Goal: Task Accomplishment & Management: Use online tool/utility

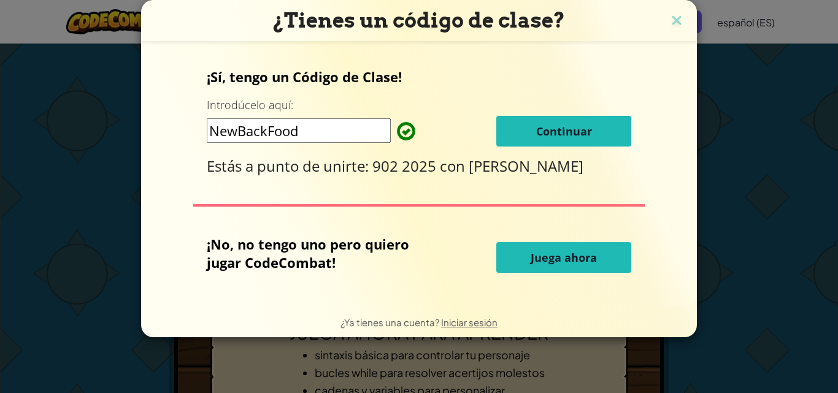
click at [556, 132] on font "Continuar" at bounding box center [564, 131] width 56 height 15
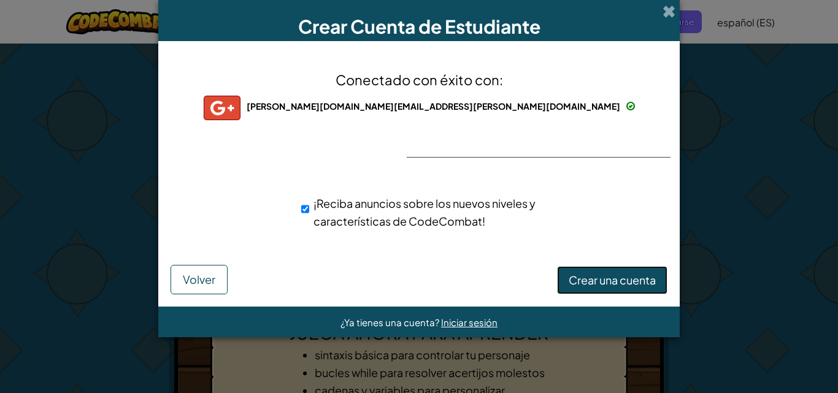
click at [638, 281] on font "Crear una cuenta" at bounding box center [612, 280] width 87 height 14
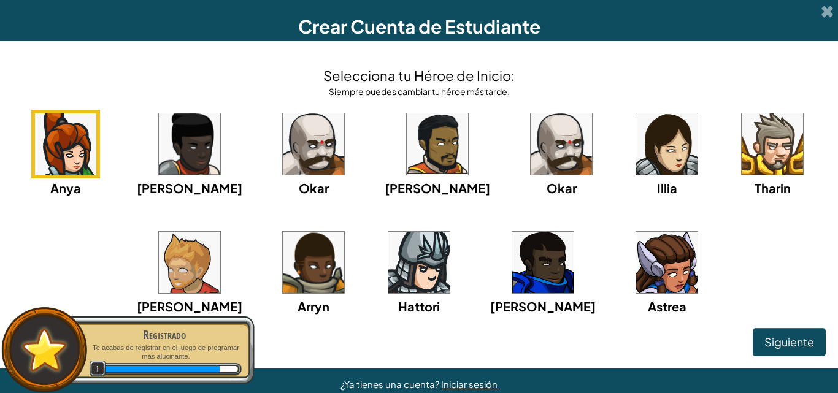
click at [745, 158] on img at bounding box center [771, 143] width 61 height 61
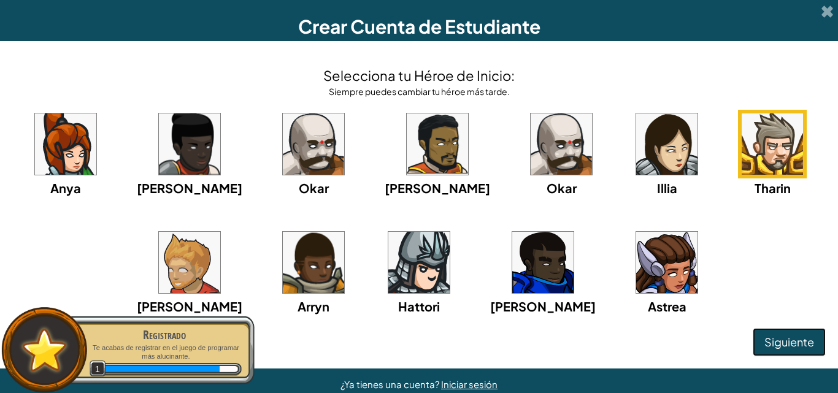
click at [757, 332] on button "Siguiente" at bounding box center [789, 342] width 73 height 28
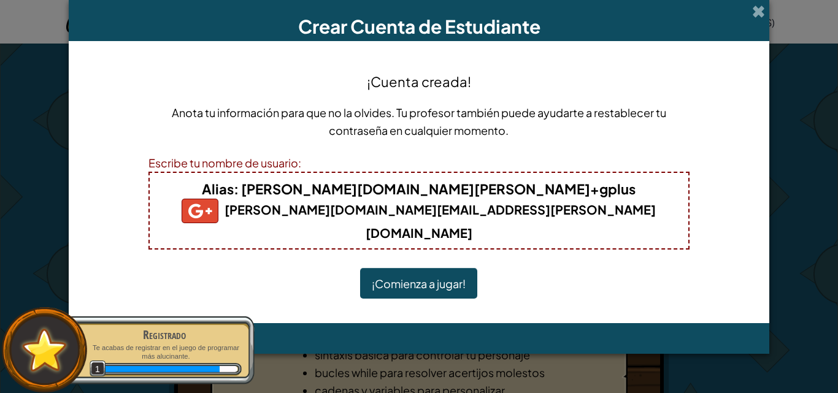
click at [425, 277] on font "¡Comienza a jugar!" at bounding box center [419, 284] width 94 height 14
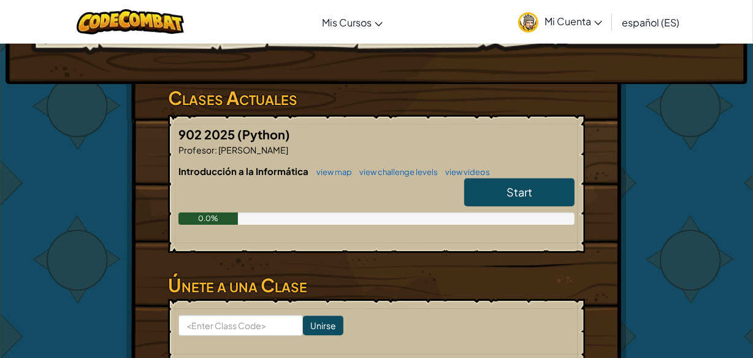
scroll to position [179, 0]
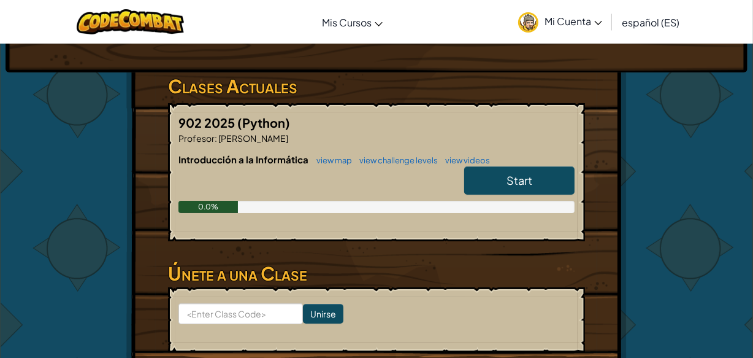
click at [524, 178] on span "Start" at bounding box center [520, 180] width 26 height 14
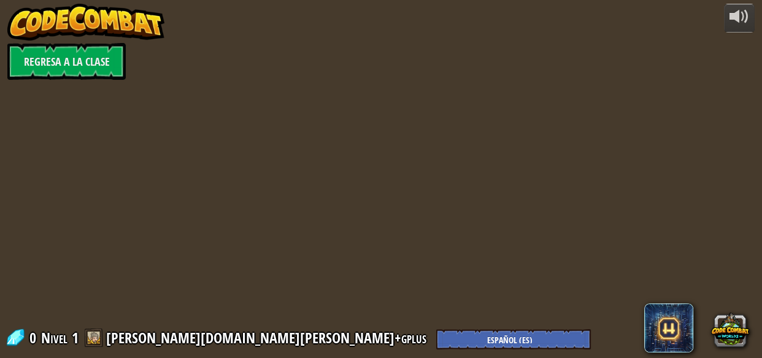
select select "es-ES"
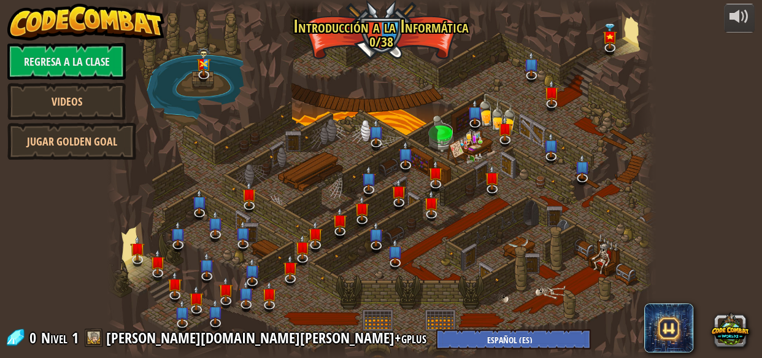
select select "es-ES"
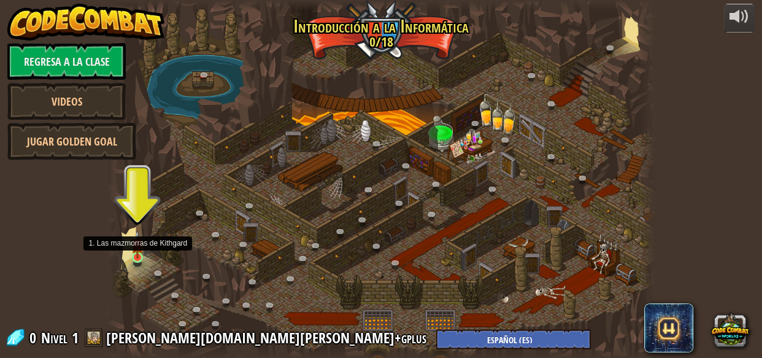
click at [138, 251] on img at bounding box center [137, 244] width 12 height 28
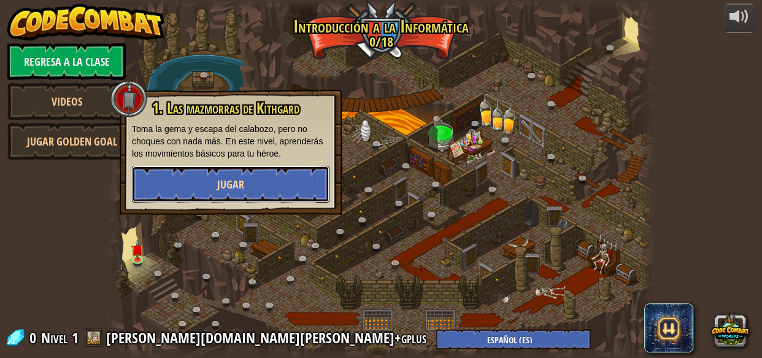
click at [273, 174] on button "Jugar" at bounding box center [230, 184] width 197 height 37
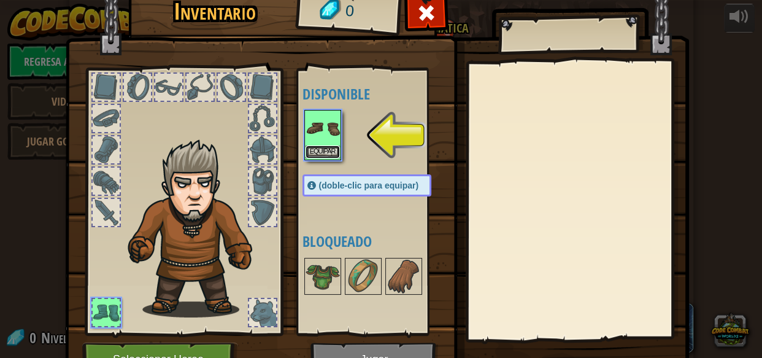
click at [324, 146] on button "Equipar" at bounding box center [322, 151] width 34 height 13
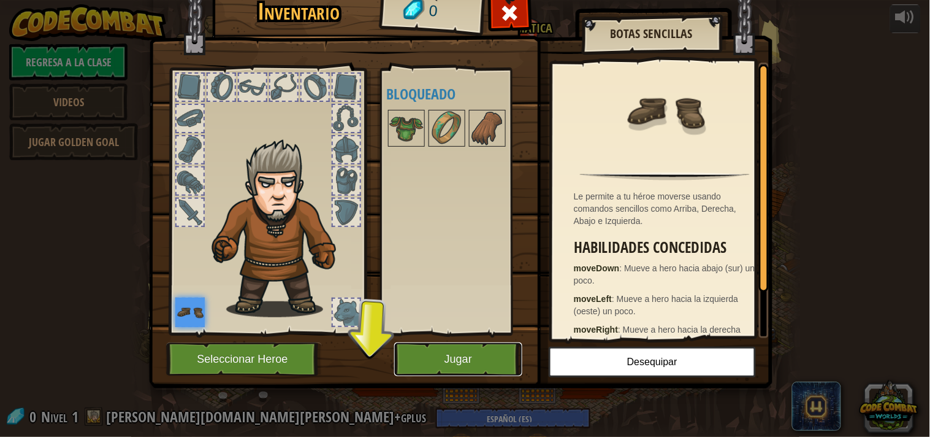
click at [469, 359] on button "Jugar" at bounding box center [458, 359] width 128 height 34
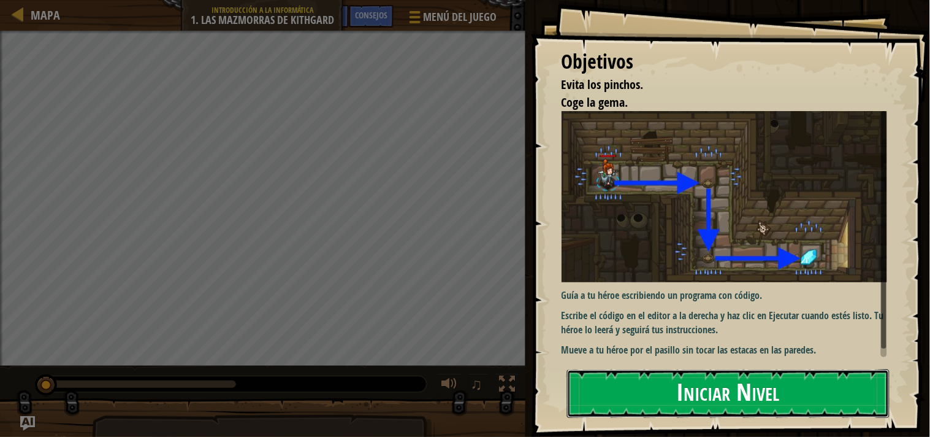
click at [721, 393] on button "Iniciar Nivel" at bounding box center [728, 393] width 323 height 48
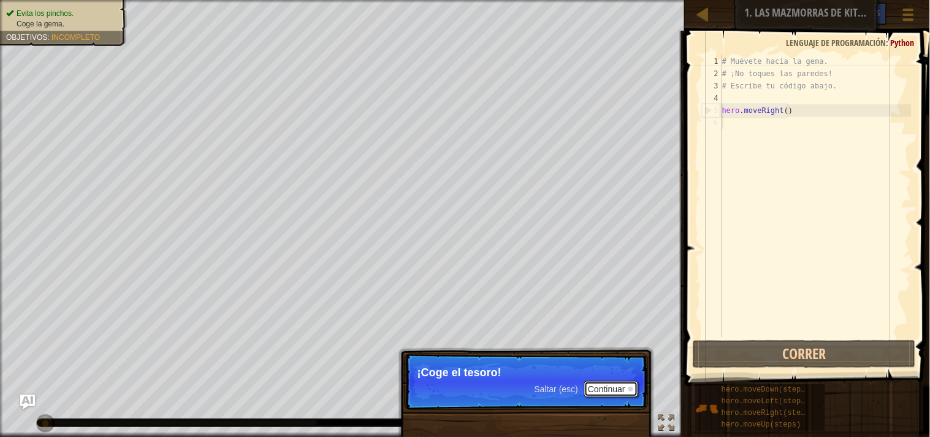
click at [598, 387] on button "Continuar" at bounding box center [611, 389] width 54 height 16
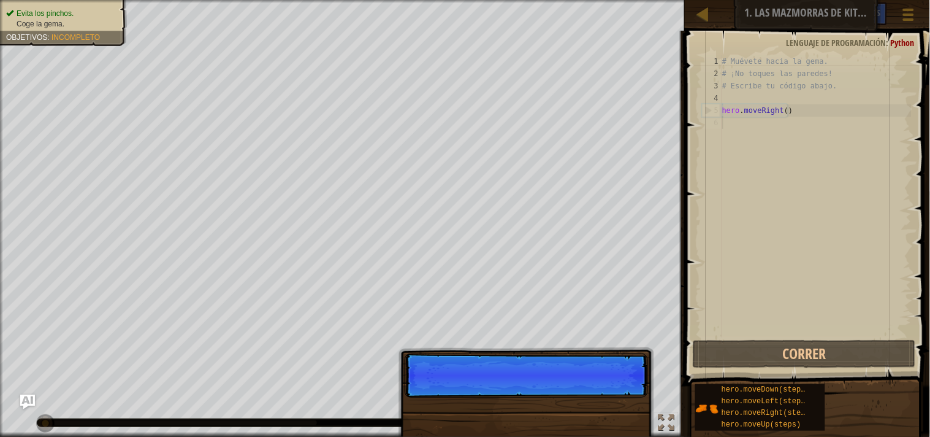
scroll to position [5, 0]
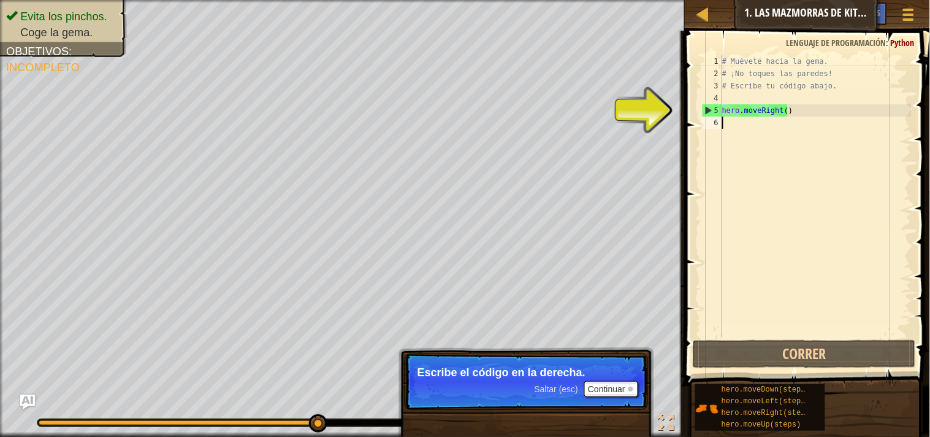
type textarea "hero.moveRight()"
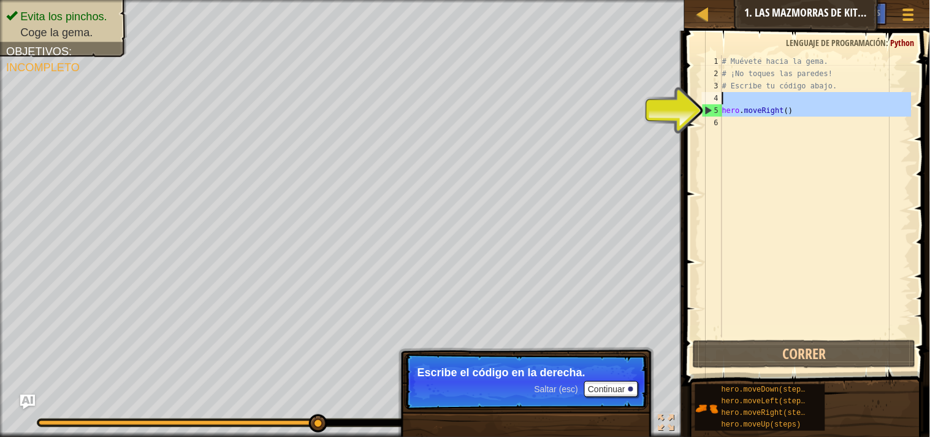
drag, startPoint x: 713, startPoint y: 107, endPoint x: 730, endPoint y: 95, distance: 21.6
click at [730, 94] on div "1 2 3 4 5 6 # Muévete hacia la gema. # ¡No toques las paredes! # Escribe tu cód…" at bounding box center [806, 196] width 212 height 282
type textarea "hero.moveRight()"
click at [740, 133] on div "# Muévete hacia la gema. # ¡No toques las paredes! # Escribe tu código abajo. h…" at bounding box center [816, 196] width 192 height 282
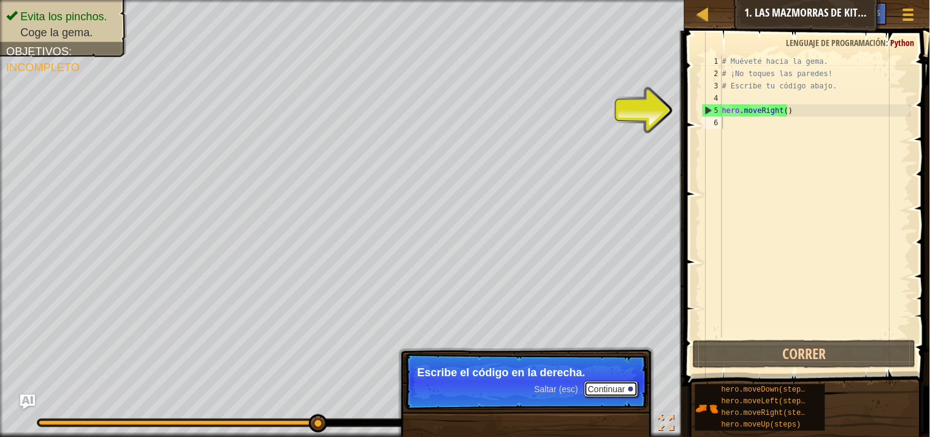
click at [616, 385] on button "Continuar" at bounding box center [611, 389] width 54 height 16
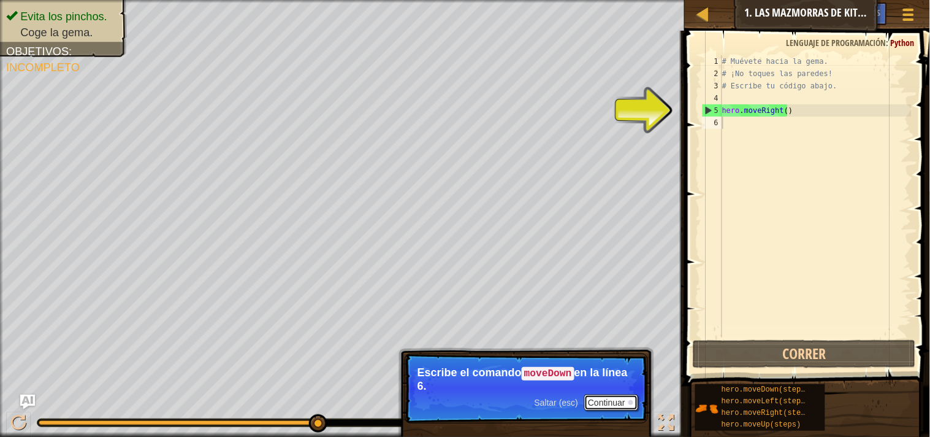
click at [616, 393] on button "Continuar" at bounding box center [611, 402] width 54 height 16
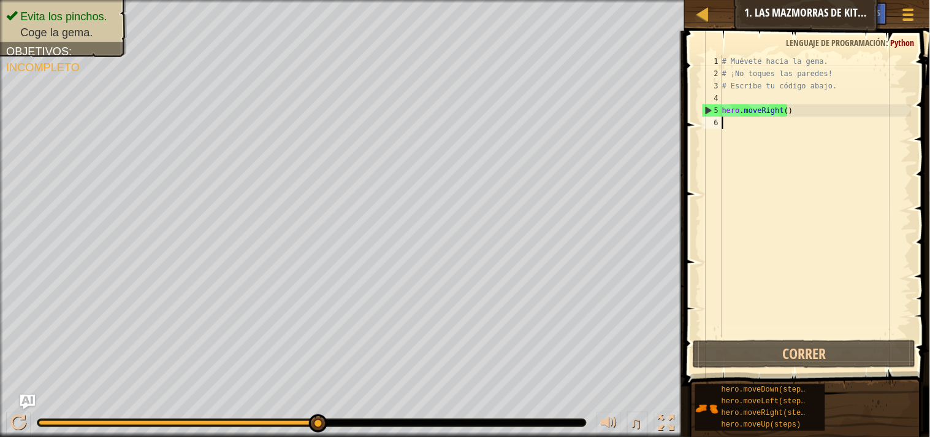
type textarea "hero.moveRight()"
type textarea "# Escribe tu código abajo."
type textarea "hero.moveRight()"
type textarea "hero.movehero.moveDown(steps)Right()"
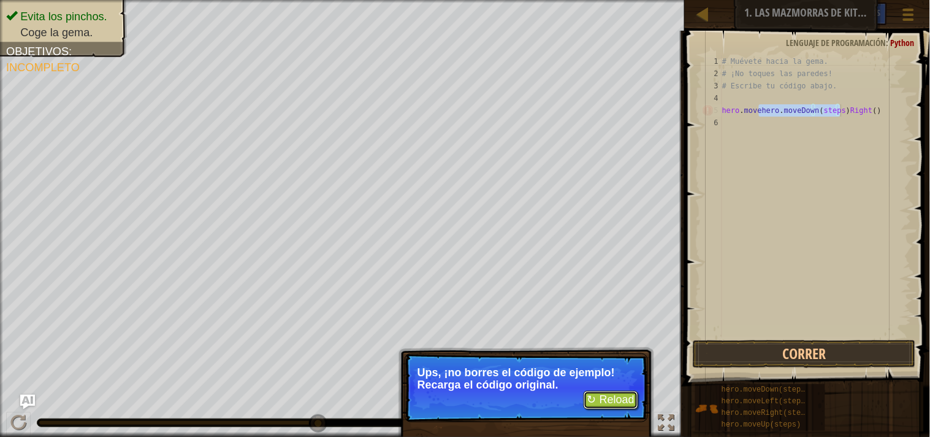
click at [610, 393] on button "↻ Reload" at bounding box center [611, 400] width 55 height 18
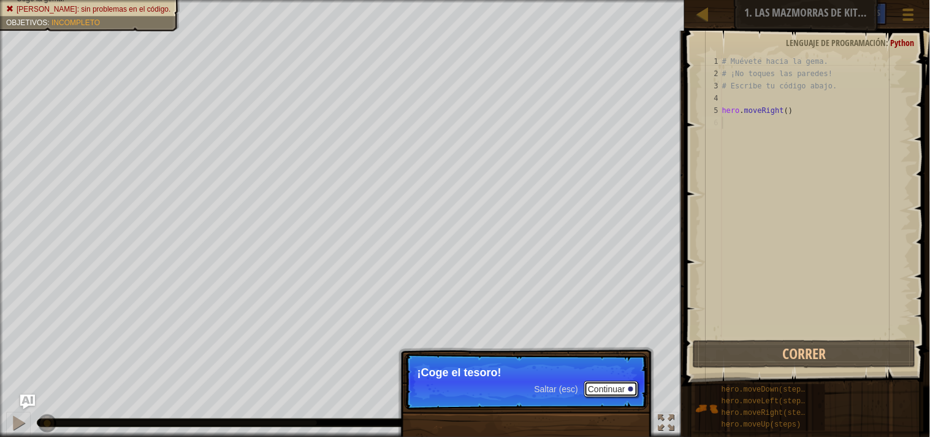
click at [613, 387] on button "Continuar" at bounding box center [611, 389] width 54 height 16
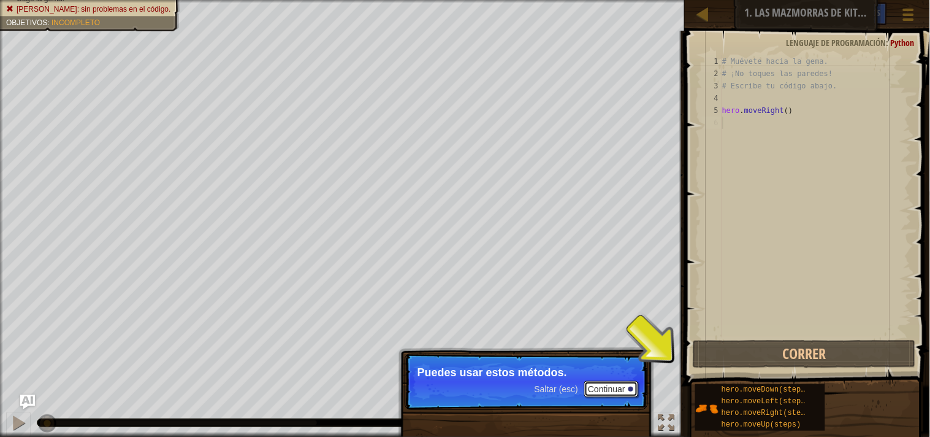
click at [613, 387] on button "Continuar" at bounding box center [611, 389] width 54 height 16
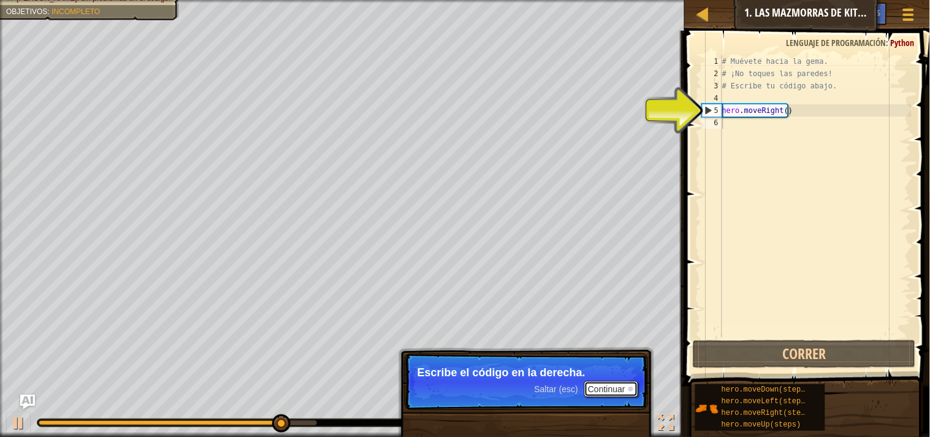
click at [613, 387] on button "Continuar" at bounding box center [611, 389] width 54 height 16
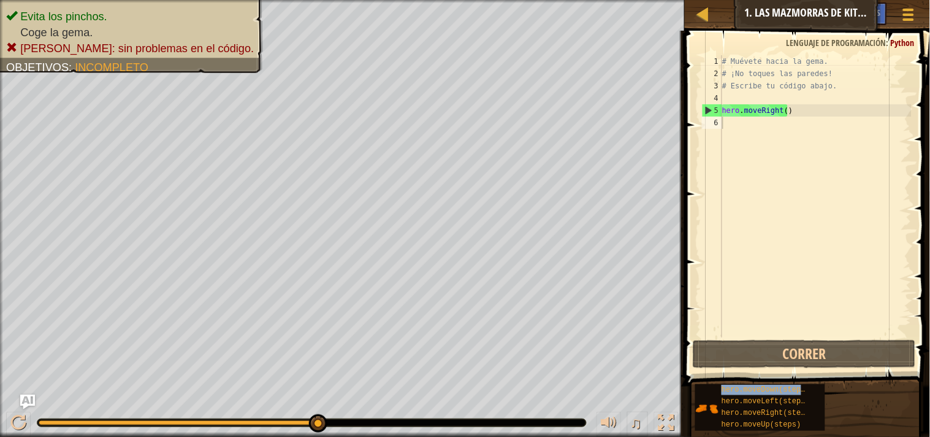
type textarea "hero.moveDown(steps)"
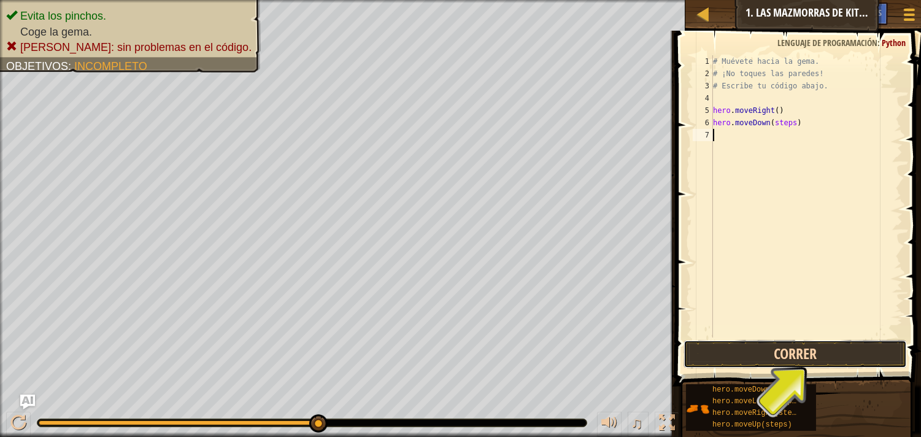
click at [778, 357] on button "Correr" at bounding box center [795, 354] width 224 height 28
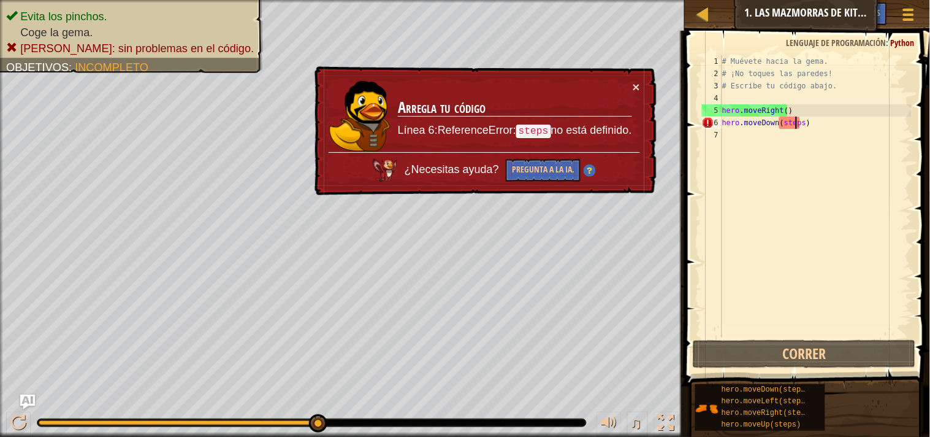
click at [799, 124] on div "# Muévete hacia la gema. # ¡No toques las paredes! # Escribe tu código abajo. h…" at bounding box center [816, 208] width 192 height 307
type textarea "hero.moveDown(steps)"
click at [800, 121] on div "# Muévete hacia la gema. # ¡No toques las paredes! # Escribe tu código abajo. h…" at bounding box center [816, 208] width 192 height 307
click at [798, 136] on div "# Muévete hacia la gema. # ¡No toques las paredes! # Escribe tu código abajo. h…" at bounding box center [816, 208] width 192 height 307
click at [550, 163] on button "Pregunta a la IA." at bounding box center [543, 170] width 75 height 23
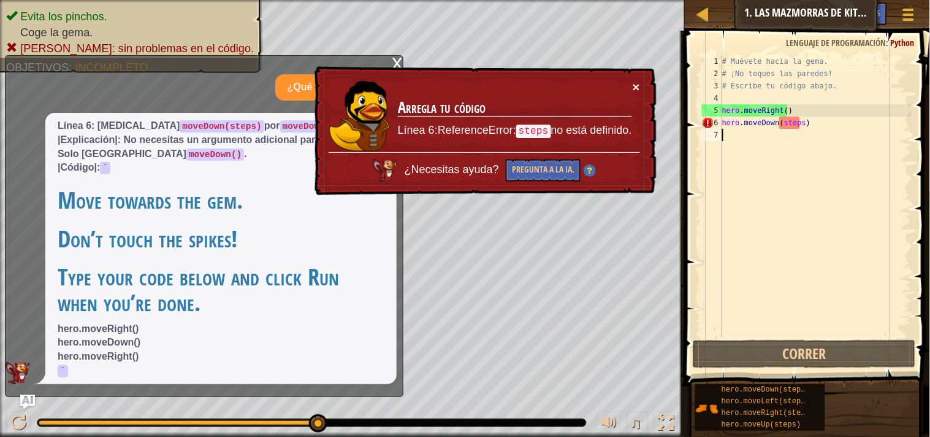
click at [639, 86] on button "×" at bounding box center [636, 86] width 7 height 13
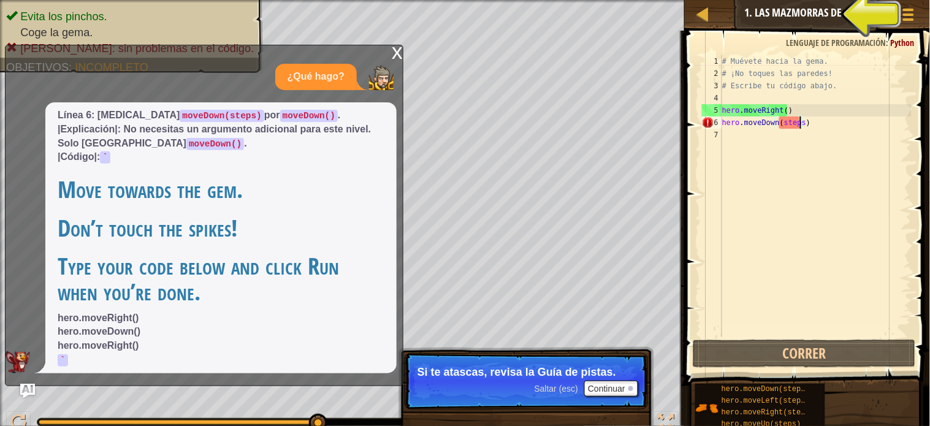
click at [800, 123] on div "# Muévete hacia la gema. # ¡No toques las paredes! # Escribe tu código abajo. h…" at bounding box center [816, 208] width 192 height 307
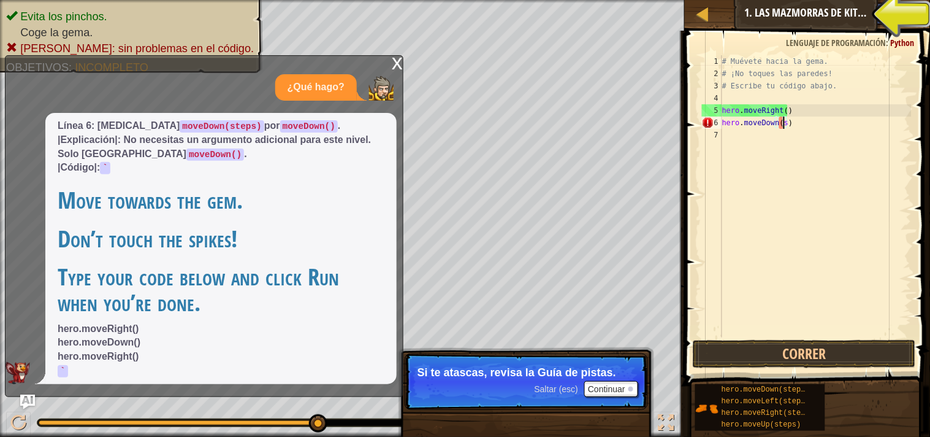
type textarea "hero.moveDown()"
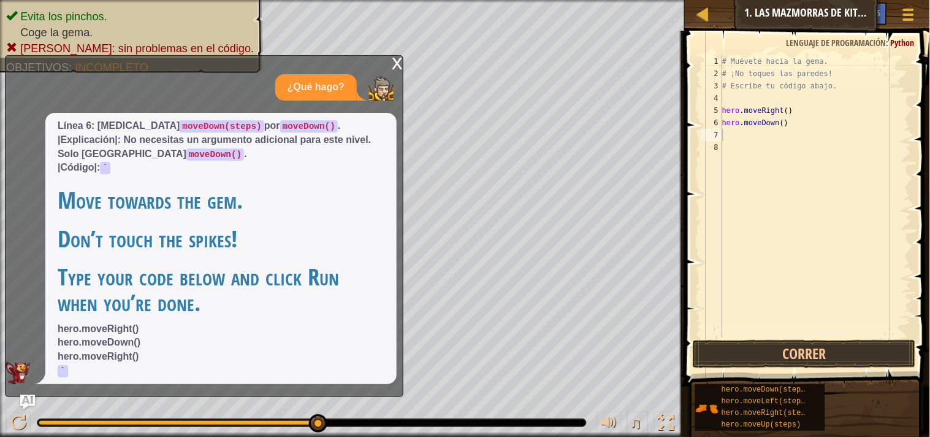
click at [395, 64] on div "x" at bounding box center [397, 62] width 11 height 12
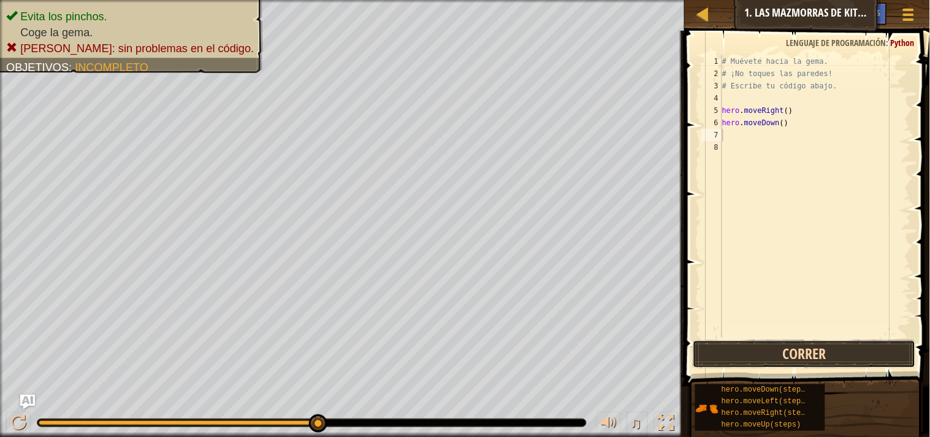
click at [828, 352] on button "Correr" at bounding box center [805, 354] width 224 height 28
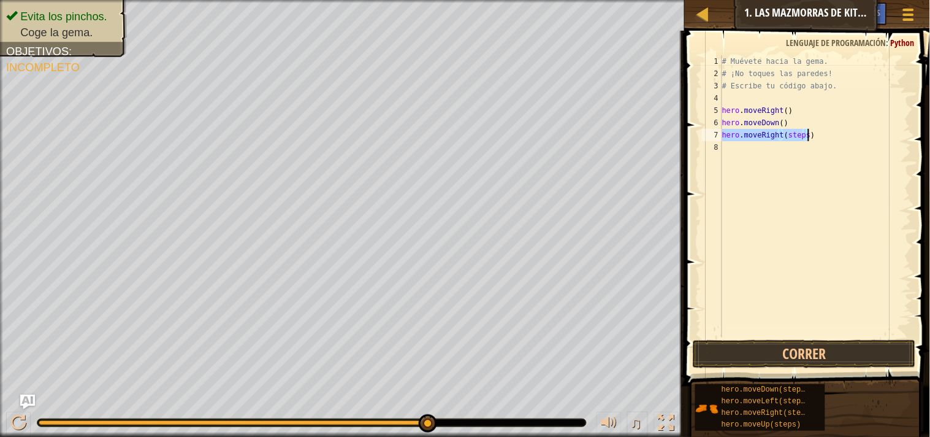
click at [805, 132] on div "# Muévete hacia la gema. # ¡No toques las paredes! # Escribe tu código abajo. h…" at bounding box center [816, 196] width 192 height 282
type textarea "hero.moveRight()"
click at [802, 358] on button "Correr" at bounding box center [805, 354] width 224 height 28
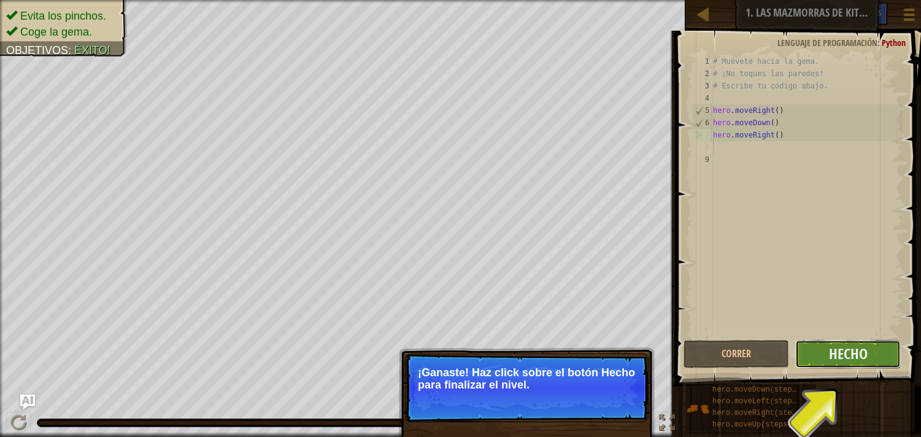
click at [820, 353] on button "Hecho" at bounding box center [847, 354] width 105 height 28
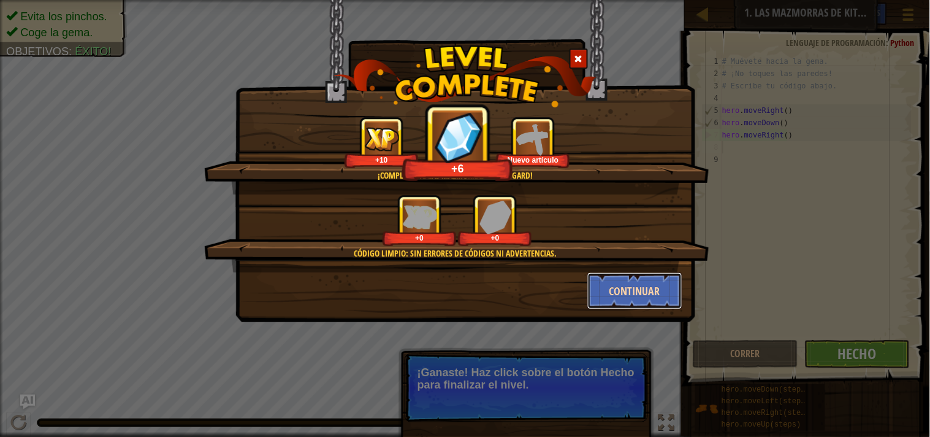
click at [626, 283] on button "Continuar" at bounding box center [635, 290] width 95 height 37
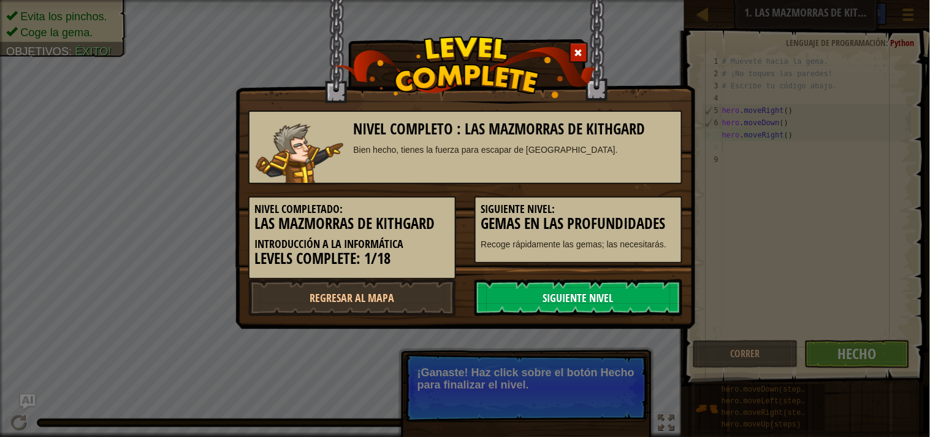
click at [609, 287] on link "Siguiente nivel" at bounding box center [579, 297] width 208 height 37
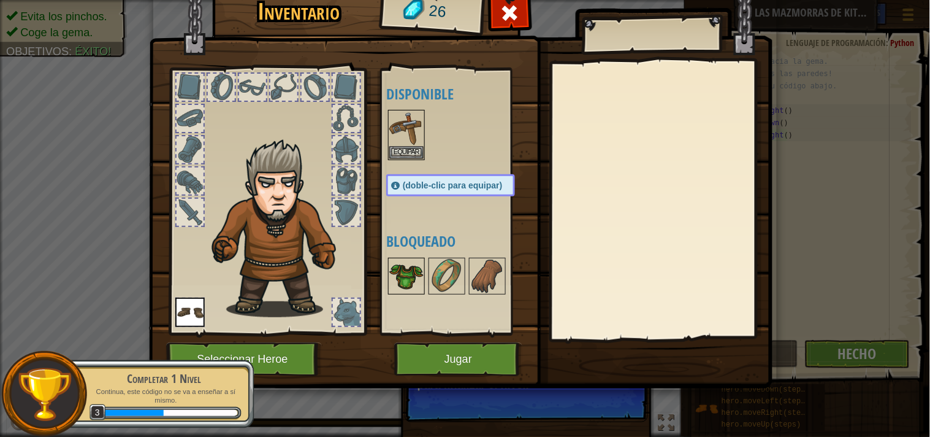
click at [418, 280] on img at bounding box center [406, 276] width 34 height 34
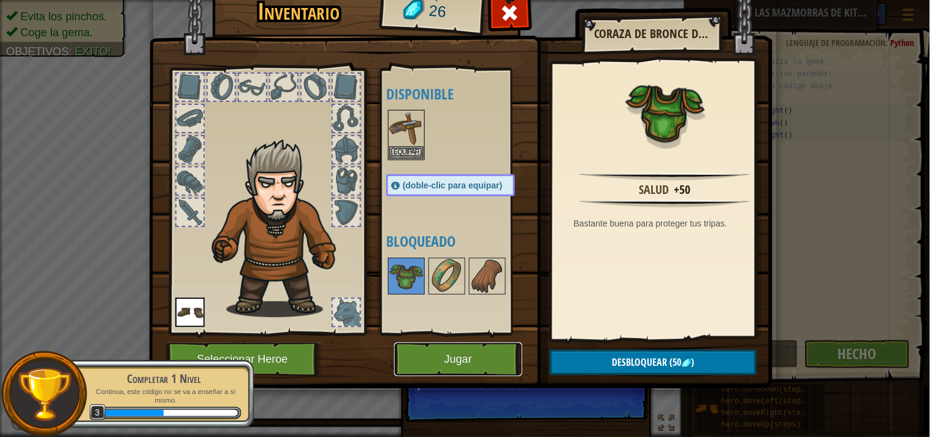
click at [481, 354] on button "Jugar" at bounding box center [458, 359] width 128 height 34
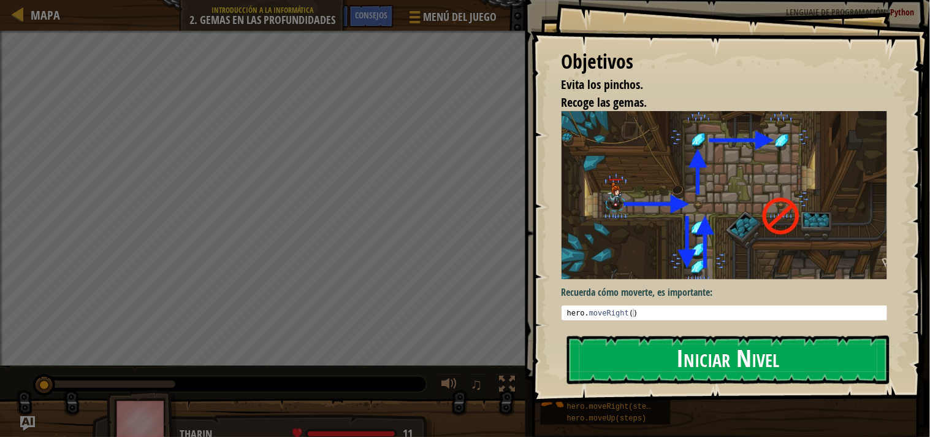
click at [691, 376] on button "Iniciar Nivel" at bounding box center [728, 359] width 323 height 48
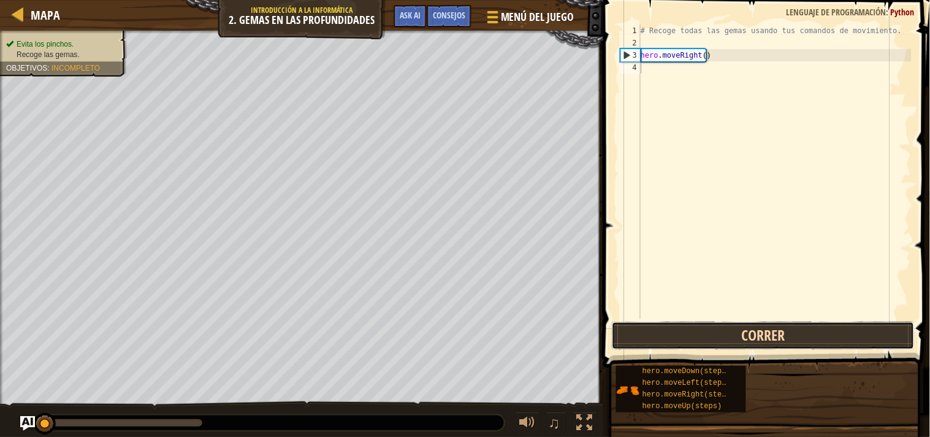
click at [719, 327] on button "Correr" at bounding box center [763, 335] width 303 height 28
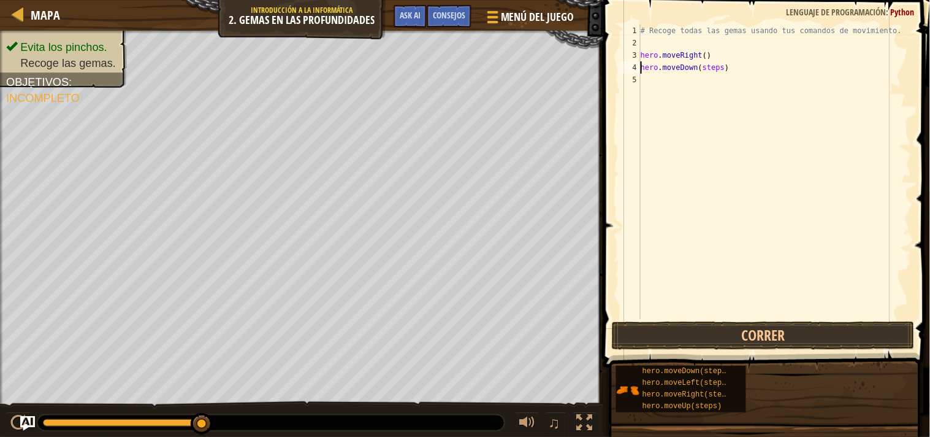
click at [719, 66] on div "# Recoge todas las gemas usando tus comandos de movimiento. hero . moveRight ( …" at bounding box center [775, 184] width 274 height 319
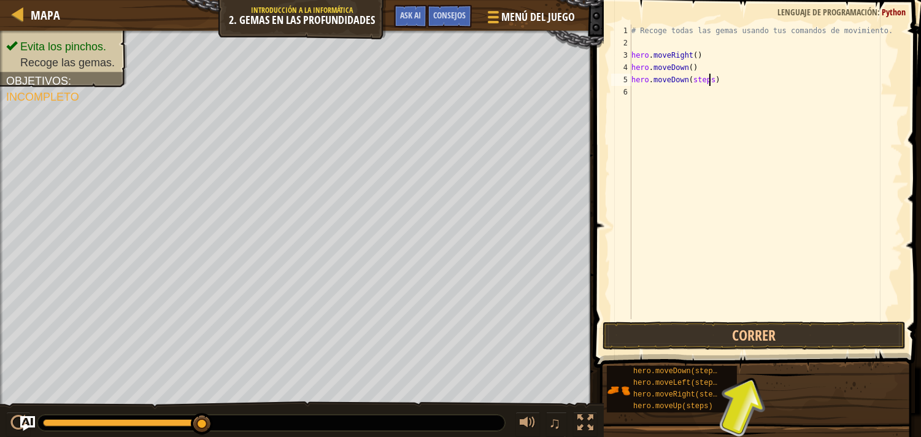
click at [710, 80] on div "# Recoge todas las gemas usando tus comandos de movimiento. hero . moveRight ( …" at bounding box center [766, 184] width 274 height 319
click at [750, 332] on button "Correr" at bounding box center [753, 335] width 303 height 28
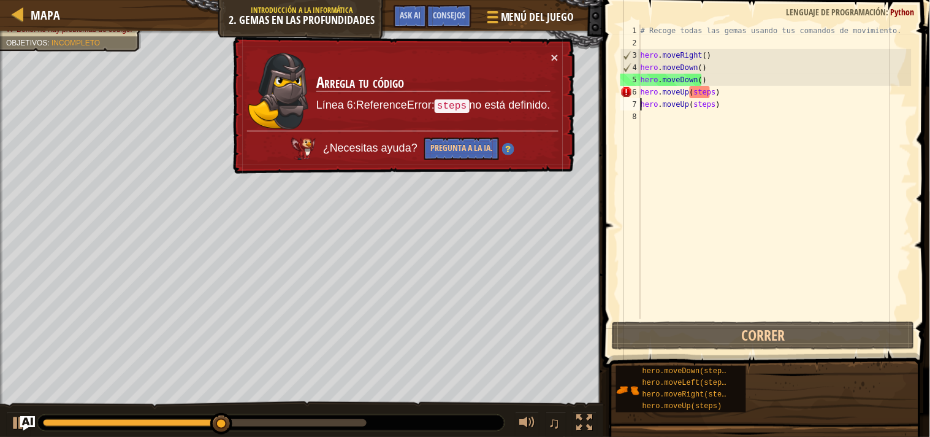
click at [709, 91] on div "# Recoge todas las gemas usando tus comandos de movimiento. hero . moveRight ( …" at bounding box center [775, 184] width 274 height 319
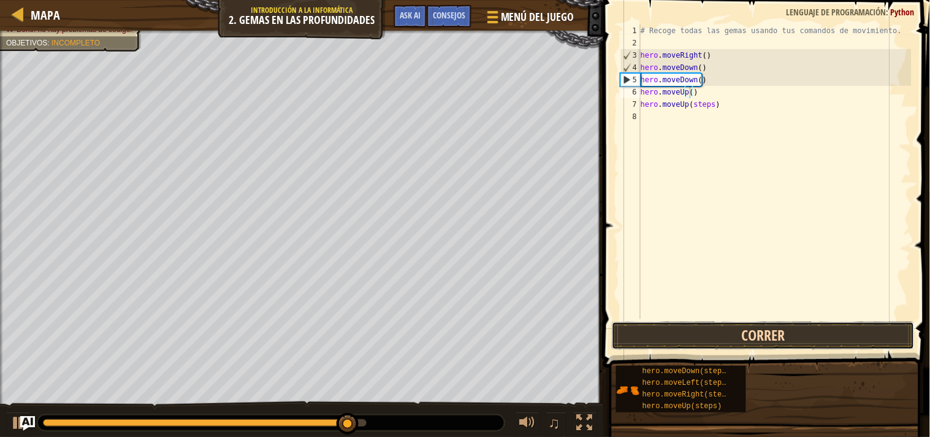
click at [763, 335] on button "Correr" at bounding box center [763, 335] width 303 height 28
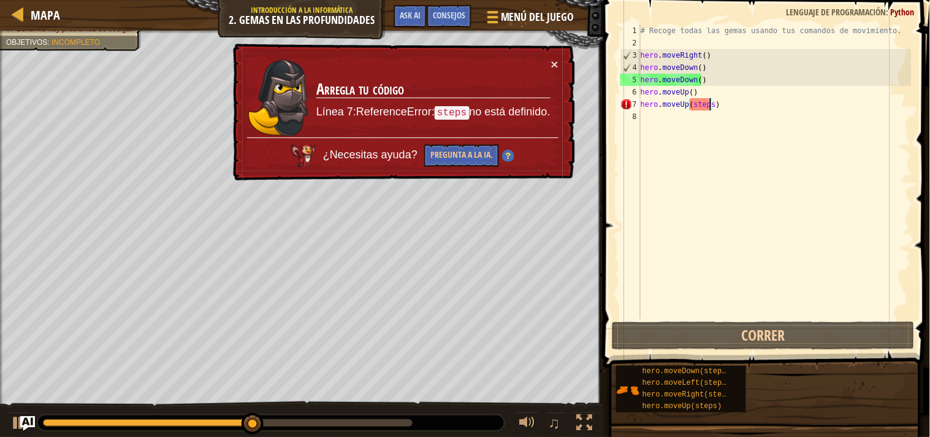
click at [709, 102] on div "# Recoge todas las gemas usando tus comandos de movimiento. hero . moveRight ( …" at bounding box center [775, 184] width 274 height 319
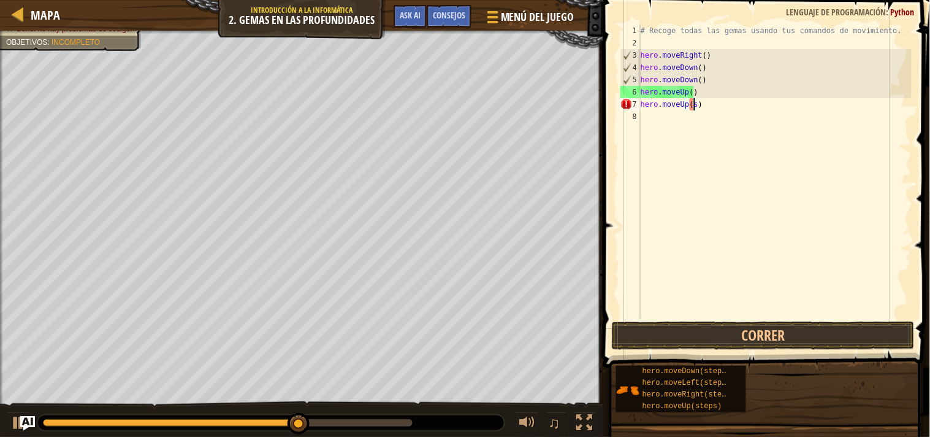
type textarea "hero.moveUp()"
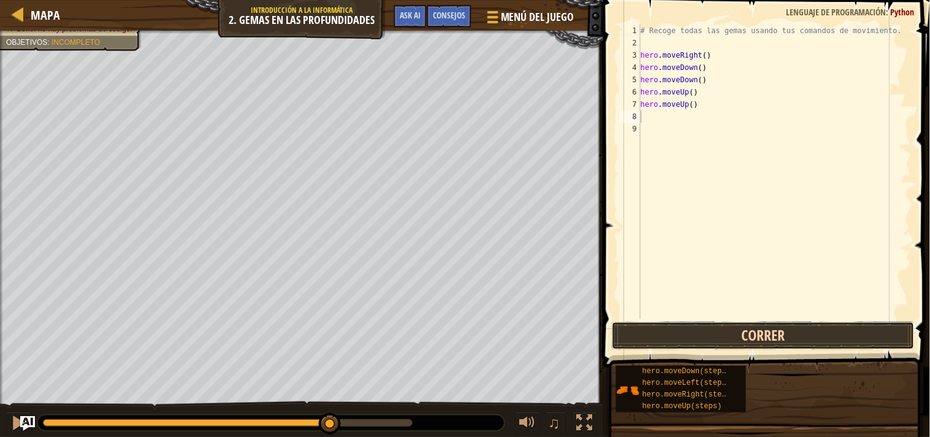
click at [757, 328] on button "Correr" at bounding box center [763, 335] width 303 height 28
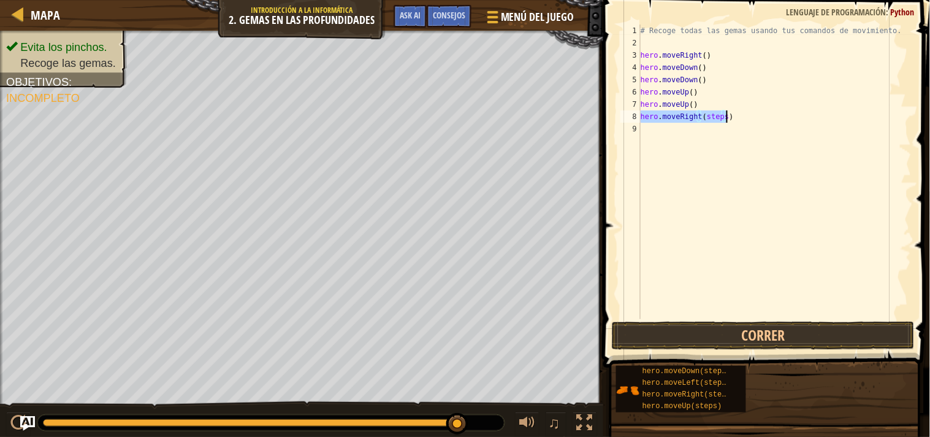
click at [721, 113] on div "# Recoge todas las gemas usando tus comandos de movimiento. hero . moveRight ( …" at bounding box center [775, 172] width 274 height 294
type textarea "hero.moveRight()"
click at [757, 333] on button "Correr" at bounding box center [763, 335] width 303 height 28
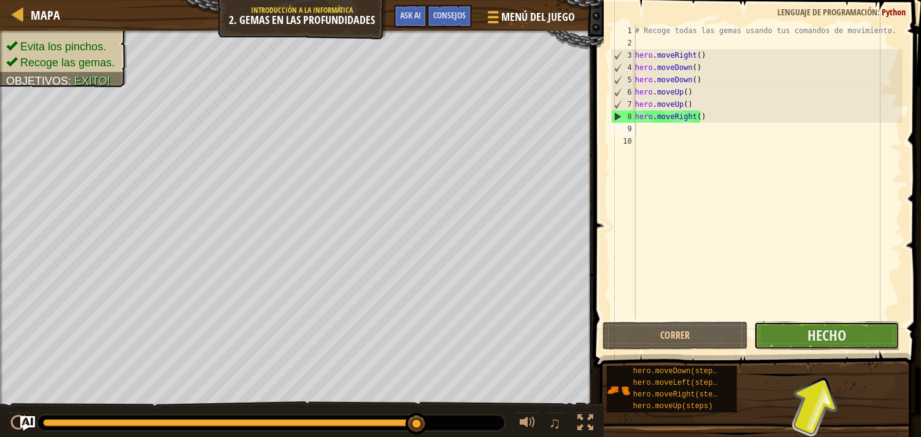
click at [788, 332] on button "Hecho" at bounding box center [826, 335] width 145 height 28
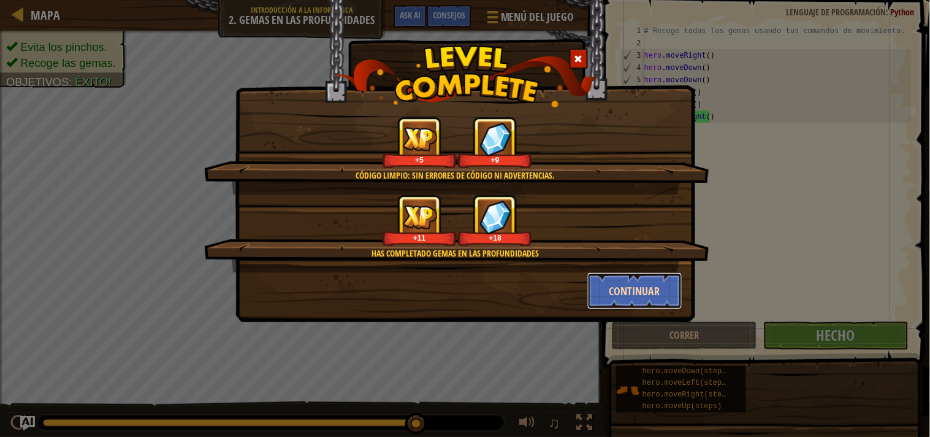
click at [630, 291] on button "Continuar" at bounding box center [635, 290] width 95 height 37
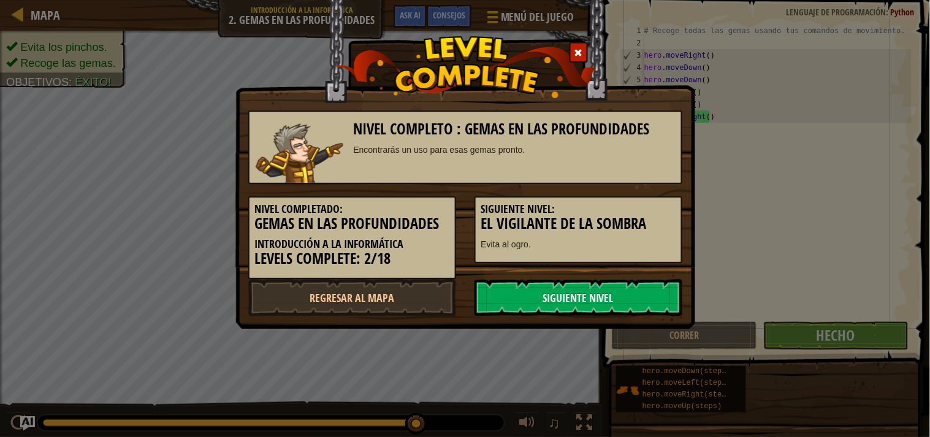
click at [630, 291] on link "Siguiente nivel" at bounding box center [579, 297] width 208 height 37
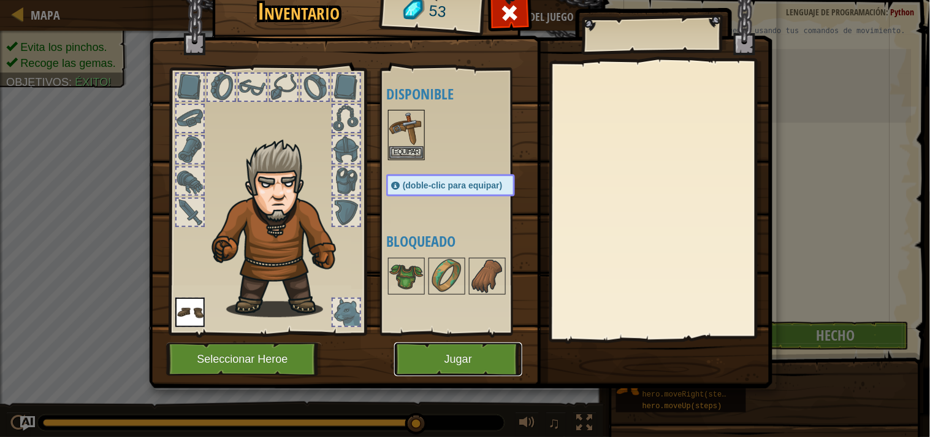
click at [492, 351] on button "Jugar" at bounding box center [458, 359] width 128 height 34
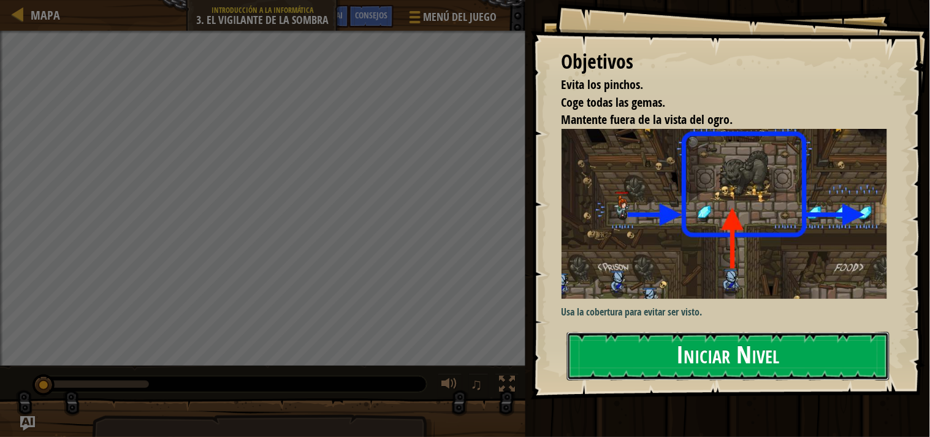
click at [805, 345] on button "Iniciar Nivel" at bounding box center [728, 356] width 323 height 48
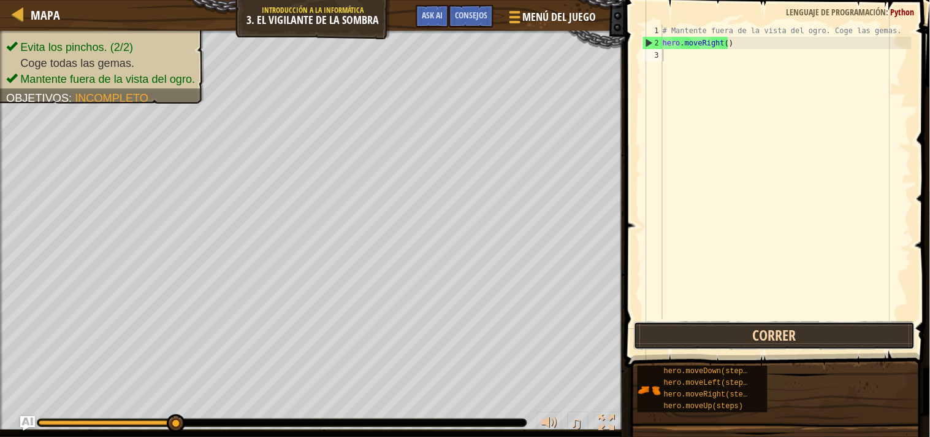
click at [726, 332] on button "Correr" at bounding box center [774, 335] width 281 height 28
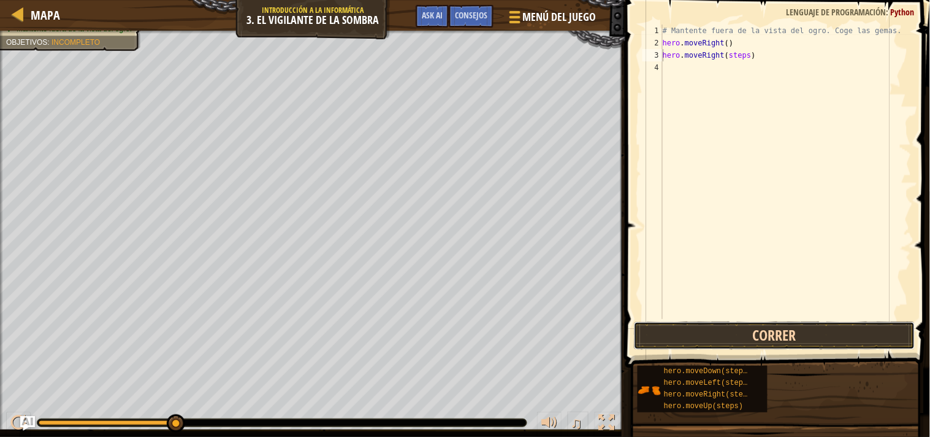
click at [779, 336] on button "Correr" at bounding box center [774, 335] width 281 height 28
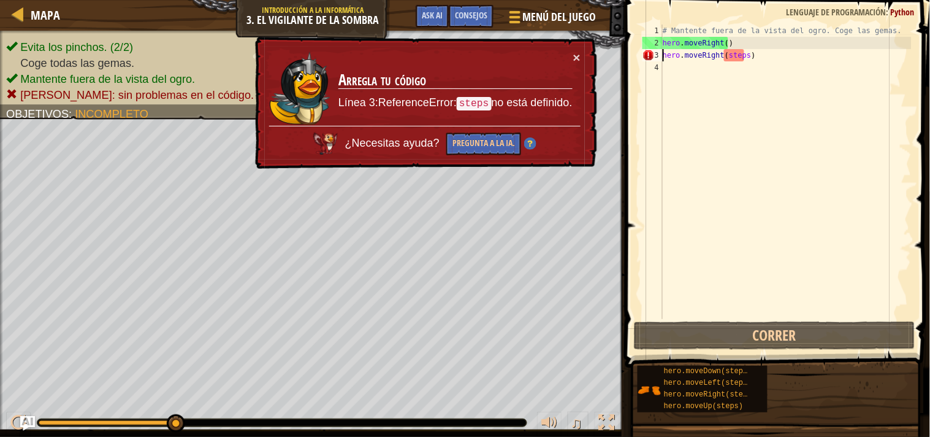
click at [745, 59] on div "# Mantente fuera de la vista del ogro. Coge las gemas. hero . moveRight ( ) her…" at bounding box center [786, 184] width 251 height 319
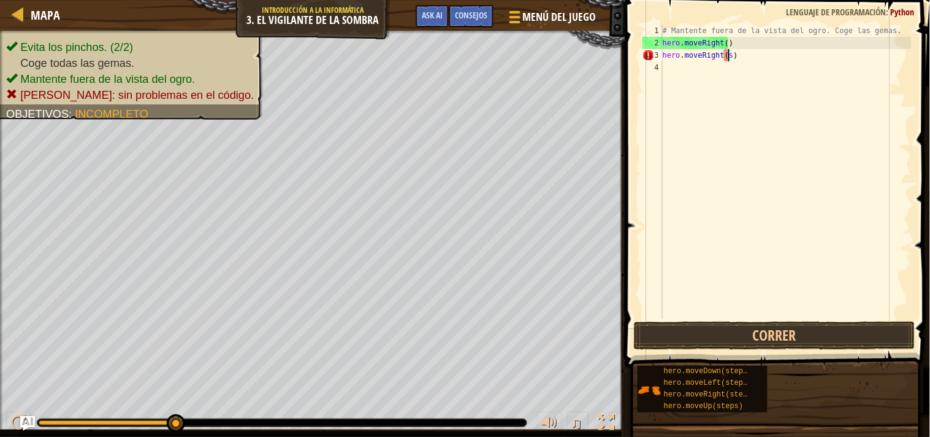
type textarea "hero.moveRight()"
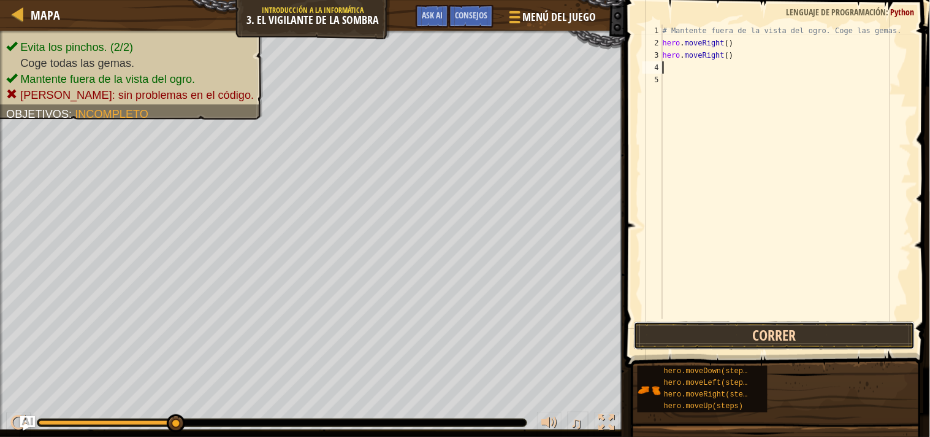
click at [743, 336] on button "Correr" at bounding box center [774, 335] width 281 height 28
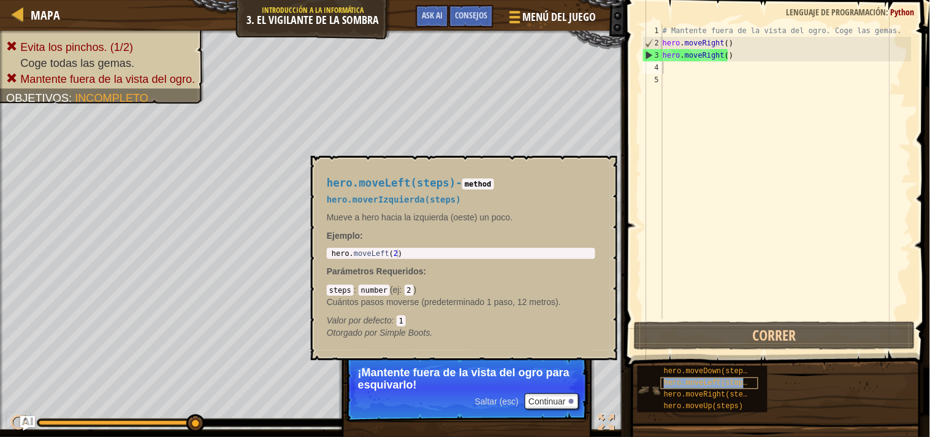
type textarea "hero.moveLeft(steps)"
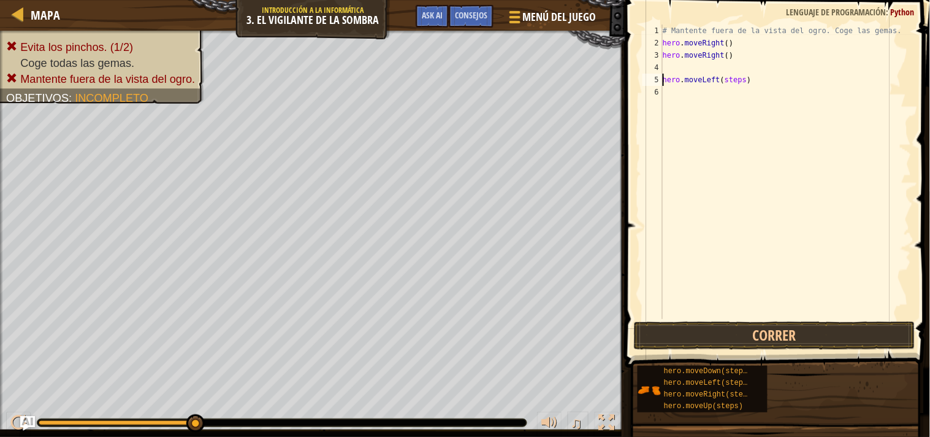
click at [743, 83] on div "# Mantente fuera de la vista del ogro. Coge las gemas. hero . moveRight ( ) her…" at bounding box center [786, 184] width 251 height 319
click at [747, 80] on div "# Mantente fuera de la vista del ogro. Coge las gemas. hero . moveRight ( ) her…" at bounding box center [786, 184] width 251 height 319
type textarea "h"
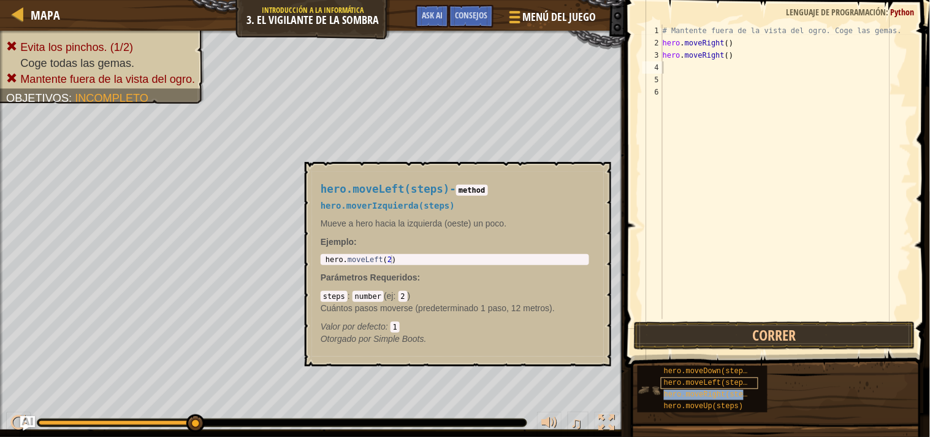
type textarea "hero.moveRight(steps)"
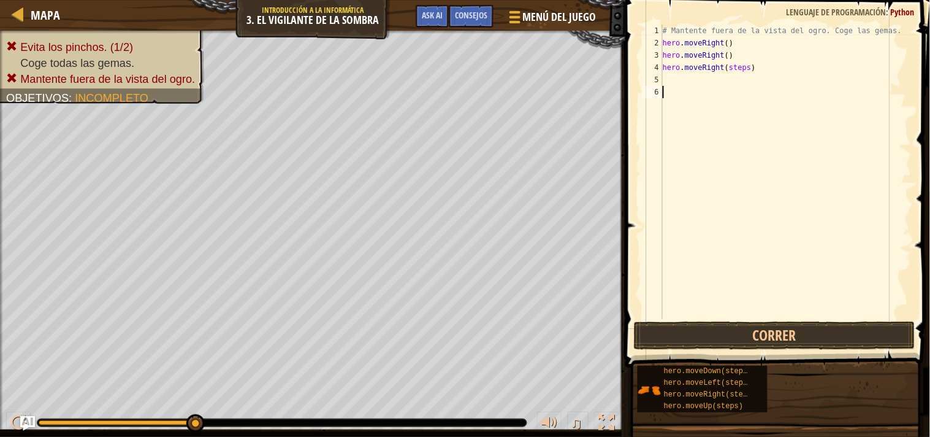
click at [734, 93] on div "# Mantente fuera de la vista del ogro. Coge las gemas. hero . moveRight ( ) her…" at bounding box center [786, 184] width 251 height 319
click at [744, 66] on div "# Mantente fuera de la vista del ogro. Coge las gemas. hero . moveRight ( ) her…" at bounding box center [786, 184] width 251 height 319
click at [746, 82] on div "# Mantente fuera de la vista del ogro. Coge las gemas. hero . moveRight ( ) her…" at bounding box center [786, 172] width 251 height 294
type textarea "hero.moveRight()"
click at [802, 337] on button "Correr" at bounding box center [774, 335] width 281 height 28
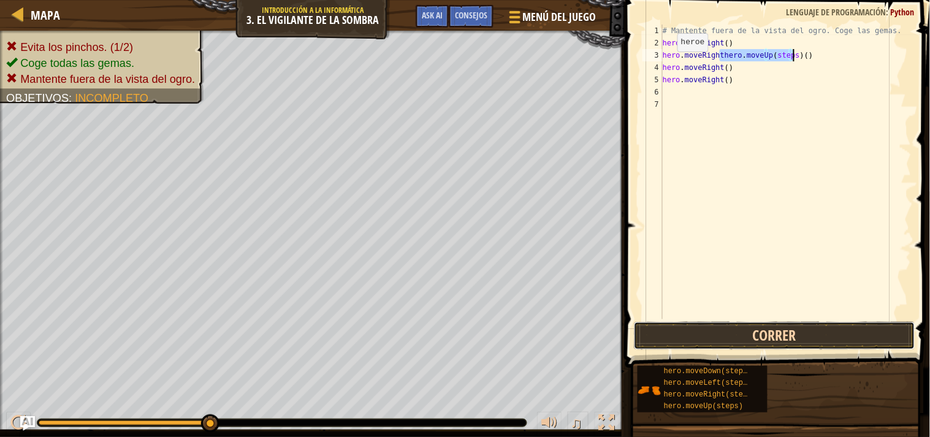
click at [710, 340] on button "Correr" at bounding box center [774, 335] width 281 height 28
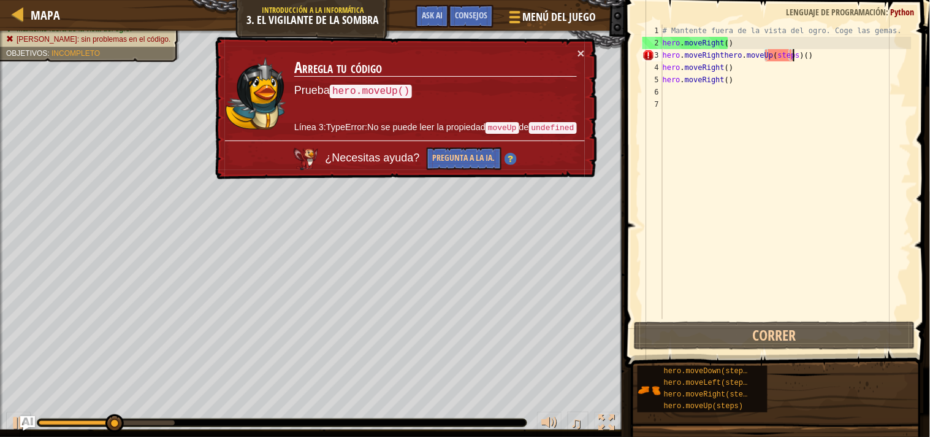
click at [807, 54] on div "# Mantente fuera de la vista del ogro. Coge las gemas. hero . moveRight ( ) her…" at bounding box center [786, 184] width 251 height 319
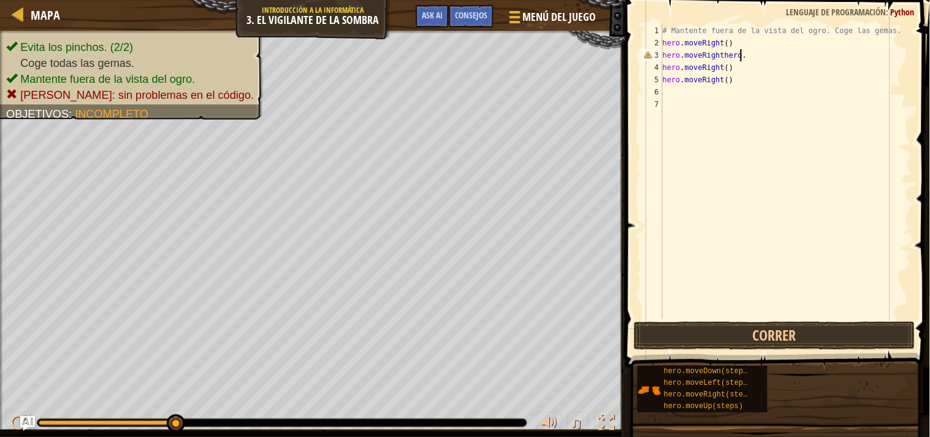
scroll to position [5, 12]
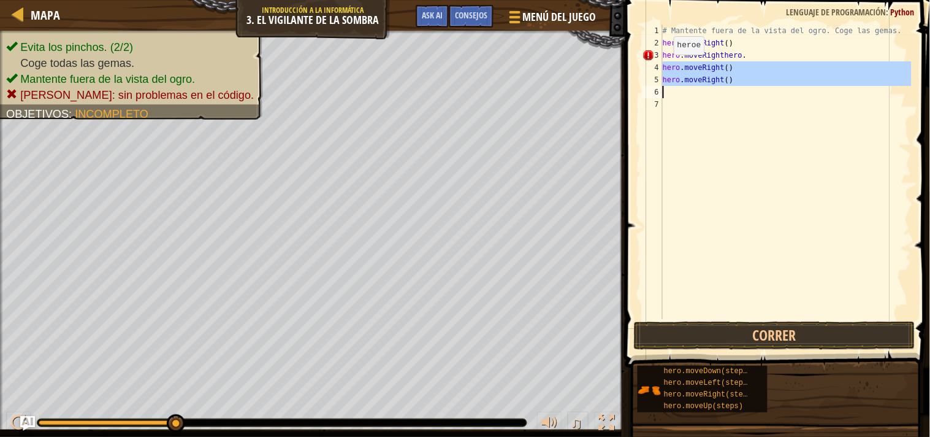
drag, startPoint x: 658, startPoint y: 66, endPoint x: 659, endPoint y: 89, distance: 22.7
type textarea "hero.moveRight()"
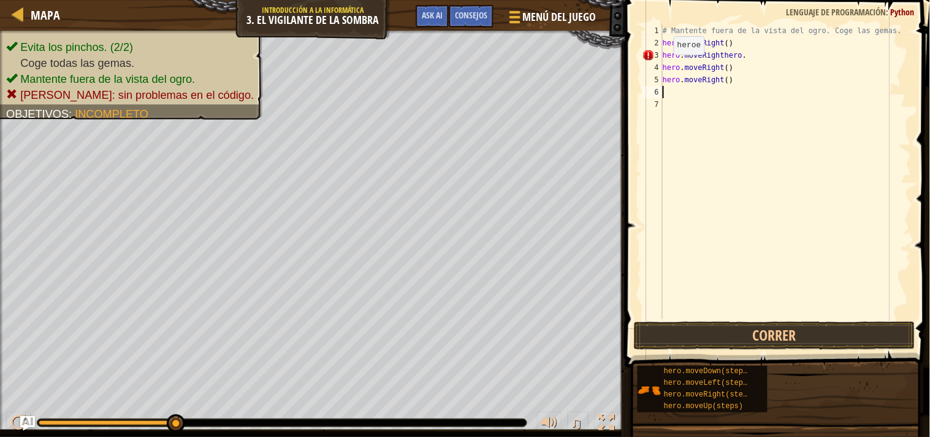
scroll to position [5, 0]
click at [734, 83] on div "# Mantente fuera de la vista del ogro. Coge las gemas. hero . moveRight ( ) her…" at bounding box center [786, 184] width 251 height 319
type textarea "h"
type textarea "hero.moveRight()"
click at [738, 75] on div "# Mantente fuera de la vista del ogro. Coge las gemas. hero . moveRight ( ) her…" at bounding box center [786, 184] width 251 height 319
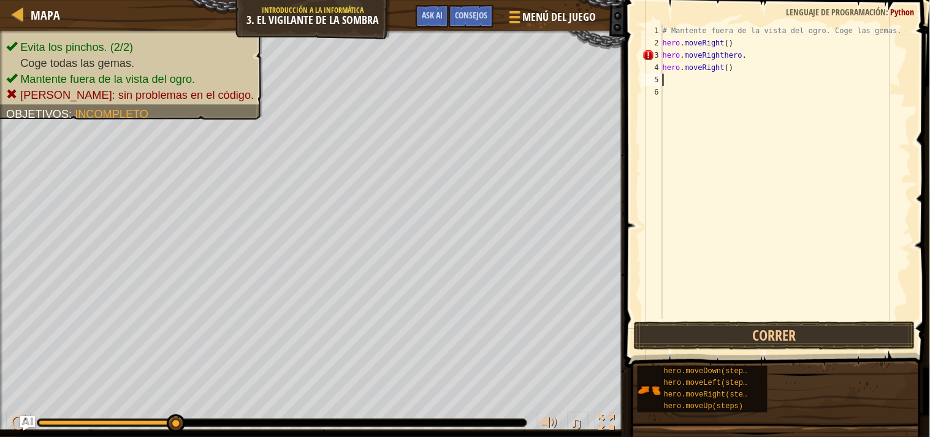
click at [738, 72] on div "# Mantente fuera de la vista del ogro. Coge las gemas. hero . moveRight ( ) her…" at bounding box center [786, 184] width 251 height 319
type textarea "h"
click at [740, 56] on div "# Mantente fuera de la vista del ogro. Coge las gemas. hero . moveRight ( ) her…" at bounding box center [786, 184] width 251 height 319
type textarea "h"
click at [664, 326] on button "Correr" at bounding box center [774, 335] width 281 height 28
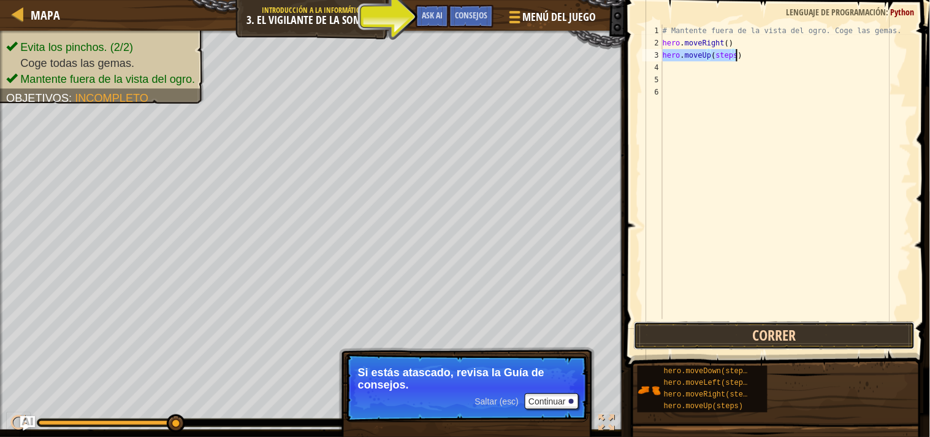
click at [695, 332] on button "Correr" at bounding box center [774, 335] width 281 height 28
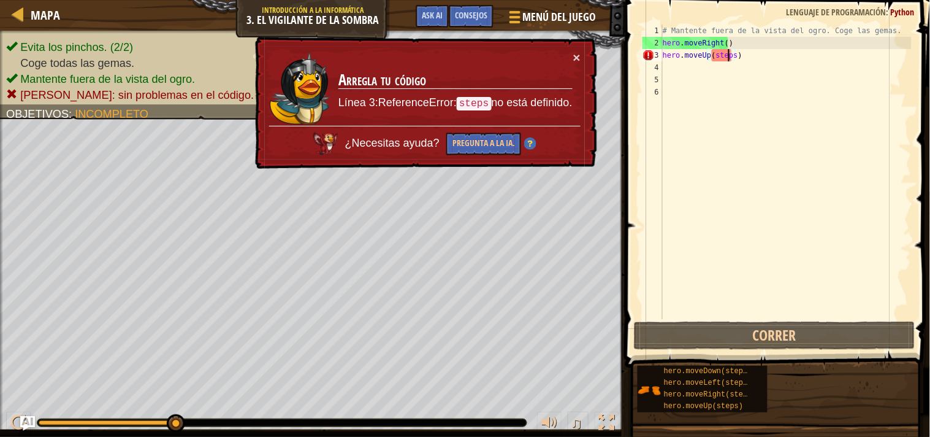
click at [730, 60] on div "# Mantente fuera de la vista del ogro. Coge las gemas. hero . moveRight ( ) her…" at bounding box center [786, 184] width 251 height 319
click at [732, 55] on div "# Mantente fuera de la vista del ogro. Coge las gemas. hero . moveRight ( ) her…" at bounding box center [786, 184] width 251 height 319
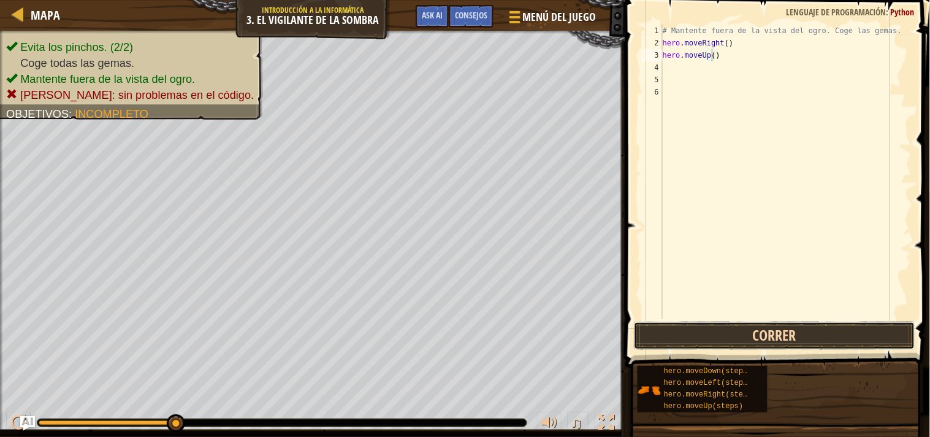
click at [754, 327] on button "Correr" at bounding box center [774, 335] width 281 height 28
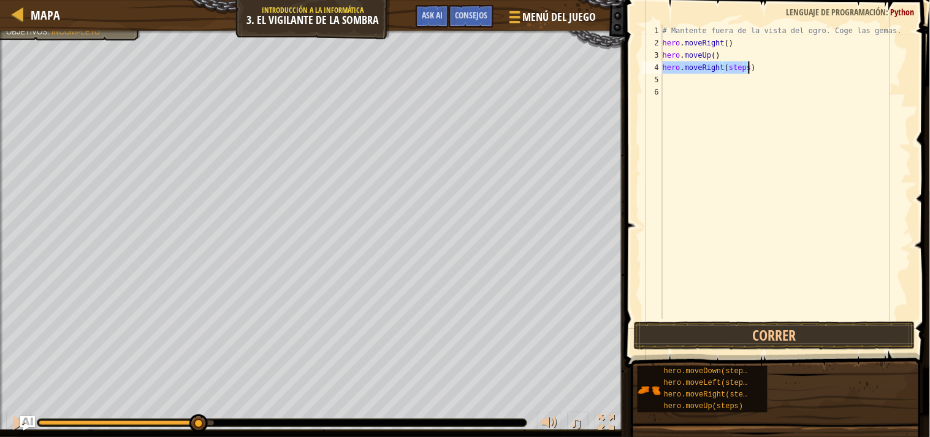
click at [745, 63] on div "# Mantente fuera de la vista del ogro. Coge las gemas. hero . moveRight ( ) her…" at bounding box center [786, 172] width 251 height 294
click at [741, 78] on div "# Mantente fuera de la vista del ogro. Coge las gemas. hero . moveRight ( ) her…" at bounding box center [786, 172] width 251 height 294
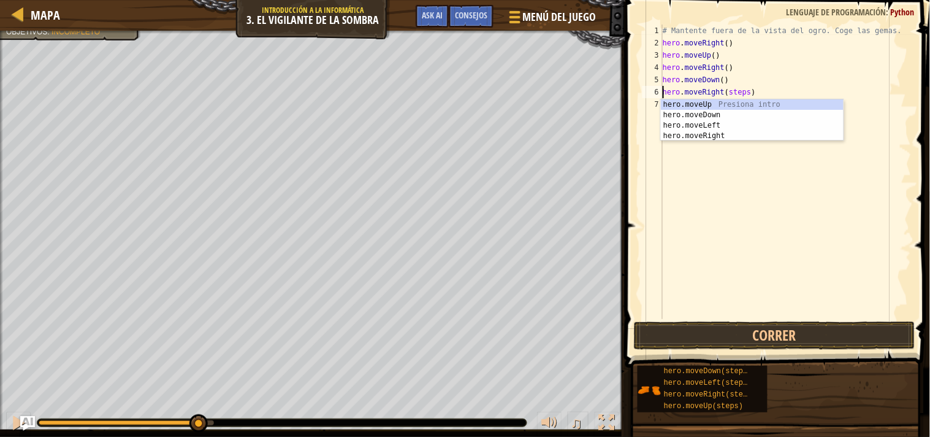
click at [743, 90] on div "# Mantente fuera de la vista del ogro. Coge las gemas. hero . moveRight ( ) her…" at bounding box center [786, 184] width 251 height 319
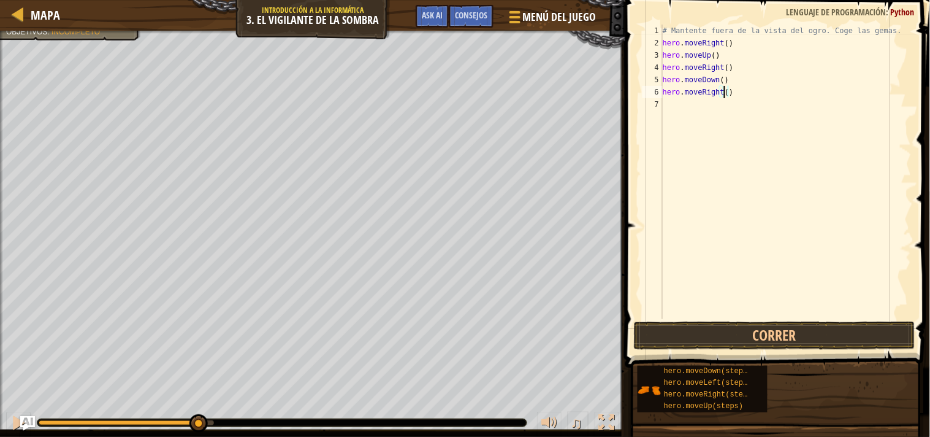
type textarea "hero.moveRight()"
click at [776, 344] on button "Correr" at bounding box center [774, 335] width 281 height 28
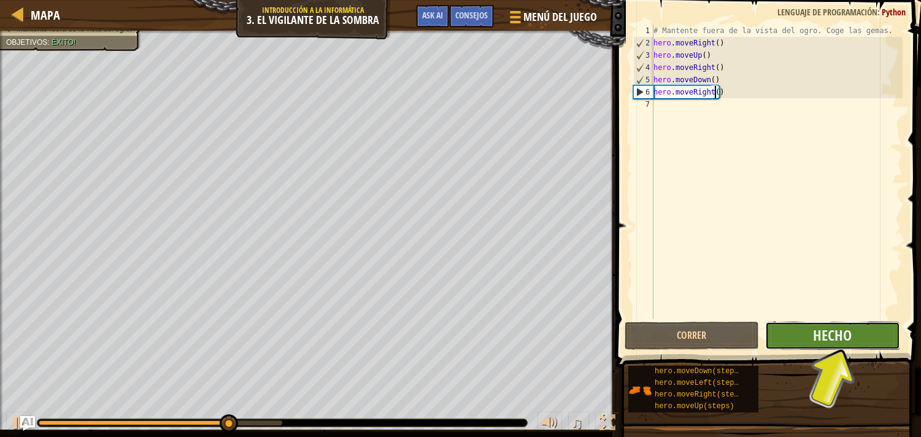
click at [806, 330] on button "Hecho" at bounding box center [832, 335] width 134 height 28
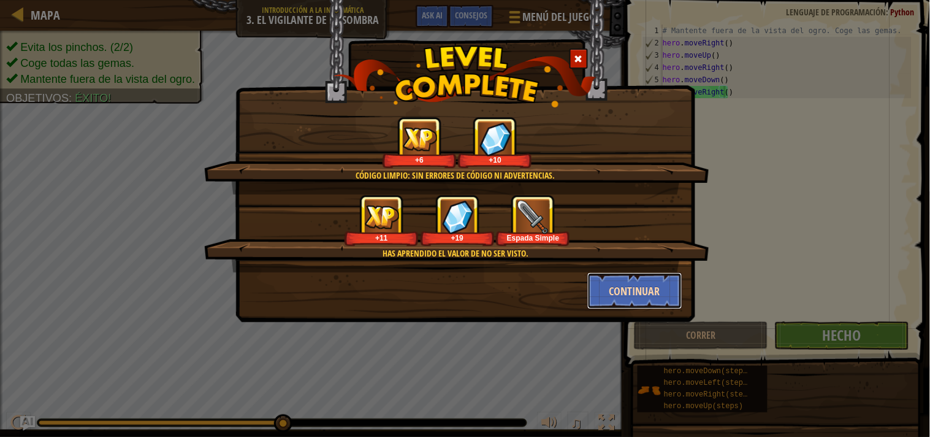
click at [635, 280] on button "Continuar" at bounding box center [635, 290] width 95 height 37
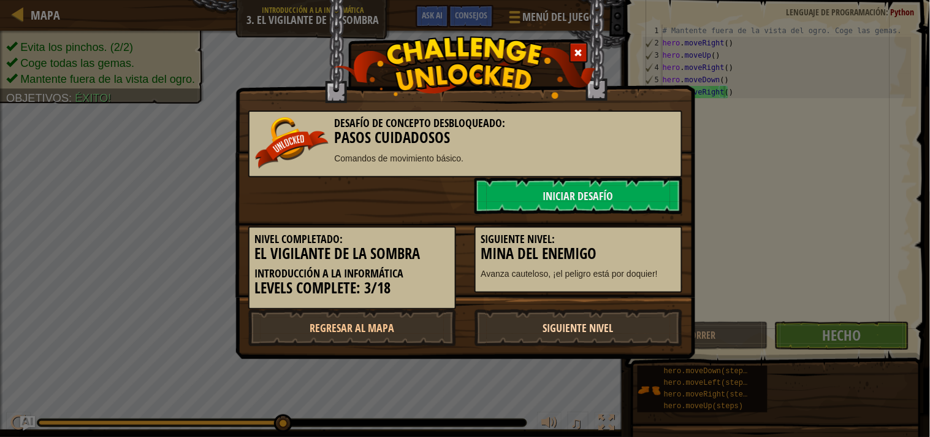
click at [611, 315] on link "Siguiente nivel" at bounding box center [579, 327] width 208 height 37
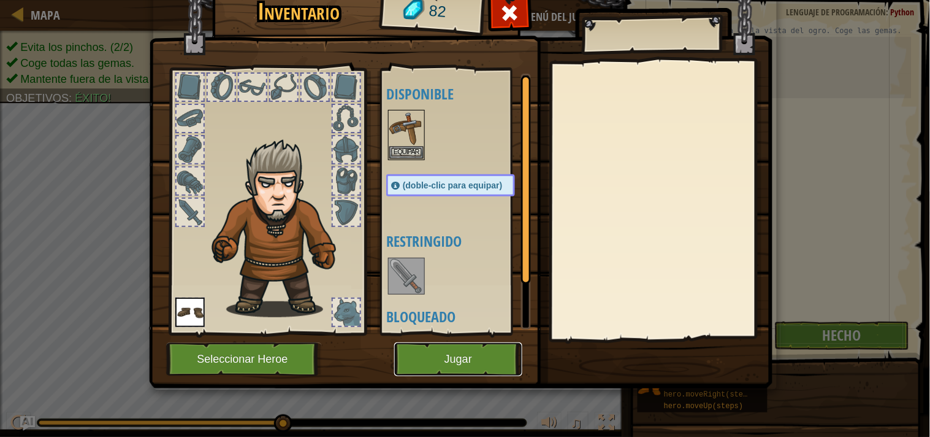
click at [493, 354] on button "Jugar" at bounding box center [458, 359] width 128 height 34
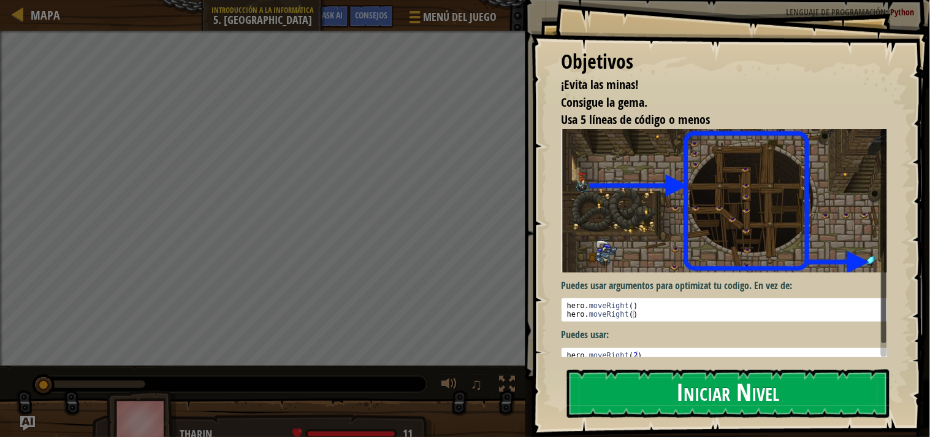
click at [659, 386] on button "Iniciar Nivel" at bounding box center [728, 393] width 323 height 48
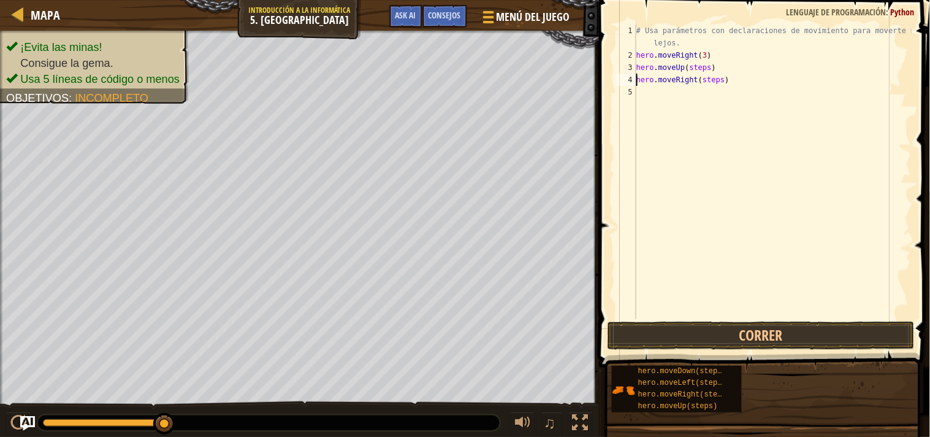
click at [718, 79] on div "# Usa parámetros con declaraciones de movimiento para moverte más lejos. hero .…" at bounding box center [773, 190] width 278 height 331
click at [714, 90] on div "# Usa parámetros con declaraciones de movimiento para moverte más lejos. hero .…" at bounding box center [773, 190] width 278 height 331
click at [707, 105] on div "# Usa parámetros con declaraciones de movimiento para moverte más lejos. hero .…" at bounding box center [773, 190] width 278 height 331
click at [689, 102] on div "# Usa parámetros con declaraciones de movimiento para moverte más lejos. hero .…" at bounding box center [773, 190] width 278 height 331
type textarea "h"
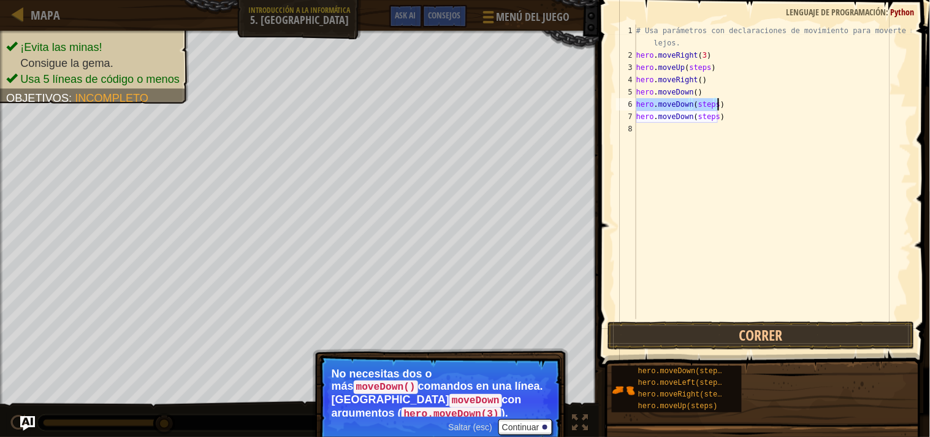
click at [713, 101] on div "# Usa parámetros con declaraciones de movimiento para moverte más lejos. hero .…" at bounding box center [773, 172] width 278 height 294
click at [719, 113] on div "# Usa parámetros con declaraciones de movimiento para moverte más lejos. hero .…" at bounding box center [773, 190] width 278 height 331
type textarea "h"
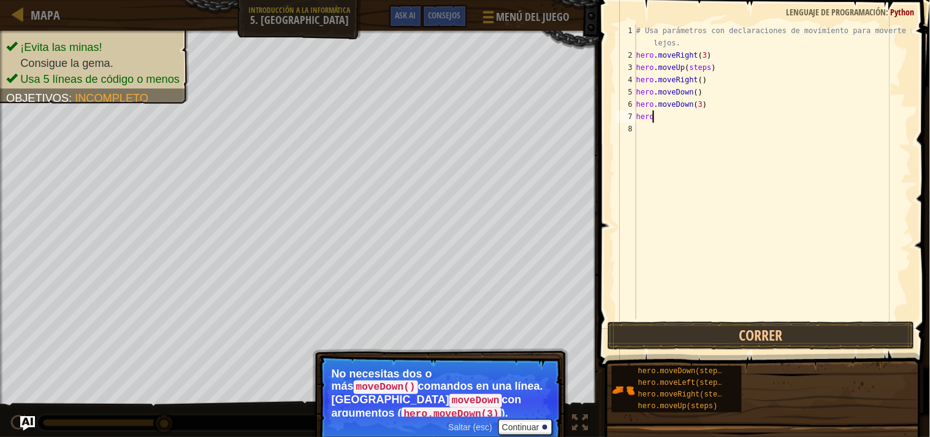
scroll to position [5, 0]
click at [521, 393] on button "Continuar" at bounding box center [526, 427] width 54 height 16
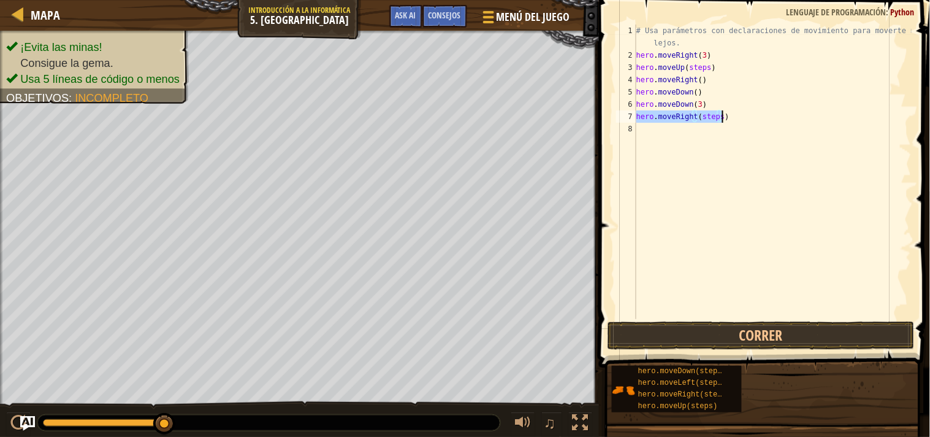
click at [718, 113] on div "# Usa parámetros con declaraciones de movimiento para moverte más lejos. hero .…" at bounding box center [773, 172] width 278 height 294
click at [770, 330] on button "Correr" at bounding box center [761, 335] width 307 height 28
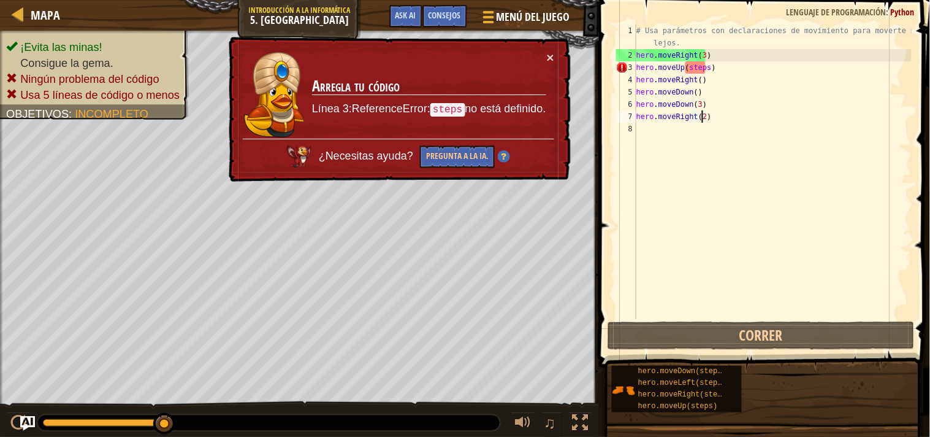
click at [705, 66] on div "# Usa parámetros con declaraciones de movimiento para moverte más lejos. hero .…" at bounding box center [773, 190] width 278 height 331
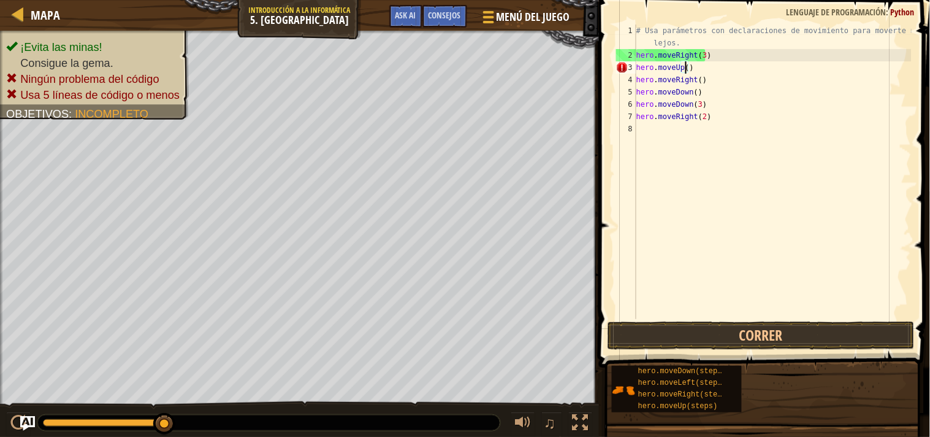
scroll to position [5, 8]
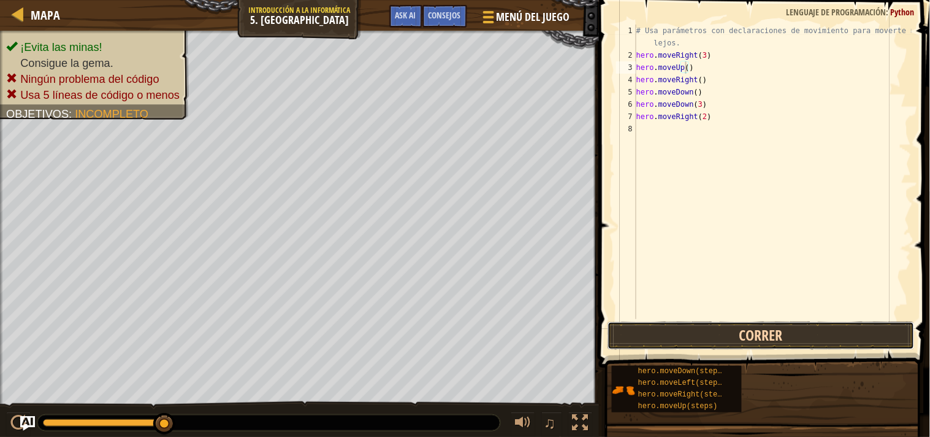
click at [788, 335] on button "Correr" at bounding box center [761, 335] width 307 height 28
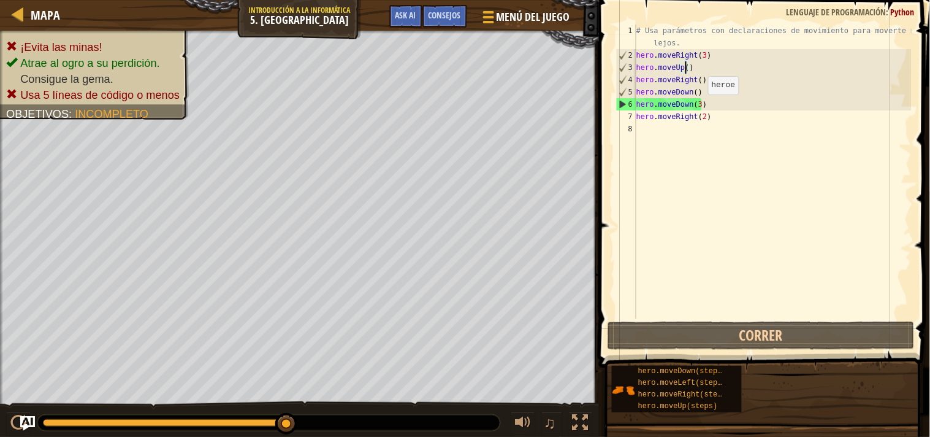
click at [698, 107] on div "# Usa parámetros con declaraciones de movimiento para moverte más lejos. hero .…" at bounding box center [773, 190] width 278 height 331
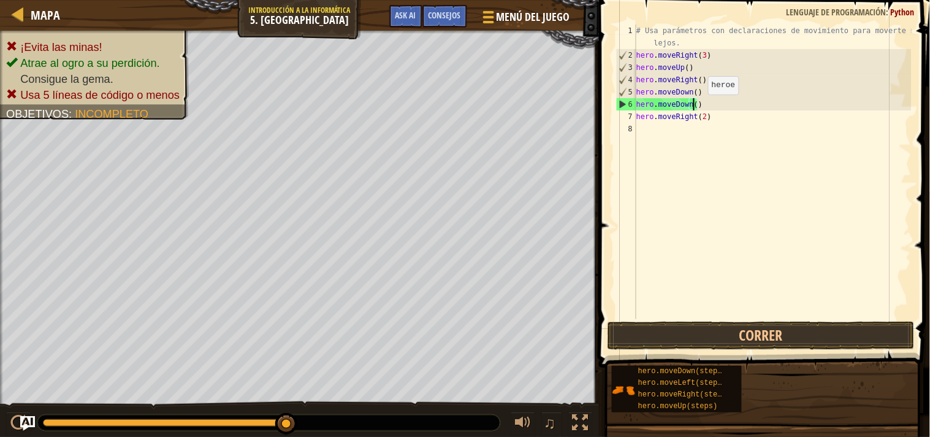
scroll to position [5, 10]
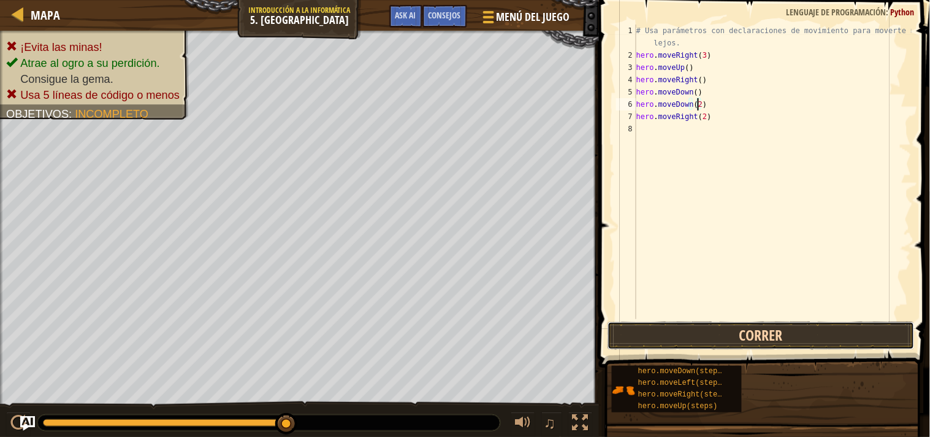
click at [749, 338] on button "Correr" at bounding box center [761, 335] width 307 height 28
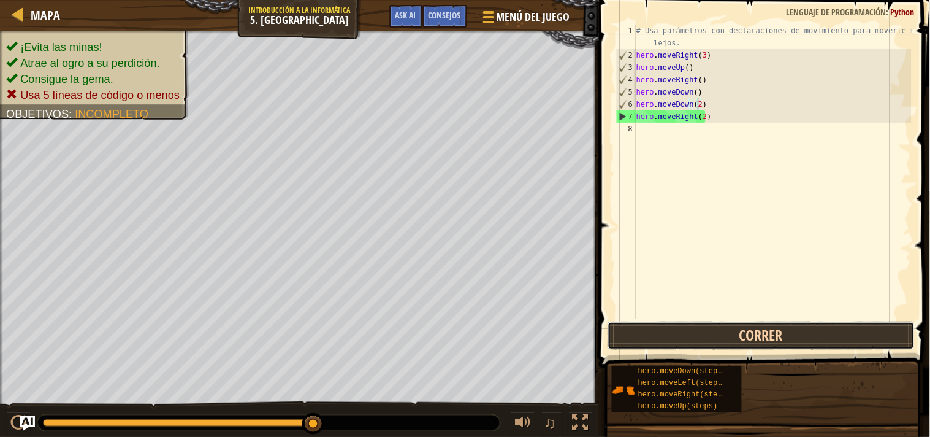
click at [757, 329] on button "Correr" at bounding box center [761, 335] width 307 height 28
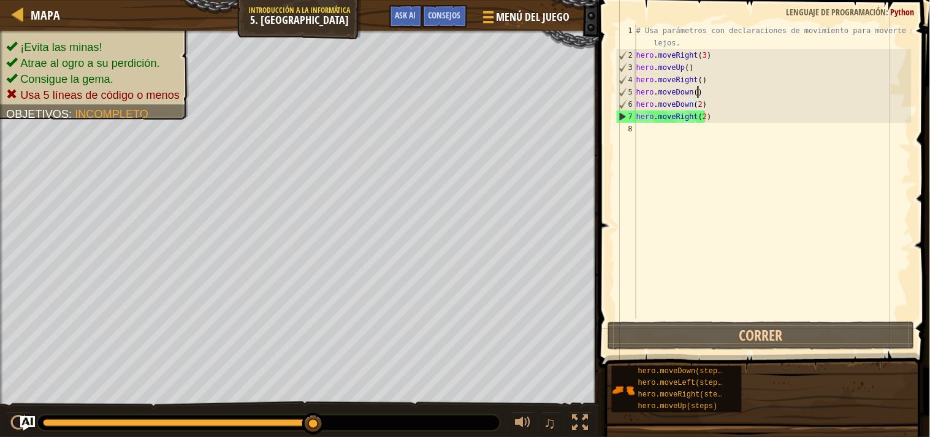
click at [697, 88] on div "# Usa parámetros con declaraciones de movimiento para moverte más lejos. hero .…" at bounding box center [773, 190] width 278 height 331
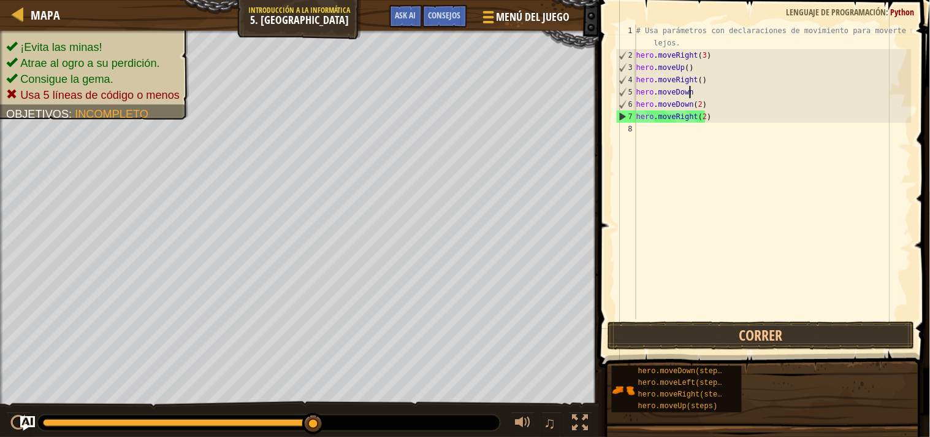
scroll to position [5, 3]
type textarea "h"
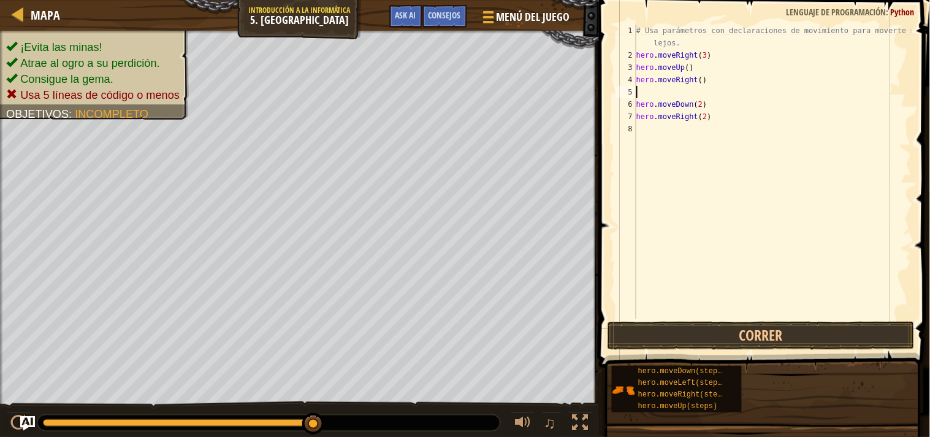
type textarea "hero.moveDown(2)"
click at [734, 332] on button "Correr" at bounding box center [761, 335] width 307 height 28
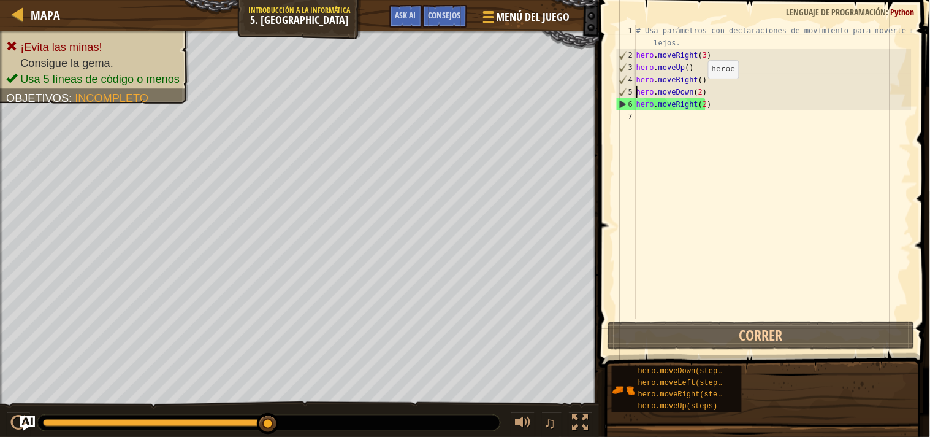
click at [698, 90] on div "# Usa parámetros con declaraciones de movimiento para moverte más lejos. hero .…" at bounding box center [773, 190] width 278 height 331
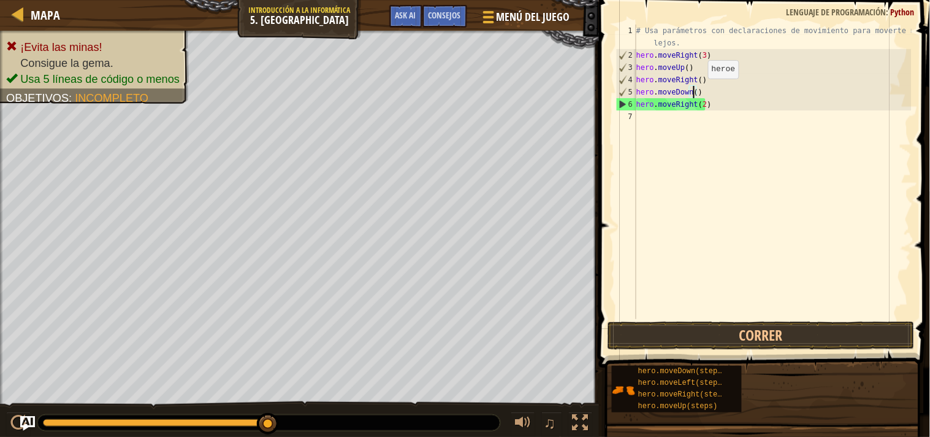
type textarea "hero.moveDown(3)"
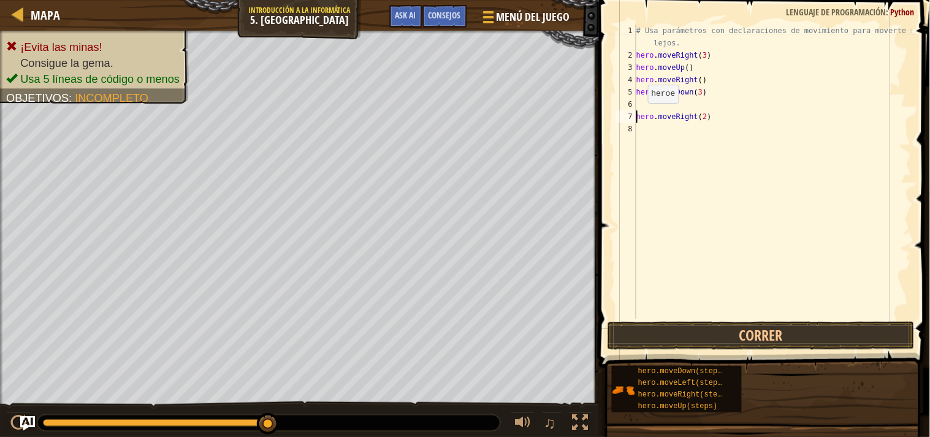
click at [638, 115] on div "# Usa parámetros con declaraciones de movimiento para moverte más lejos. hero .…" at bounding box center [773, 190] width 278 height 331
type textarea "hero.moveRight(2)"
click at [783, 333] on button "Correr" at bounding box center [761, 335] width 307 height 28
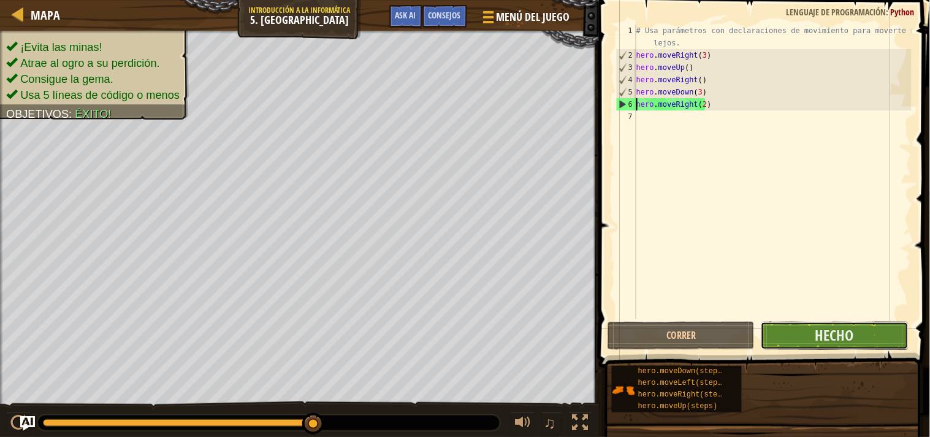
click at [802, 332] on button "Hecho" at bounding box center [834, 335] width 147 height 28
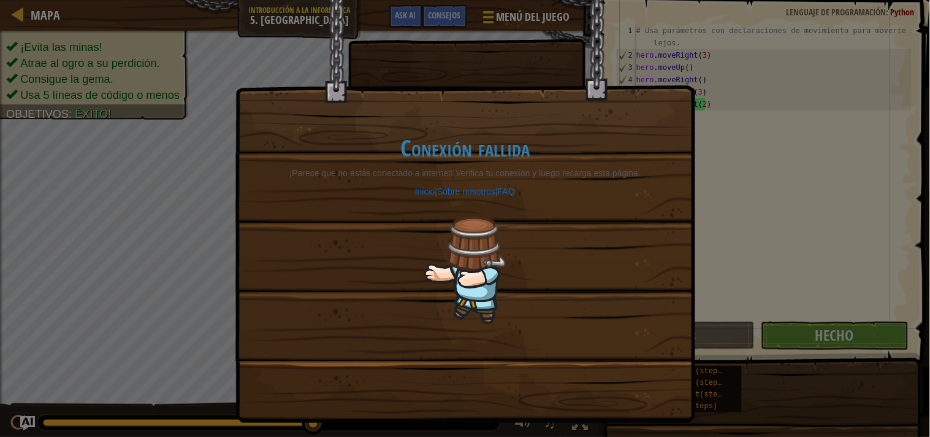
click at [519, 236] on div "Conexión fallida ¡Parece que no estás conectado a internet! Verifica tu conexió…" at bounding box center [465, 229] width 434 height 238
click at [594, 243] on div "Conexión fallida ¡Parece que no estás conectado a internet! Verifica tu conexió…" at bounding box center [465, 229] width 434 height 238
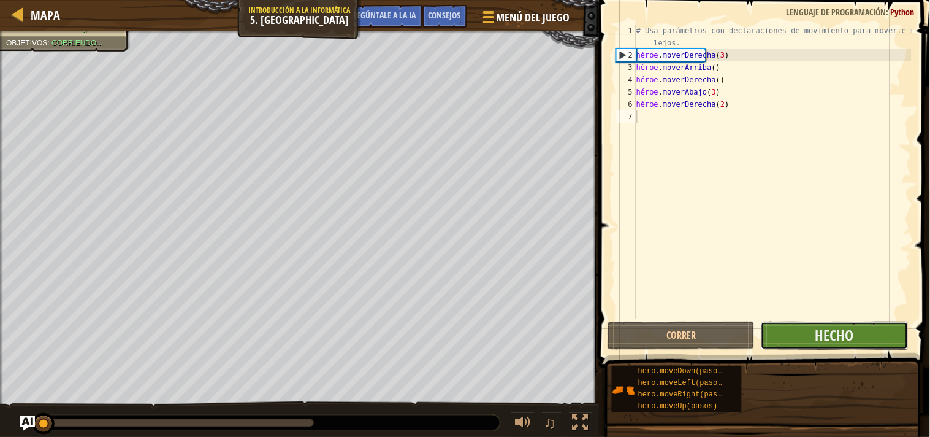
click at [797, 335] on button "Hecho" at bounding box center [834, 335] width 147 height 28
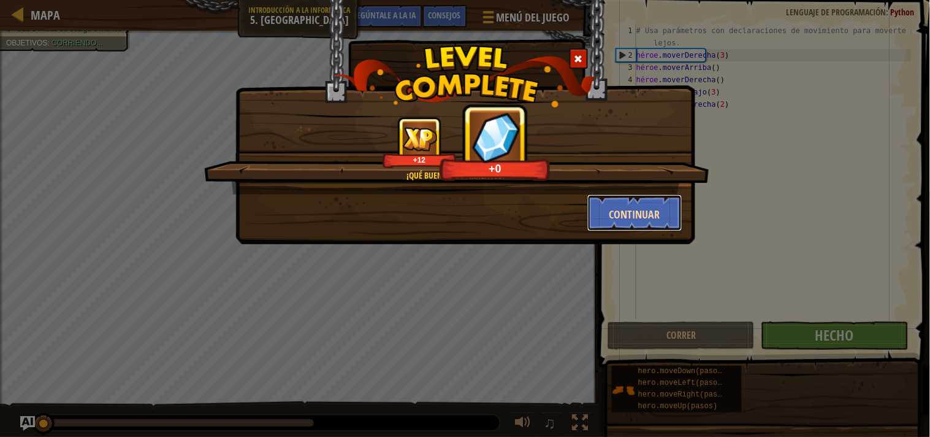
click at [654, 223] on button "Continuar" at bounding box center [635, 212] width 95 height 37
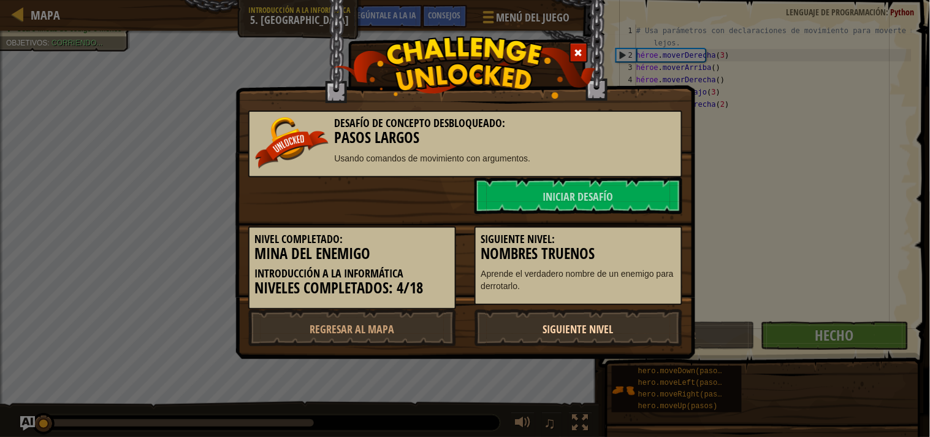
click at [635, 313] on link "Siguiente nivel" at bounding box center [579, 327] width 208 height 37
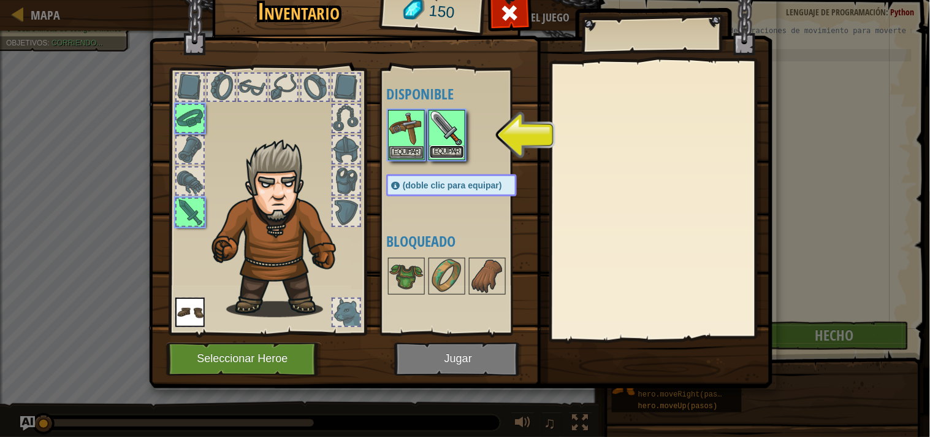
click at [456, 150] on font "Equipar" at bounding box center [447, 151] width 26 height 7
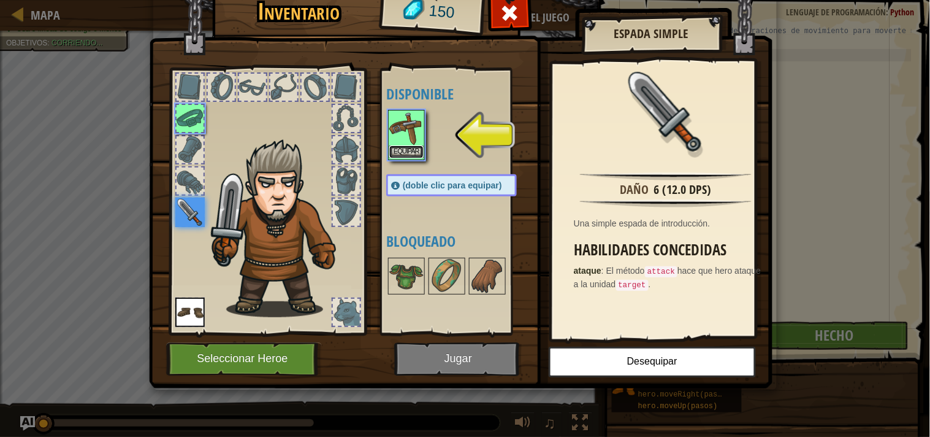
click at [407, 151] on font "Equipar" at bounding box center [407, 151] width 26 height 7
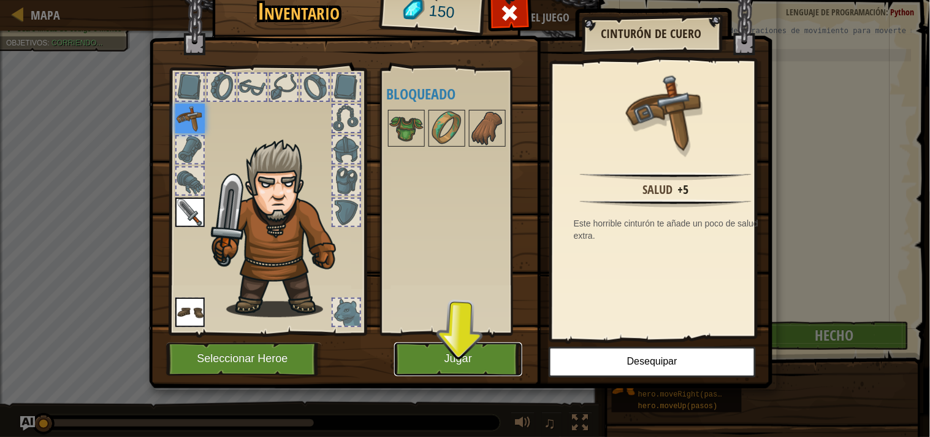
click at [464, 351] on button "Jugar" at bounding box center [458, 359] width 128 height 34
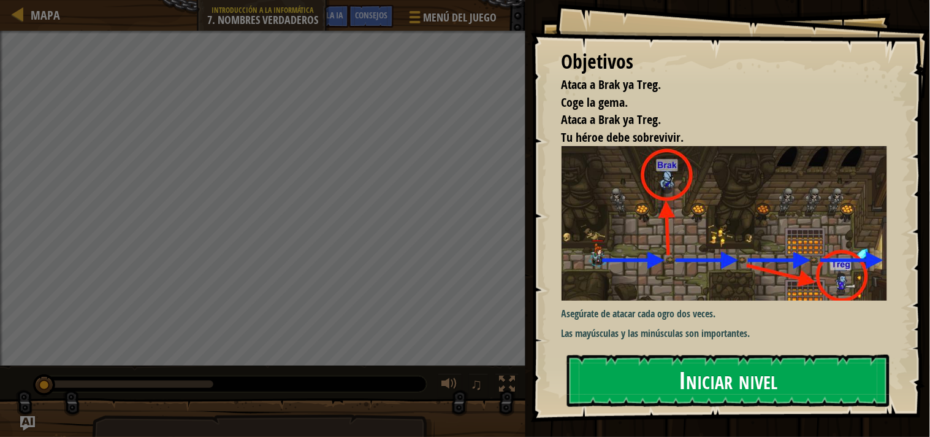
click at [693, 368] on font "Iniciar nivel" at bounding box center [728, 380] width 99 height 33
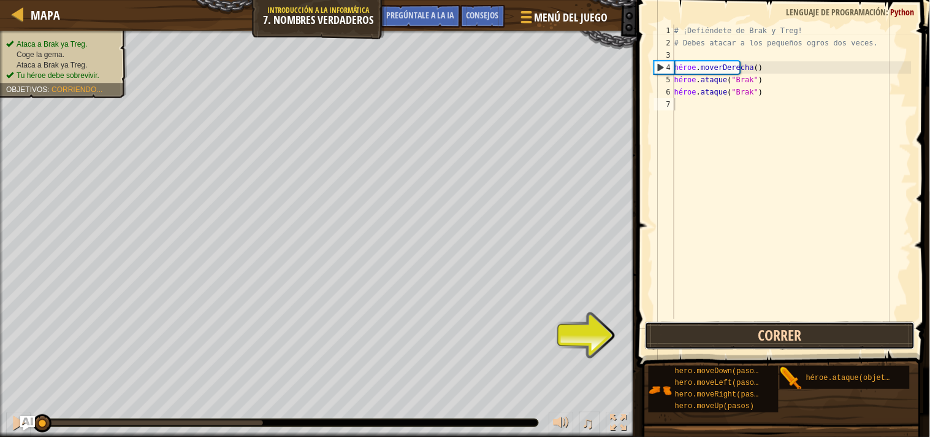
click at [758, 332] on button "Correr" at bounding box center [780, 335] width 270 height 28
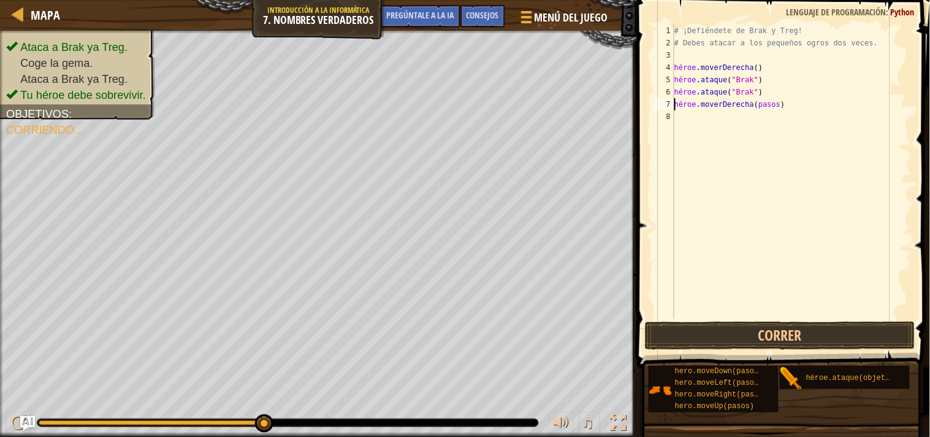
click at [770, 105] on div "# ¡Defiéndete de Brak y Treg! # Debes atacar a los pequeños ogros dos veces. hé…" at bounding box center [792, 184] width 240 height 319
click at [772, 102] on div "# ¡Defiéndete de Brak y Treg! # Debes atacar a los pequeños ogros dos veces. hé…" at bounding box center [792, 184] width 240 height 319
click at [773, 102] on div "# ¡Defiéndete de Brak y Treg! # Debes atacar a los pequeños ogros dos veces. hé…" at bounding box center [792, 184] width 240 height 319
click at [776, 102] on div "# ¡Defiéndete de Brak y Treg! # Debes atacar a los pequeños ogros dos veces. hé…" at bounding box center [792, 184] width 240 height 319
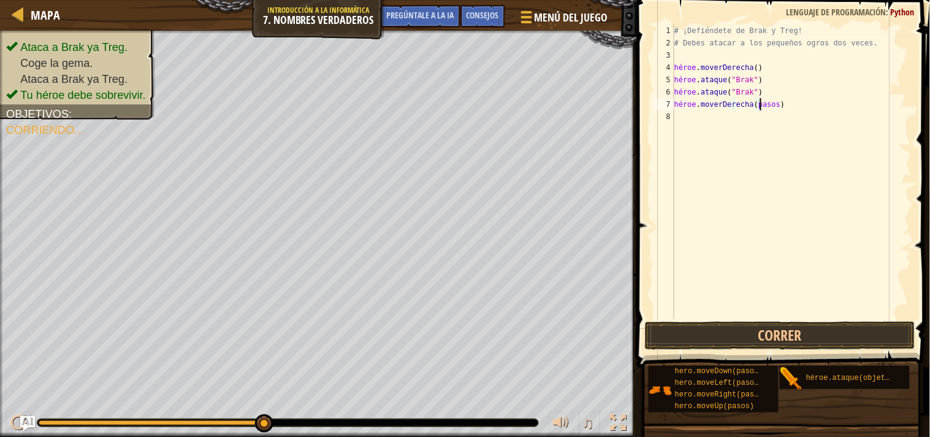
click at [782, 103] on div "# ¡Defiéndete de Brak y Treg! # Debes atacar a los pequeños ogros dos veces. hé…" at bounding box center [792, 184] width 240 height 319
click at [790, 103] on div "# ¡Defiéndete de Brak y Treg! # Debes atacar a los pequeños ogros dos veces. hé…" at bounding box center [792, 184] width 240 height 319
click at [793, 105] on div "# ¡Defiéndete de Brak y Treg! # Debes atacar a los pequeños ogros dos veces. hé…" at bounding box center [792, 172] width 240 height 294
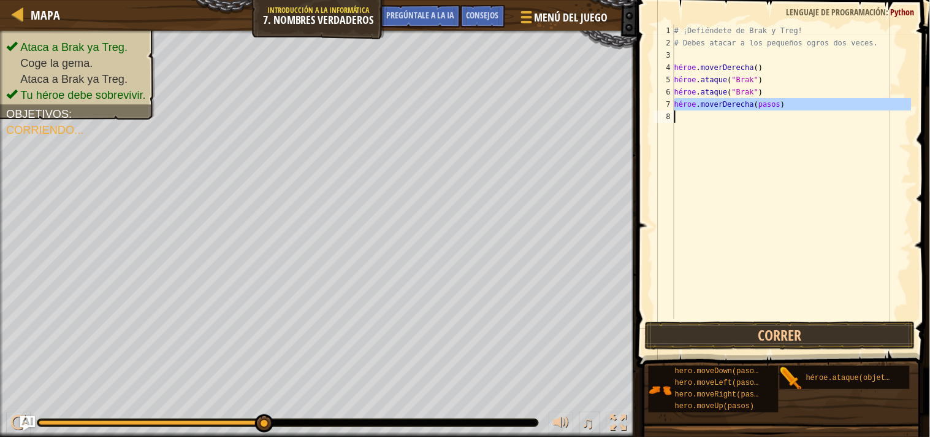
type textarea "hero.moveRight(pasos)"
click at [797, 101] on div "# ¡Defiéndete de Brak y Treg! # Debes atacar a los pequeños ogros dos veces. hé…" at bounding box center [792, 184] width 240 height 319
click at [807, 106] on div "# ¡Defiéndete de Brak y Treg! # Debes atacar a los pequeños ogros dos veces. hé…" at bounding box center [792, 184] width 240 height 319
click at [744, 118] on div "# ¡Defiéndete de Brak y Treg! # Debes atacar a los pequeños ogros dos veces. hé…" at bounding box center [792, 184] width 240 height 319
click at [792, 108] on div "# ¡Defiéndete de Brak y Treg! # Debes atacar a los pequeños ogros dos veces. hé…" at bounding box center [792, 184] width 240 height 319
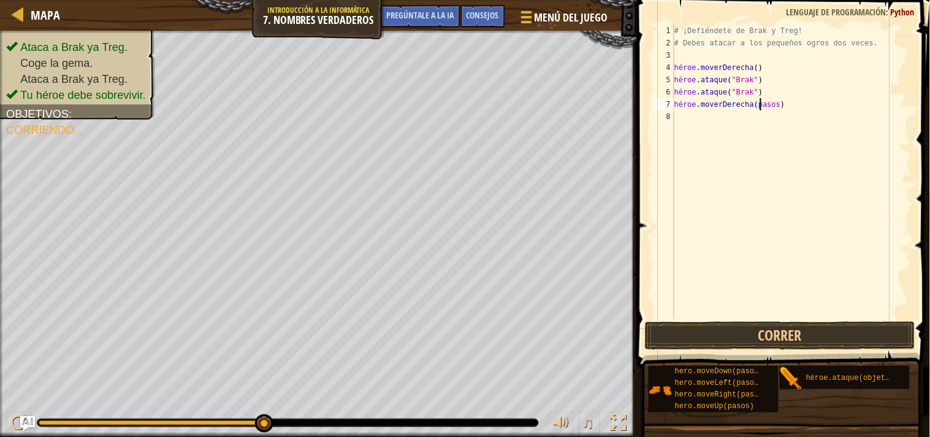
click at [806, 98] on div "# ¡Defiéndete de Brak y Treg! # Debes atacar a los pequeños ogros dos veces. hé…" at bounding box center [792, 184] width 240 height 319
click at [787, 100] on div "# ¡Defiéndete de Brak y Treg! # Debes atacar a los pequeños ogros dos veces. hé…" at bounding box center [792, 184] width 240 height 319
click at [790, 101] on div "# ¡Defiéndete de Brak y Treg! # Debes atacar a los pequeños ogros dos veces. hé…" at bounding box center [792, 184] width 240 height 319
click at [780, 131] on div "# ¡Defiéndete de Brak y Treg! # Debes atacar a los pequeños ogros dos veces. hé…" at bounding box center [794, 184] width 236 height 319
click at [783, 128] on div "# ¡Defiéndete de Brak y Treg! # Debes atacar a los pequeños ogros dos veces. hé…" at bounding box center [794, 184] width 236 height 319
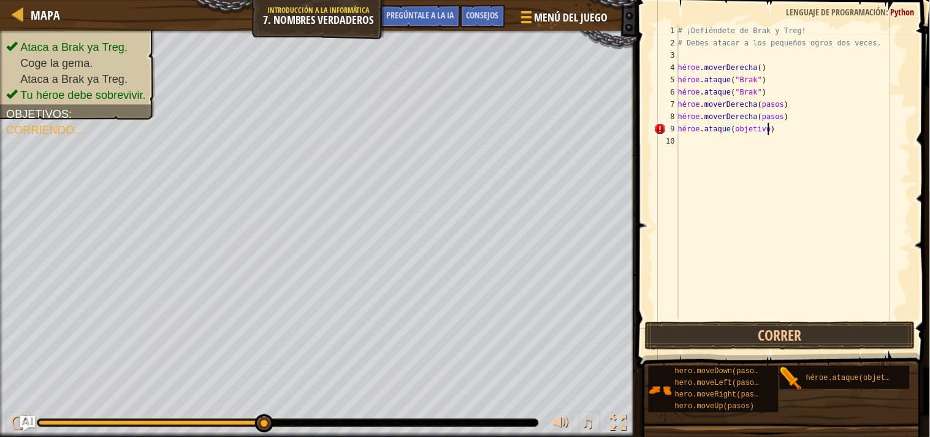
click at [778, 129] on div "# ¡Defiéndete de Brak y Treg! # Debes atacar a los pequeños ogros dos veces. hé…" at bounding box center [794, 184] width 236 height 319
click at [760, 125] on div "# ¡Defiéndete de Brak y Treg! # Debes atacar a los pequeños ogros dos veces. hé…" at bounding box center [794, 184] width 236 height 319
click at [756, 126] on div "# ¡Defiéndete de Brak y Treg! # Debes atacar a los pequeños ogros dos veces. hé…" at bounding box center [794, 184] width 236 height 319
click at [768, 128] on div "# ¡Defiéndete de Brak y Treg! # Debes atacar a los pequeños ogros dos veces. hé…" at bounding box center [794, 184] width 236 height 319
click at [781, 130] on div "# ¡Defiéndete de Brak y Treg! # Debes atacar a los pequeños ogros dos veces. hé…" at bounding box center [794, 184] width 236 height 319
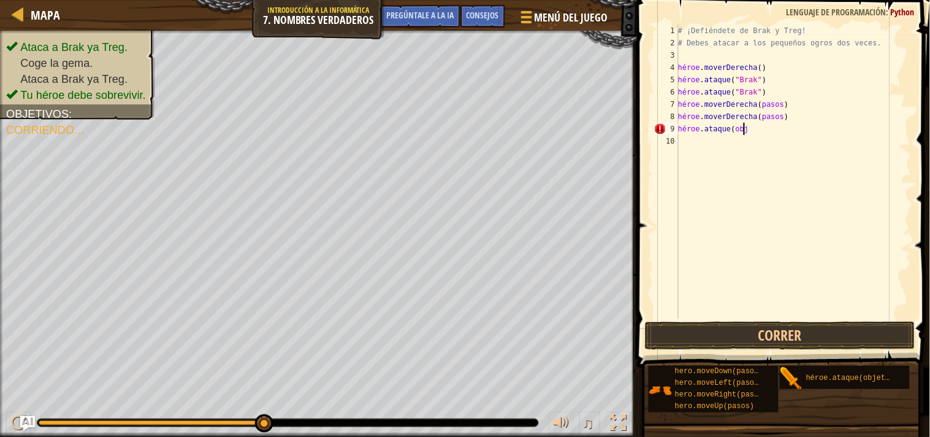
click at [770, 131] on div "# ¡Defiéndete de Brak y Treg! # Debes atacar a los pequeños ogros dos veces. hé…" at bounding box center [794, 184] width 236 height 319
click at [770, 131] on div "# ¡Defiéndete de Brak y Treg! # Debes atacar a los pequeños ogros dos veces. hé…" at bounding box center [794, 172] width 236 height 294
click at [764, 128] on div "# ¡Defiéndete de Brak y Treg! # Debes atacar a los pequeños ogros dos veces. hé…" at bounding box center [794, 184] width 236 height 319
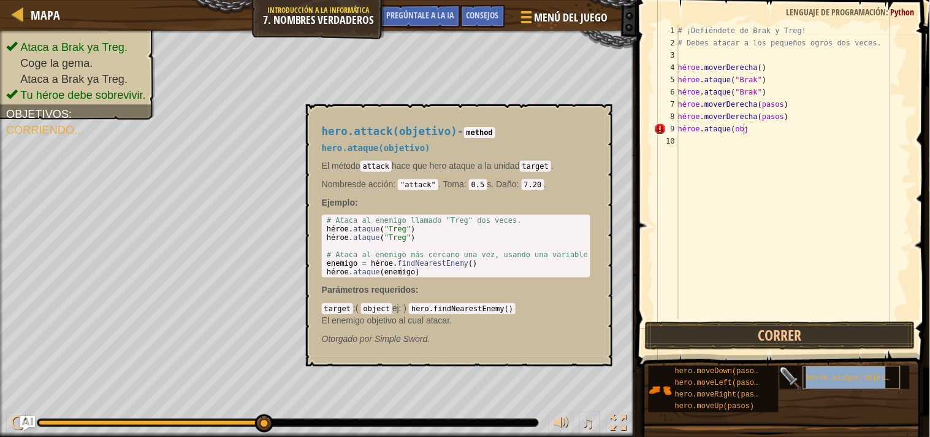
click at [844, 370] on div "héroe.ataque(objetivo)" at bounding box center [852, 377] width 98 height 23
click at [770, 130] on div "# ¡Defiéndete de Brak y Treg! # Debes atacar a los pequeños ogros dos veces. hé…" at bounding box center [794, 184] width 236 height 319
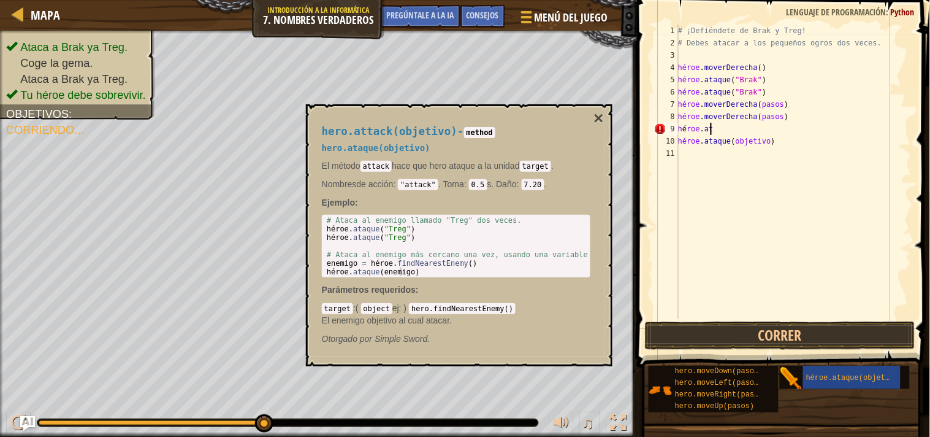
type textarea "h"
type textarea "hero.attack("Treg")"
click at [418, 233] on div "# Ataca al enemigo llamado "Treg" dos veces. héroe . ataque ( "Treg" ) héroe . …" at bounding box center [456, 254] width 265 height 77
drag, startPoint x: 326, startPoint y: 235, endPoint x: 440, endPoint y: 239, distance: 114.2
click at [440, 239] on div "# Ataca al enemigo llamado "Treg" dos veces. héroe . ataque ( "Treg" ) héroe . …" at bounding box center [456, 254] width 265 height 77
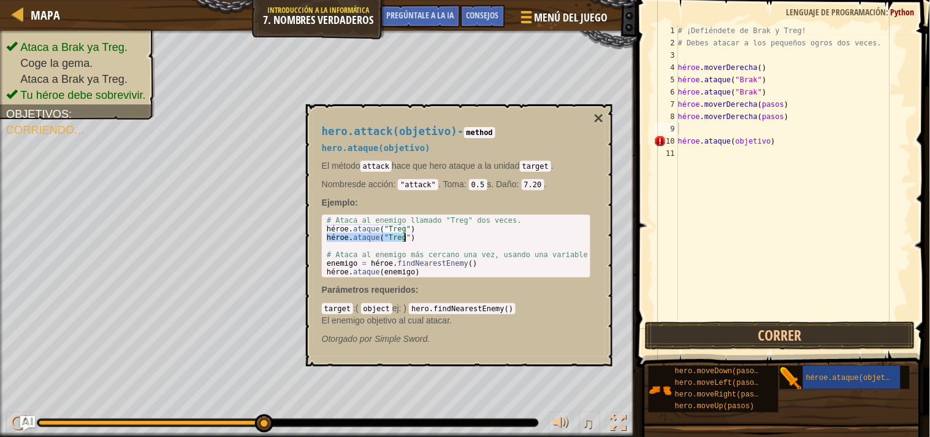
click at [444, 239] on div "# Ataca al enemigo llamado "Treg" dos veces. héroe . ataque ( "Treg" ) héroe . …" at bounding box center [456, 246] width 264 height 60
click at [757, 144] on div "# ¡Defiéndete de Brak y Treg! # Debes atacar a los pequeños ogros dos veces. hé…" at bounding box center [794, 184] width 236 height 319
click at [773, 140] on div "# ¡Defiéndete de Brak y Treg! # Debes atacar a los pequeños ogros dos veces. hé…" at bounding box center [794, 184] width 236 height 319
click at [777, 139] on div "# ¡Defiéndete de Brak y Treg! # Debes atacar a los pequeños ogros dos veces. hé…" at bounding box center [794, 184] width 236 height 319
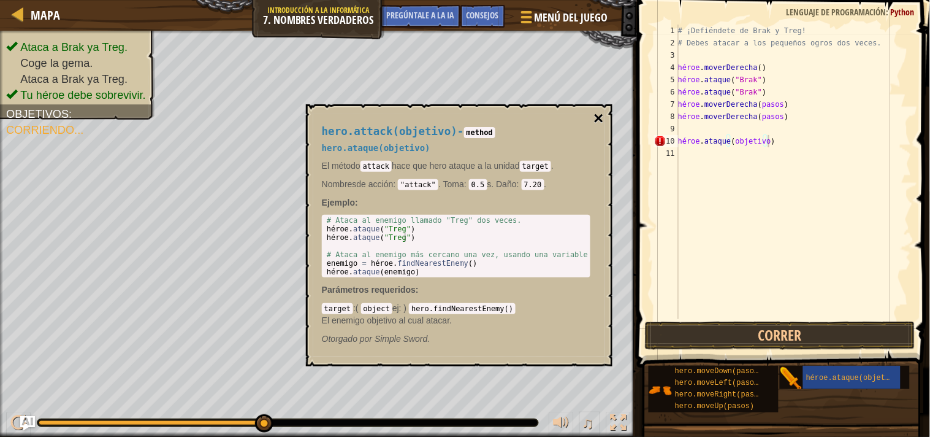
click at [595, 111] on font "×" at bounding box center [599, 118] width 10 height 19
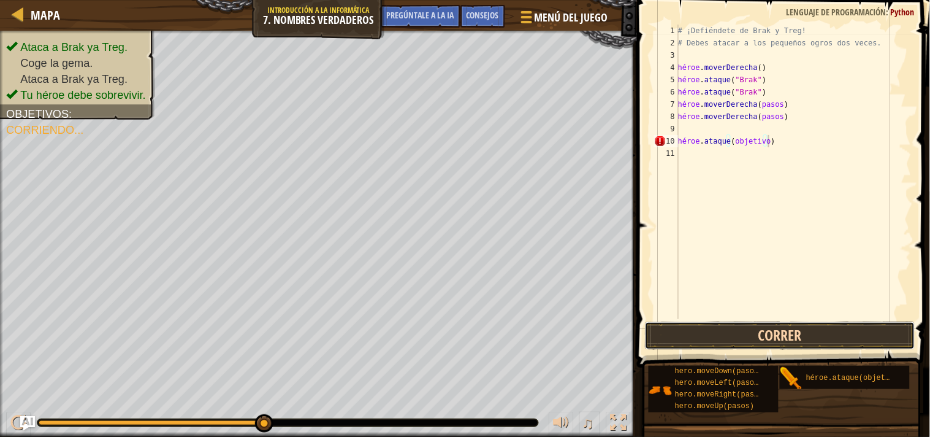
click at [729, 329] on button "Correr" at bounding box center [780, 335] width 270 height 28
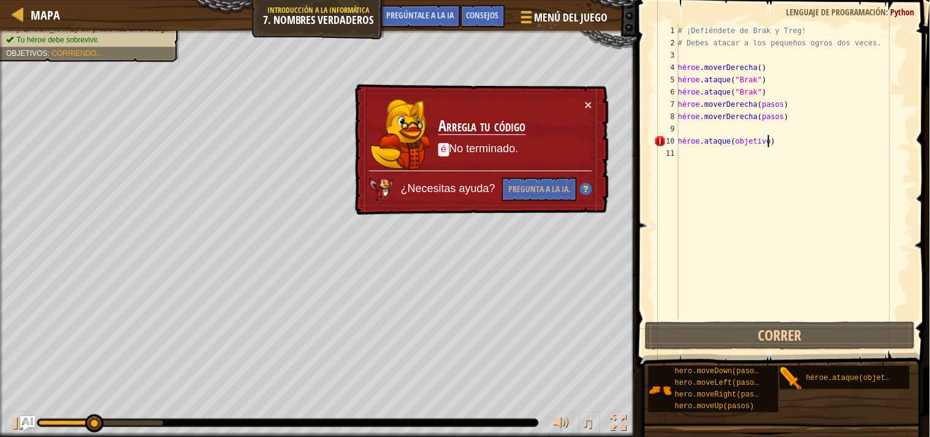
click at [811, 142] on div "# ¡Defiéndete de Brak y Treg! # Debes atacar a los pequeños ogros dos veces. hé…" at bounding box center [794, 184] width 236 height 319
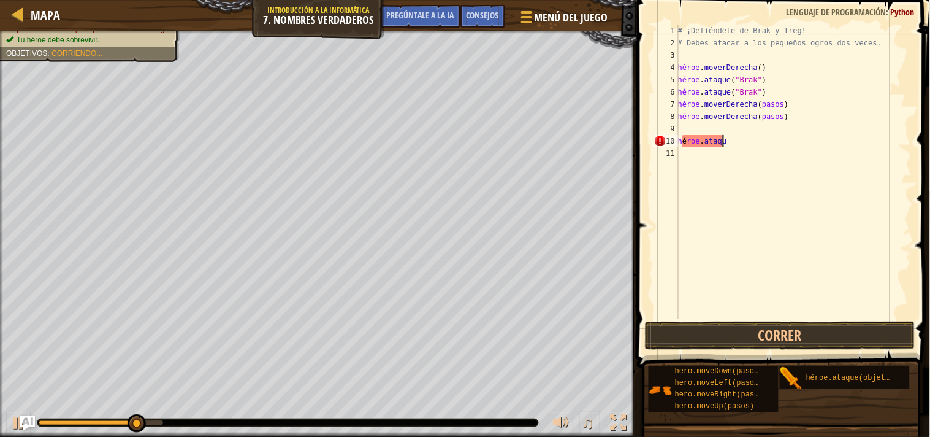
scroll to position [5, 2]
type textarea "h"
click at [771, 339] on button "Correr" at bounding box center [780, 335] width 270 height 28
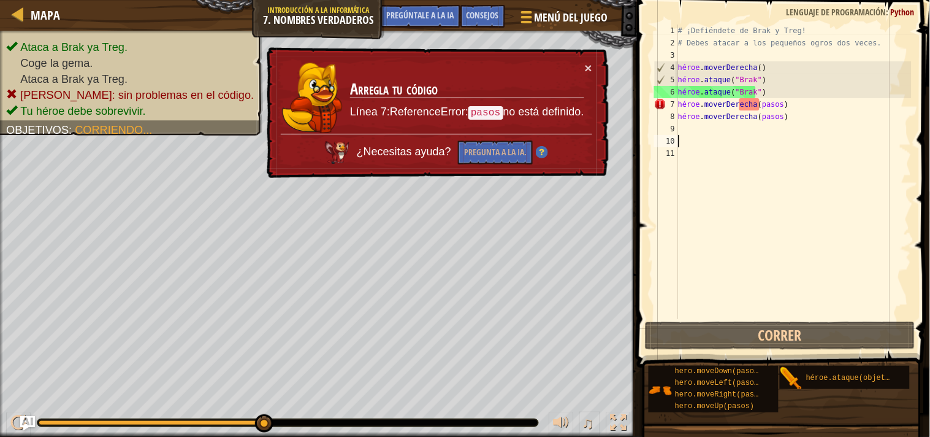
click at [794, 103] on div "# ¡Defiéndete de Brak y Treg! # Debes atacar a los pequeños ogros dos veces. hé…" at bounding box center [794, 184] width 236 height 319
click at [781, 102] on div "# ¡Defiéndete de Brak y Treg! # Debes atacar a los pequeños ogros dos veces. hé…" at bounding box center [794, 184] width 236 height 319
click at [787, 103] on div "# ¡Defiéndete de Brak y Treg! # Debes atacar a los pequeños ogros dos veces. hé…" at bounding box center [794, 184] width 236 height 319
click at [589, 65] on font "×" at bounding box center [588, 68] width 7 height 14
click at [757, 105] on div "# ¡Defiéndete de Brak y Treg! # Debes atacar a los pequeños ogros dos veces. hé…" at bounding box center [794, 184] width 236 height 319
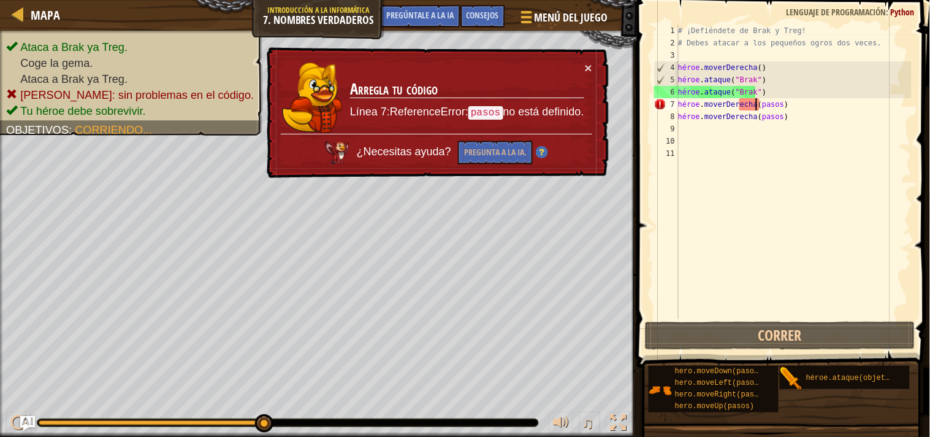
click at [762, 102] on div "# ¡Defiéndete de Brak y Treg! # Debes atacar a los pequeños ogros dos veces. hé…" at bounding box center [794, 184] width 236 height 319
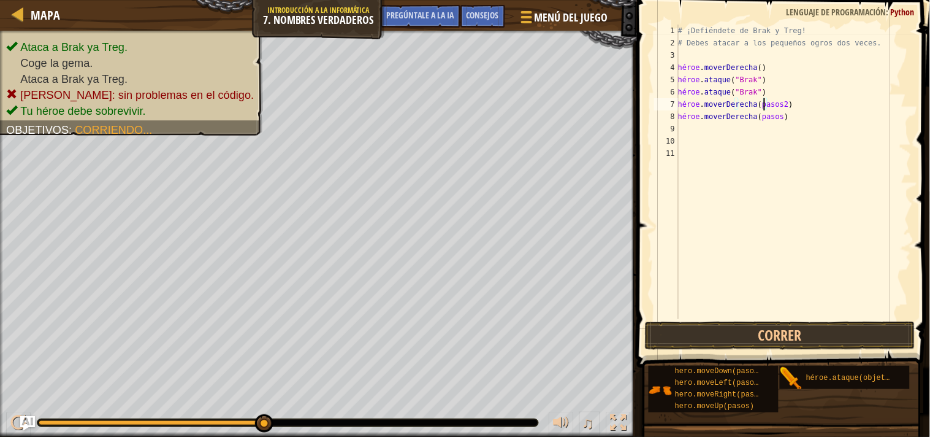
click at [803, 119] on div "# ¡Defiéndete de Brak y Treg! # Debes atacar a los pequeños ogros dos veces. hé…" at bounding box center [794, 184] width 236 height 319
type textarea "h"
click at [843, 345] on button "Correr" at bounding box center [780, 335] width 270 height 28
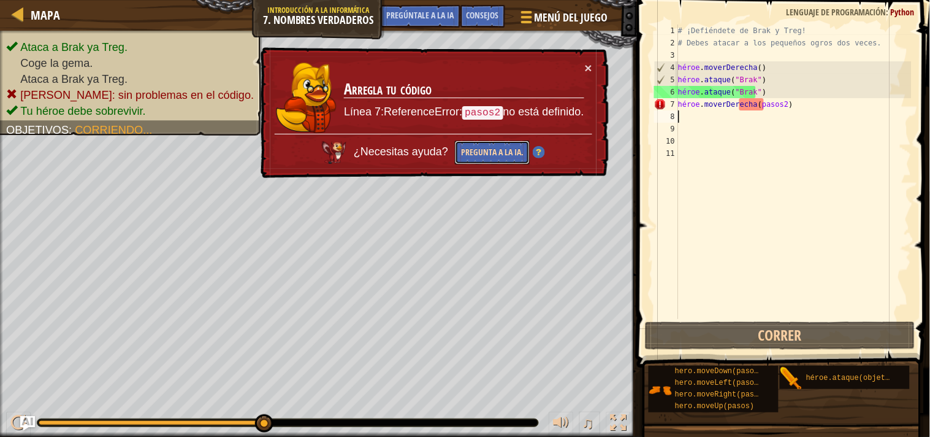
click at [511, 150] on font "Pregunta a la IA." at bounding box center [492, 152] width 63 height 12
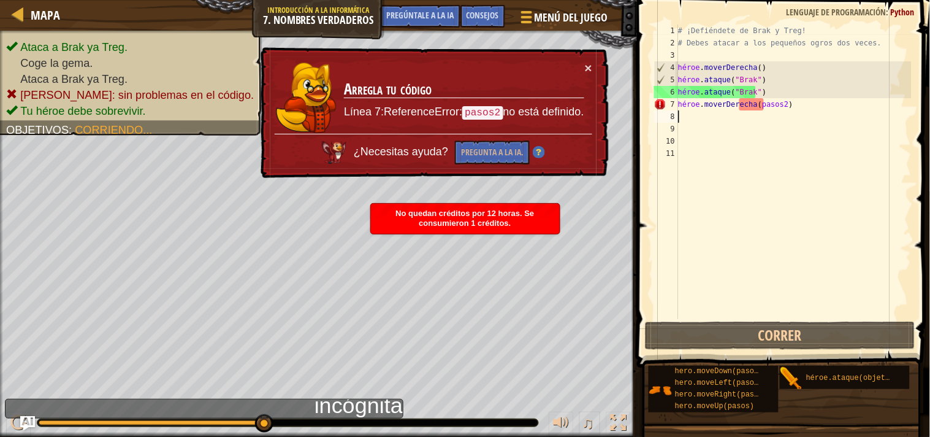
click at [798, 103] on div "# ¡Defiéndete de Brak y Treg! # Debes atacar a los pequeños ogros dos veces. hé…" at bounding box center [794, 184] width 236 height 319
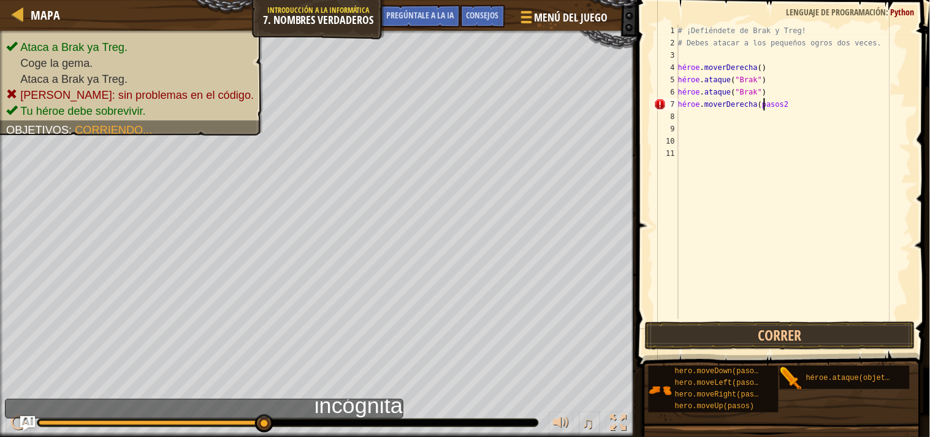
scroll to position [5, 13]
type textarea "hero.moveRight(pasos3"
click at [800, 99] on div "# ¡Defiéndete de Brak y Treg! # Debes atacar a los pequeños ogros dos veces. hé…" at bounding box center [794, 184] width 236 height 319
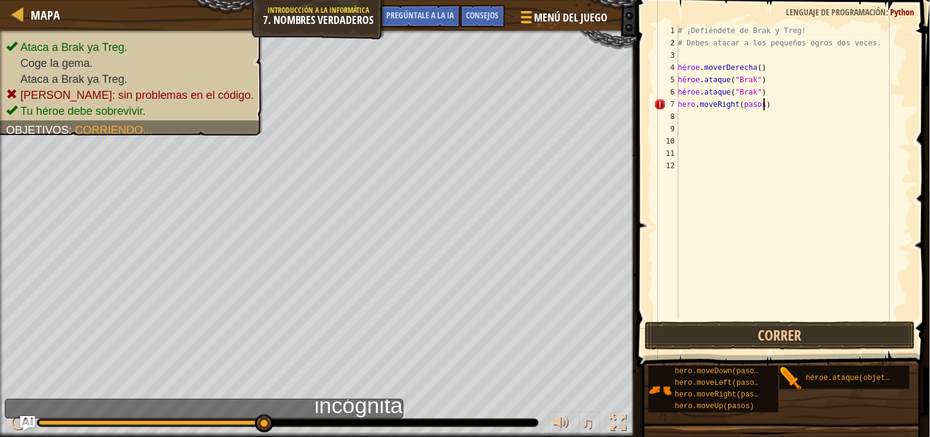
scroll to position [5, 13]
type textarea "hero.moveRight(pasos)3"
click at [792, 103] on div "# ¡Defiéndete de Brak y Treg! # Debes atacar a los pequeños ogros dos veces. hé…" at bounding box center [794, 184] width 236 height 319
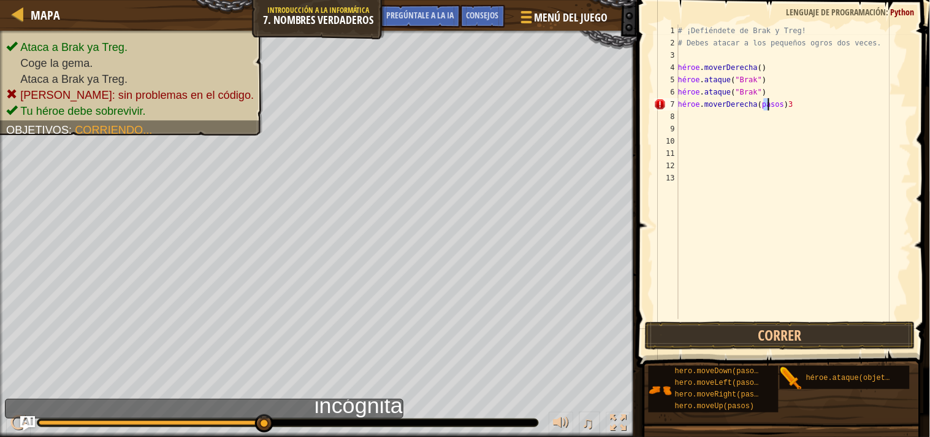
type textarea "hero.moveRight(pasos)3"
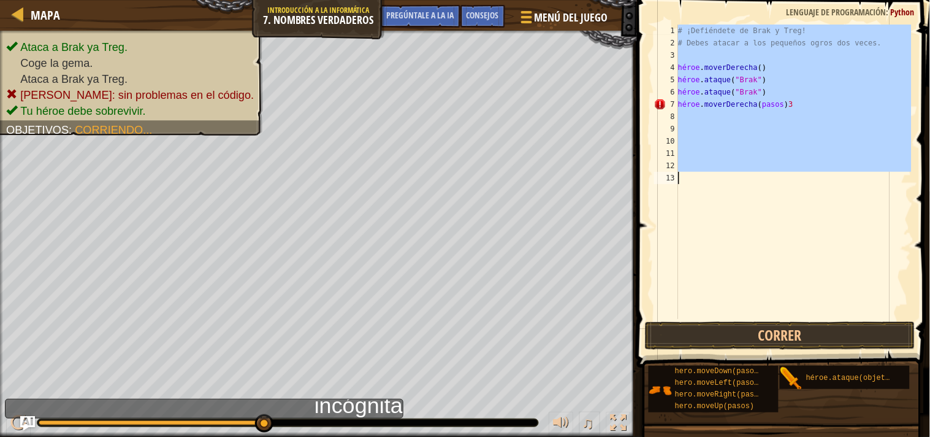
click at [792, 103] on div "# ¡Defiéndete de Brak y Treg! # Debes atacar a los pequeños ogros dos veces. hé…" at bounding box center [794, 184] width 236 height 319
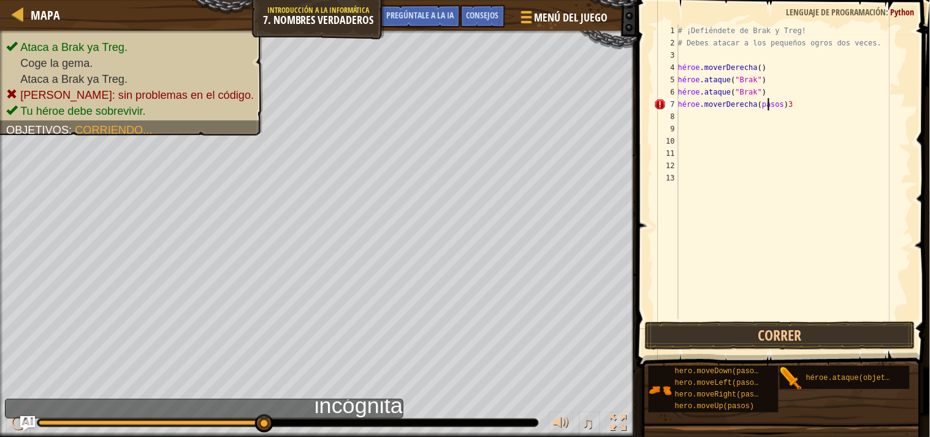
click at [816, 107] on div "# ¡Defiéndete de Brak y Treg! # Debes atacar a los pequeños ogros dos veces. hé…" at bounding box center [794, 184] width 236 height 319
click at [749, 102] on div "# ¡Defiéndete de Brak y Treg! # Debes atacar a los pequeños ogros dos veces. hé…" at bounding box center [794, 184] width 236 height 319
click at [759, 103] on div "# ¡Defiéndete de Brak y Treg! # Debes atacar a los pequeños ogros dos veces. hé…" at bounding box center [794, 184] width 236 height 319
type textarea "hero.moveRight(pasos3)"
click at [810, 333] on button "Correr" at bounding box center [780, 335] width 270 height 28
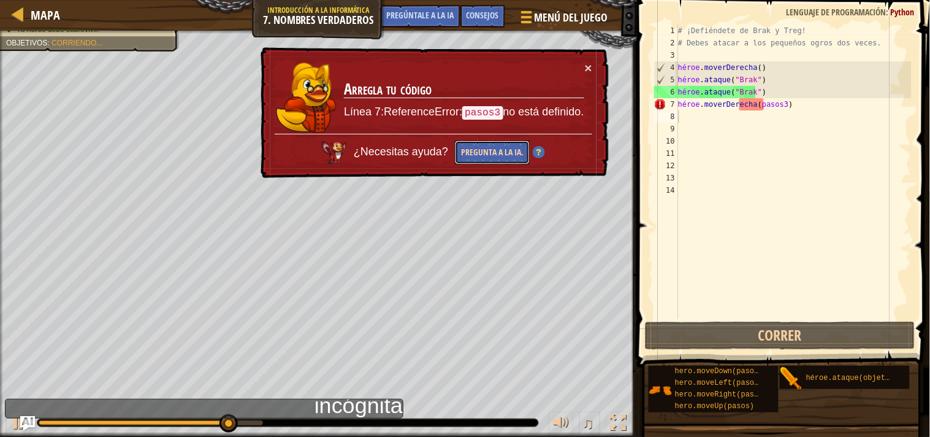
click at [500, 151] on font "Pregunta a la IA." at bounding box center [492, 152] width 63 height 12
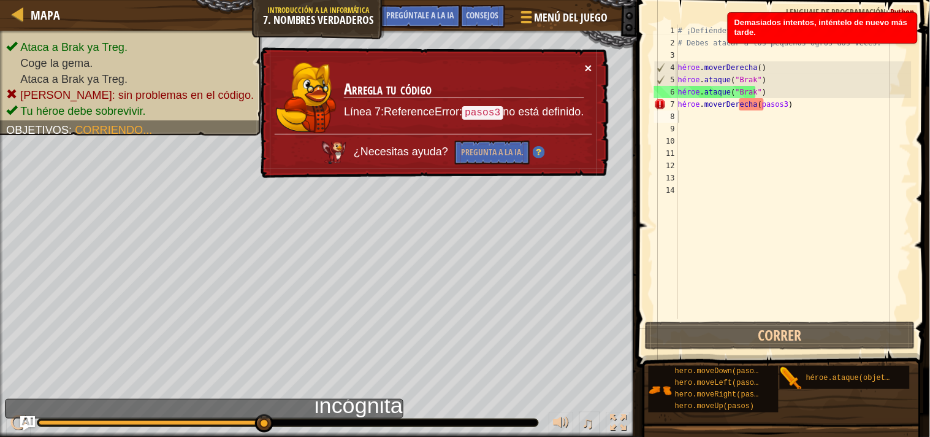
click at [586, 70] on font "×" at bounding box center [588, 68] width 7 height 14
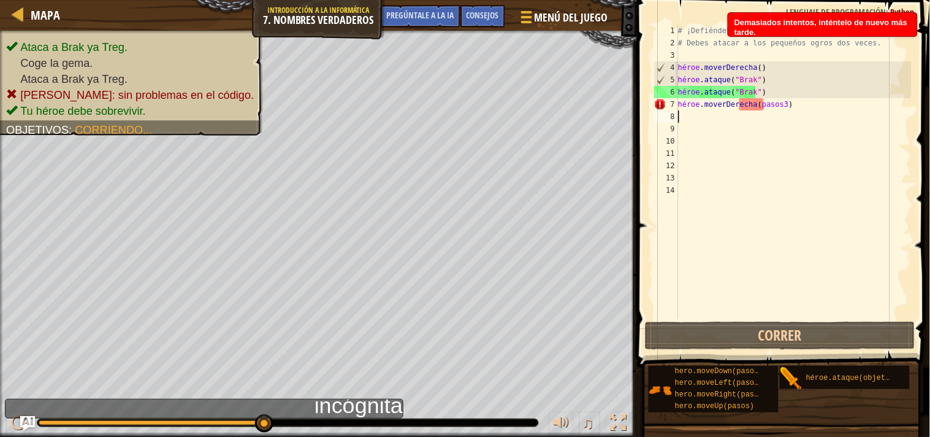
click at [802, 105] on div "# ¡Defiéndete de Brak y Treg! # Debes atacar a los pequeños ogros dos veces. hé…" at bounding box center [794, 184] width 236 height 319
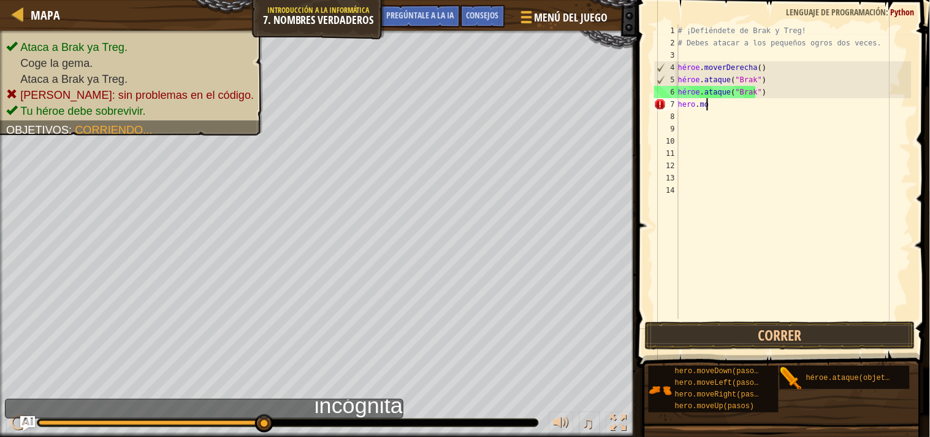
type textarea "h"
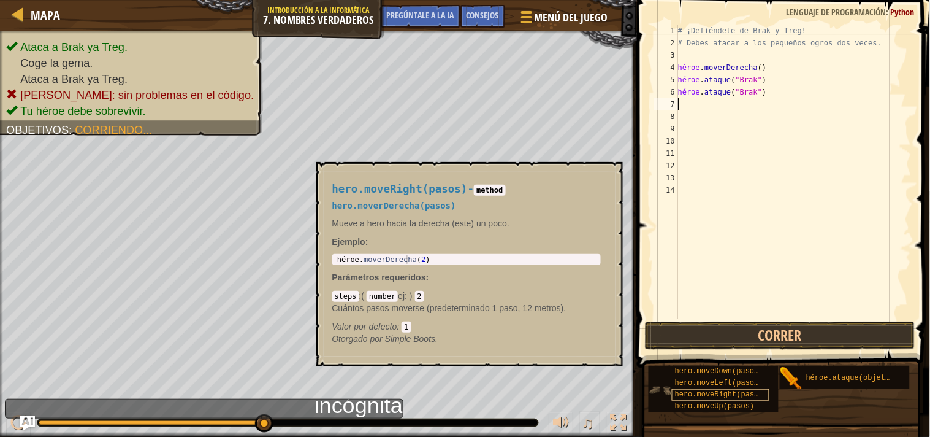
type textarea "3"
click at [737, 391] on font "hero.moveRight(pasos)" at bounding box center [721, 394] width 93 height 9
type textarea "hero.moveRight(2)"
click at [436, 256] on div "héroe . moverDerecha ( 2 )" at bounding box center [467, 268] width 265 height 26
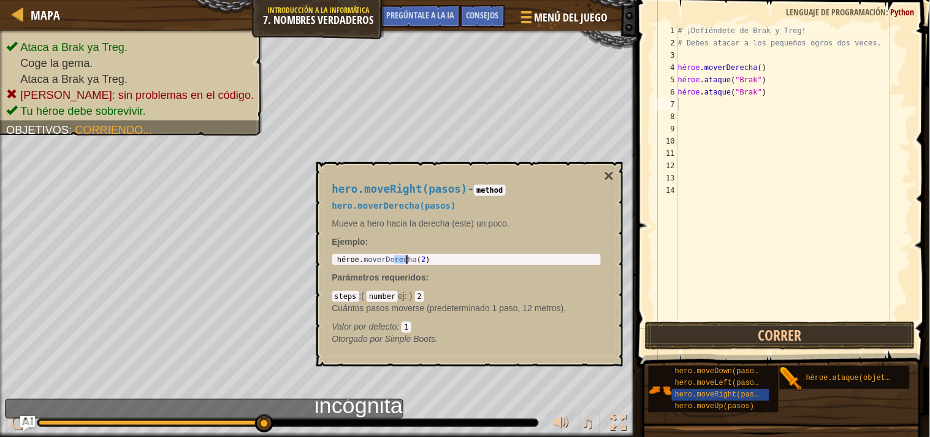
click at [438, 256] on div "héroe . moverDerecha ( 2 )" at bounding box center [467, 268] width 265 height 26
click at [446, 262] on div "héroe . moverDerecha ( 2 )" at bounding box center [467, 259] width 264 height 9
click at [446, 258] on div "héroe . moverDerecha ( 2 )" at bounding box center [467, 268] width 265 height 26
click at [423, 294] on code "2" at bounding box center [419, 296] width 9 height 11
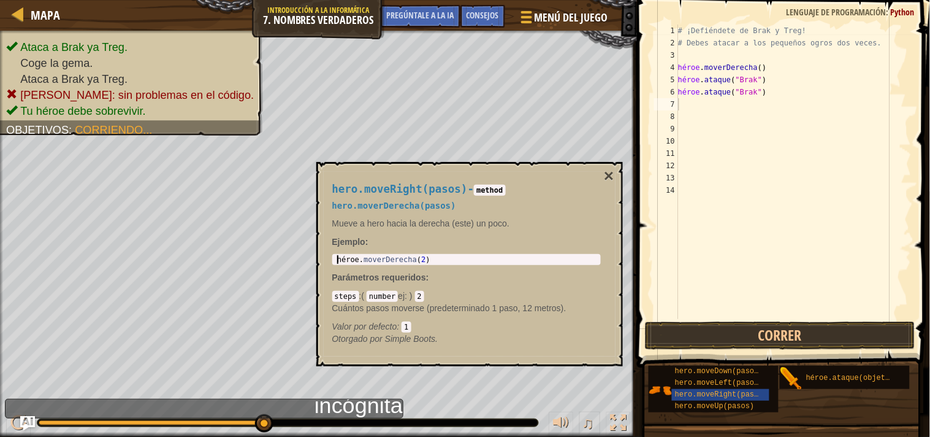
click at [429, 255] on div "héroe . moverDerecha ( 2 )" at bounding box center [467, 259] width 264 height 9
type textarea "hero.moveRight(pasos)"
click at [768, 136] on div "# ¡Defiéndete de Brak y Treg! # Debes atacar a los pequeños ogros dos veces. hé…" at bounding box center [794, 184] width 236 height 319
click at [609, 176] on font "×" at bounding box center [609, 175] width 10 height 19
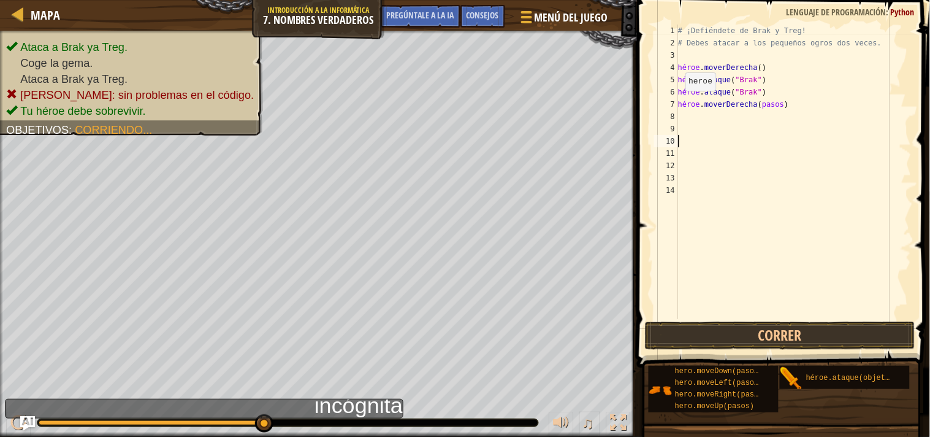
click at [676, 101] on div "7" at bounding box center [666, 104] width 25 height 12
click at [679, 100] on div "# ¡Defiéndete de Brak y Treg! # Debes atacar a los pequeños ogros dos veces. hé…" at bounding box center [794, 184] width 236 height 319
type textarea "hero.attack("Brak")hero.moveRight(pasos)"
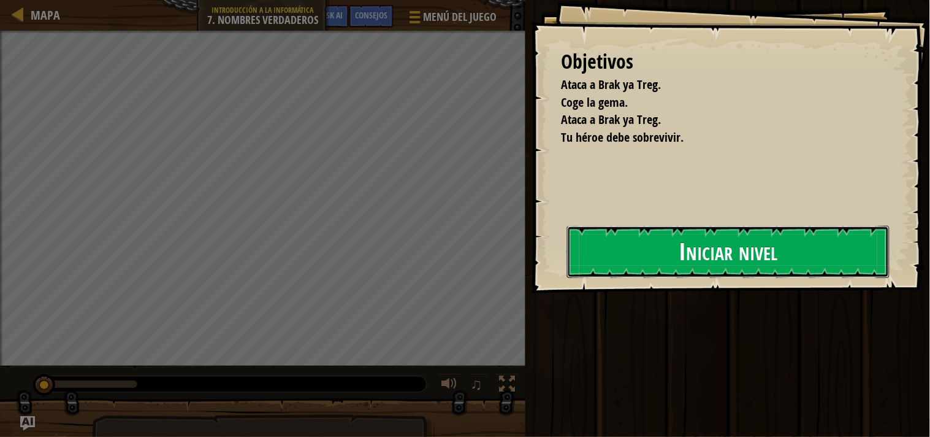
click at [679, 268] on font "Iniciar nivel" at bounding box center [728, 251] width 99 height 33
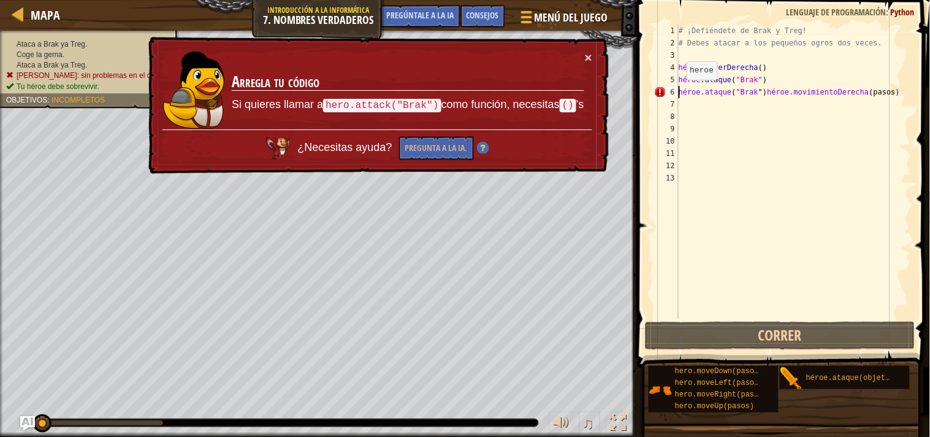
click at [681, 92] on div "# ¡Defiéndete de Brak y Treg! # Debes atacar a los pequeños ogros dos veces. hé…" at bounding box center [794, 184] width 236 height 319
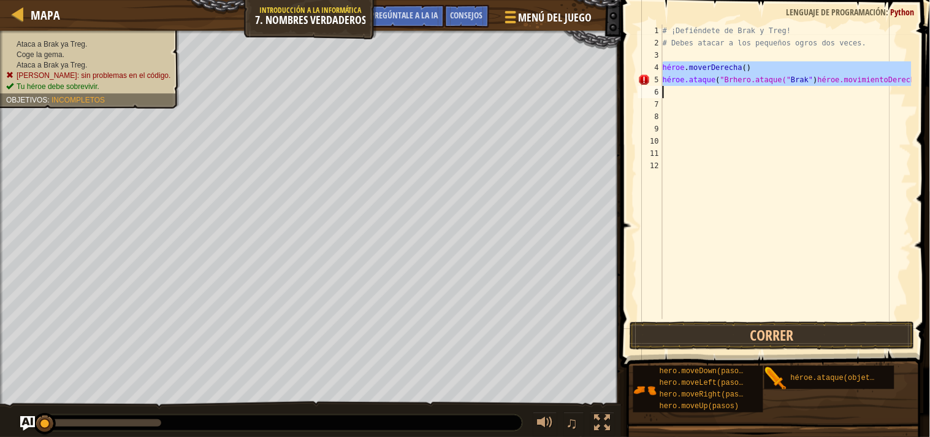
drag, startPoint x: 664, startPoint y: 67, endPoint x: 902, endPoint y: 87, distance: 238.2
click at [902, 87] on div "# ¡Defiéndete de Brak y Treg! # Debes atacar a los pequeños ogros dos veces. hé…" at bounding box center [786, 184] width 251 height 319
type textarea "hero.attack("Brhero.attack("Brak")hero.moveRight(pasos)"
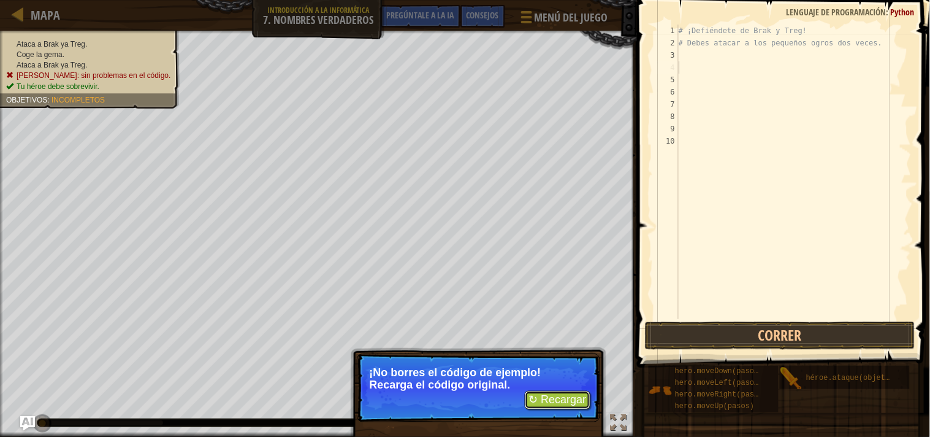
click at [555, 399] on font "↻ Recargar" at bounding box center [558, 399] width 58 height 12
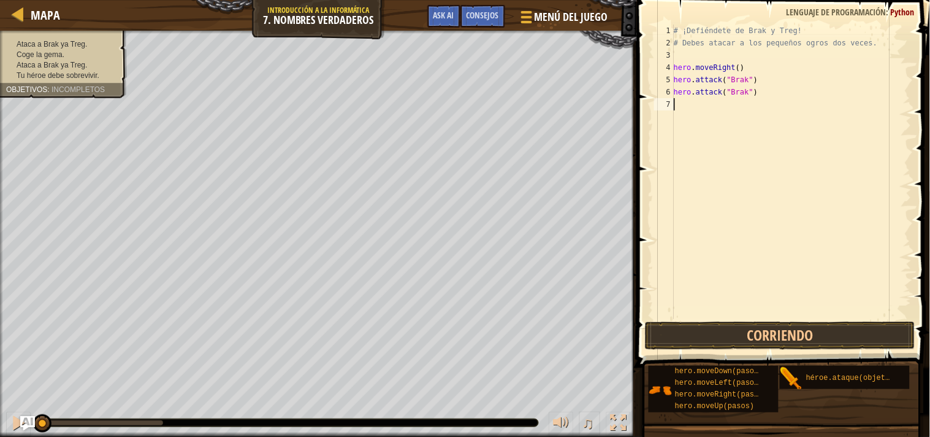
scroll to position [5, 0]
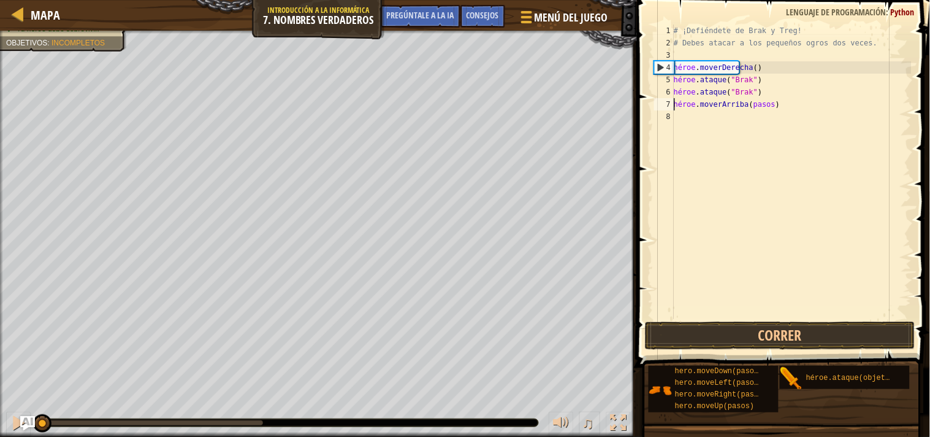
click at [737, 99] on div "# ¡Defiéndete de Brak y Treg! # Debes atacar a los pequeños ogros dos veces. hé…" at bounding box center [792, 184] width 240 height 319
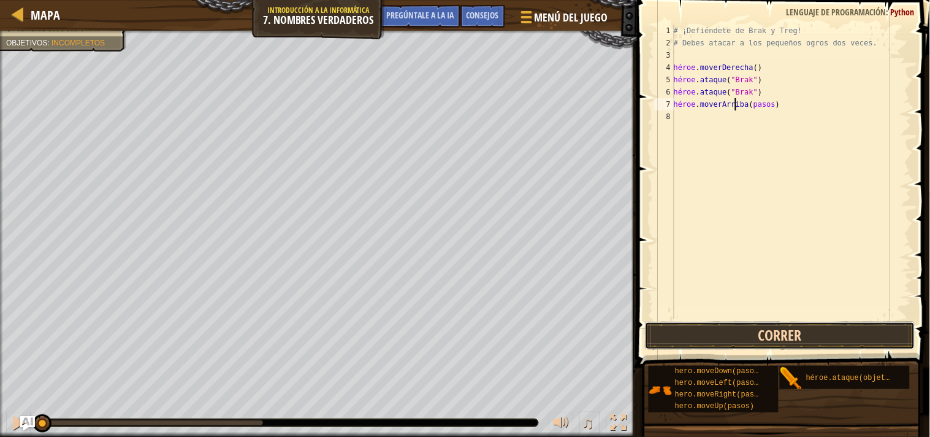
click at [735, 335] on button "Correr" at bounding box center [780, 335] width 270 height 28
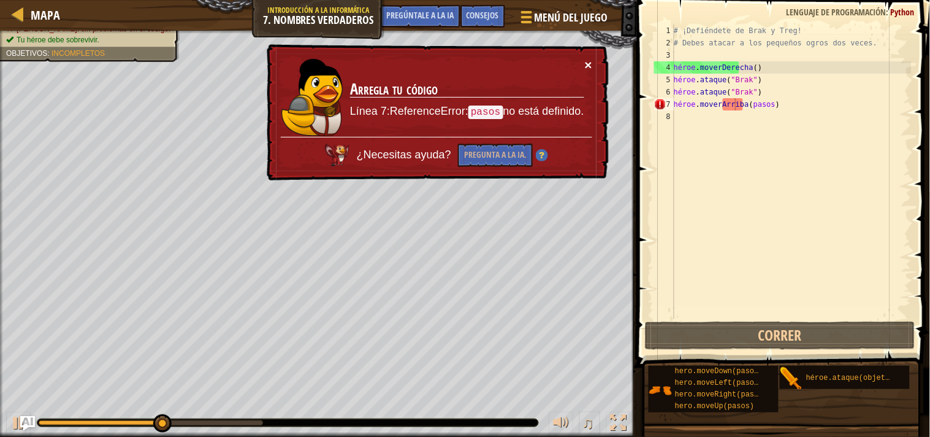
click at [586, 60] on font "×" at bounding box center [588, 65] width 7 height 14
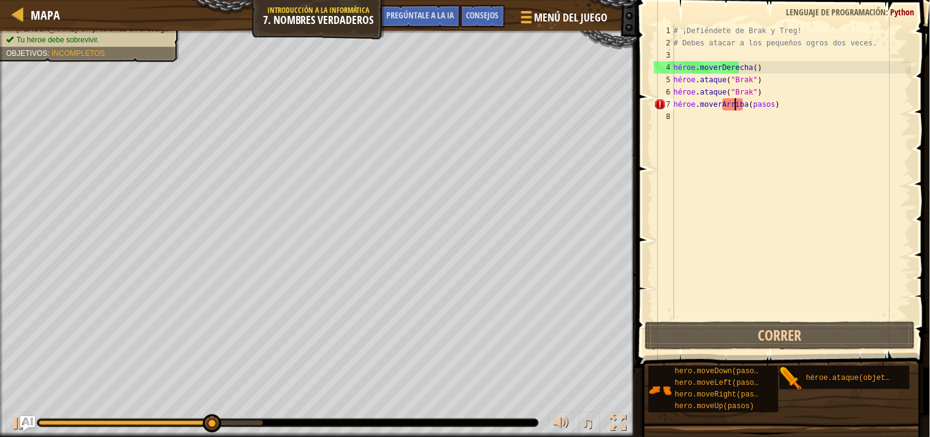
click at [787, 105] on div "# ¡Defiéndete de Brak y Treg! # Debes atacar a los pequeños ogros dos veces. hé…" at bounding box center [792, 184] width 240 height 319
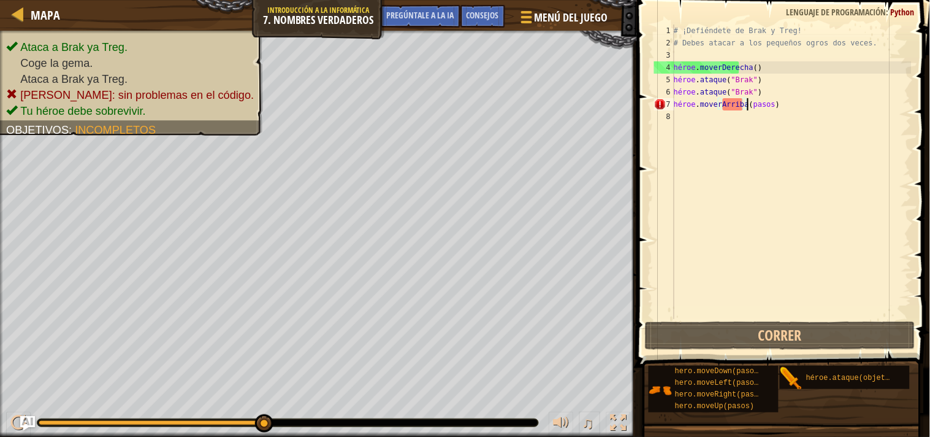
type textarea "hero.moveUp(pasos)1"
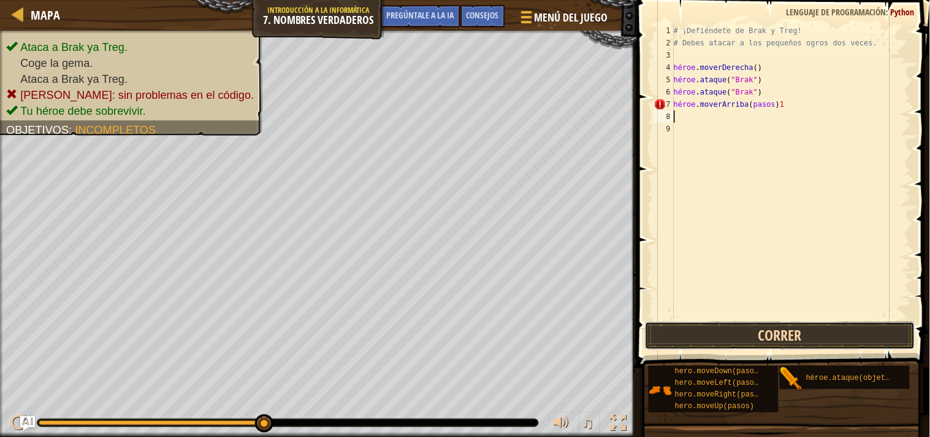
click at [765, 327] on button "Correr" at bounding box center [780, 335] width 270 height 28
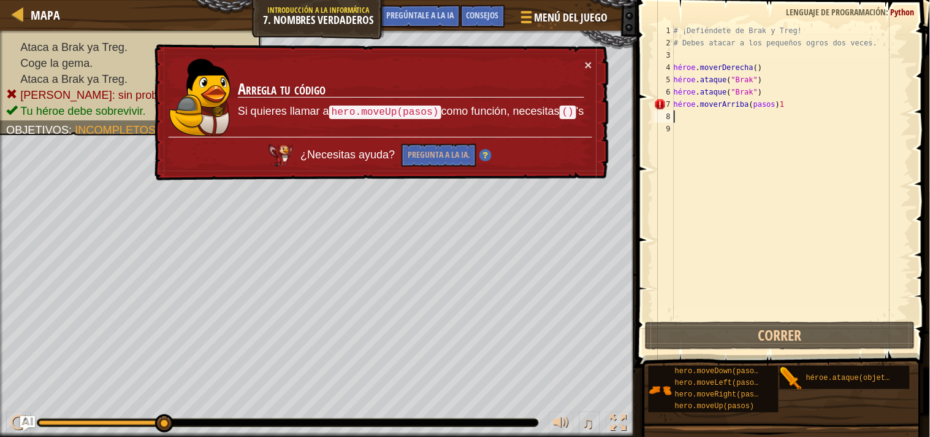
click at [779, 105] on div "# ¡Defiéndete de Brak y Treg! # Debes atacar a los pequeños ogros dos veces. hé…" at bounding box center [792, 184] width 240 height 319
click at [799, 102] on div "# ¡Defiéndete de Brak y Treg! # Debes atacar a los pequeños ogros dos veces. hé…" at bounding box center [792, 172] width 240 height 294
click at [776, 101] on div "# ¡Defiéndete de Brak y Treg! # Debes atacar a los pequeños ogros dos veces. hé…" at bounding box center [792, 184] width 240 height 319
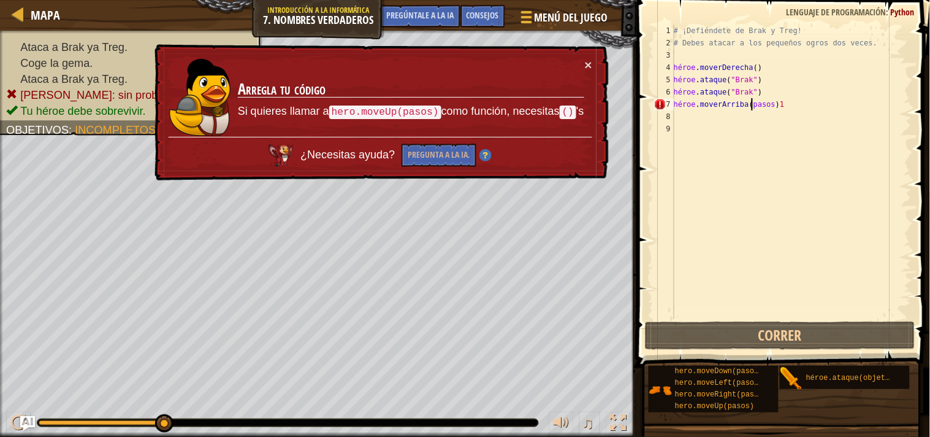
click at [776, 101] on div "# ¡Defiéndete de Brak y Treg! # Debes atacar a los pequeños ogros dos veces. hé…" at bounding box center [792, 184] width 240 height 319
type textarea "hero.moveUp(pasos)1"
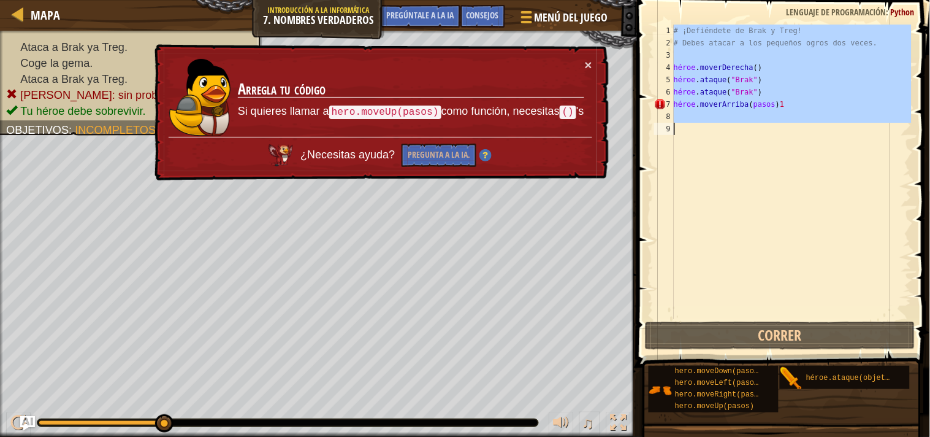
click at [776, 101] on div "# ¡Defiéndete de Brak y Treg! # Debes atacar a los pequeños ogros dos veces. hé…" at bounding box center [792, 184] width 240 height 319
click at [788, 127] on div "# ¡Defiéndete de Brak y Treg! # Debes atacar a los pequeños ogros dos veces. hé…" at bounding box center [792, 172] width 240 height 294
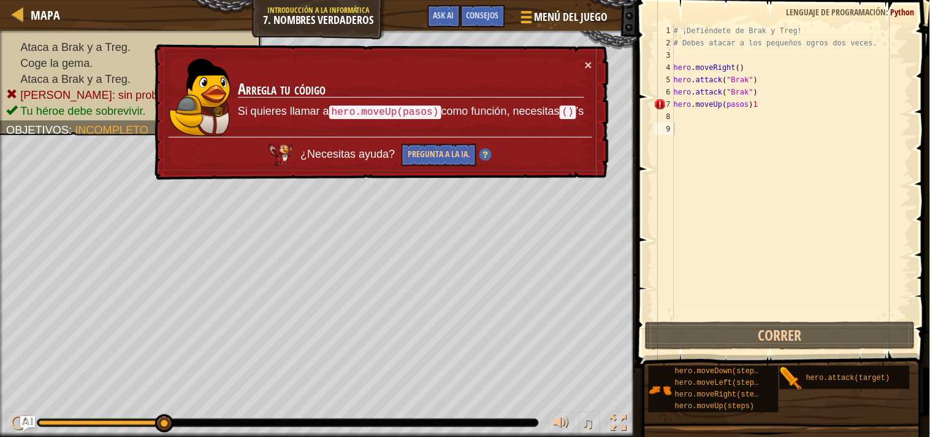
click at [755, 96] on div "# ¡Defiéndete de Brak y Treg! # Debes atacar a los pequeños ogros dos veces. he…" at bounding box center [792, 184] width 240 height 319
click at [756, 107] on div "# ¡Defiéndete de Brak y Treg! # Debes atacar a los pequeños ogros dos veces. he…" at bounding box center [792, 184] width 240 height 319
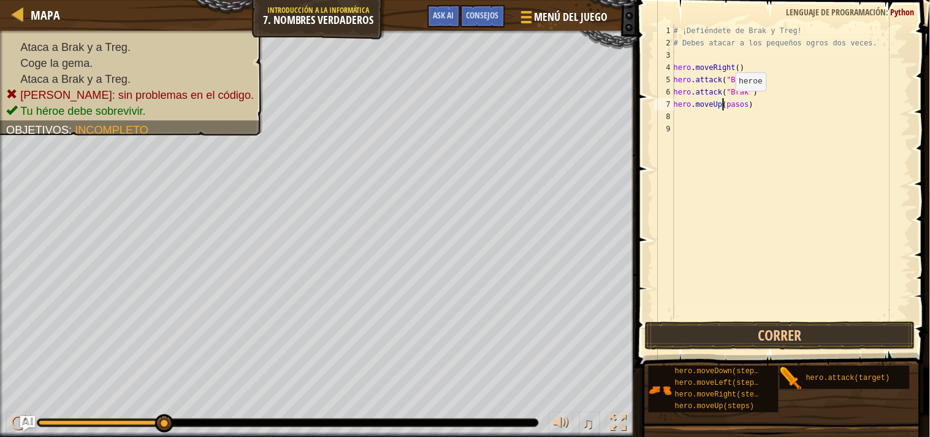
click at [726, 102] on div "# ¡Defiéndete de Brak y Treg! # Debes atacar a los pequeños ogros dos veces. he…" at bounding box center [792, 184] width 240 height 319
click at [742, 102] on div "# ¡Defiéndete de Brak y Treg! # Debes atacar a los pequeños ogros dos veces. he…" at bounding box center [792, 184] width 240 height 319
type textarea "hero.moveUp(pasos1)"
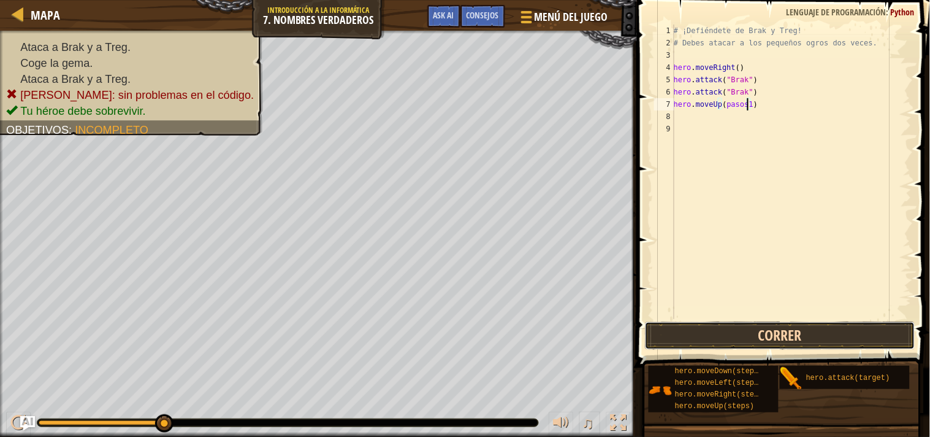
click at [787, 325] on button "Correr" at bounding box center [780, 335] width 270 height 28
